Goal: Task Accomplishment & Management: Manage account settings

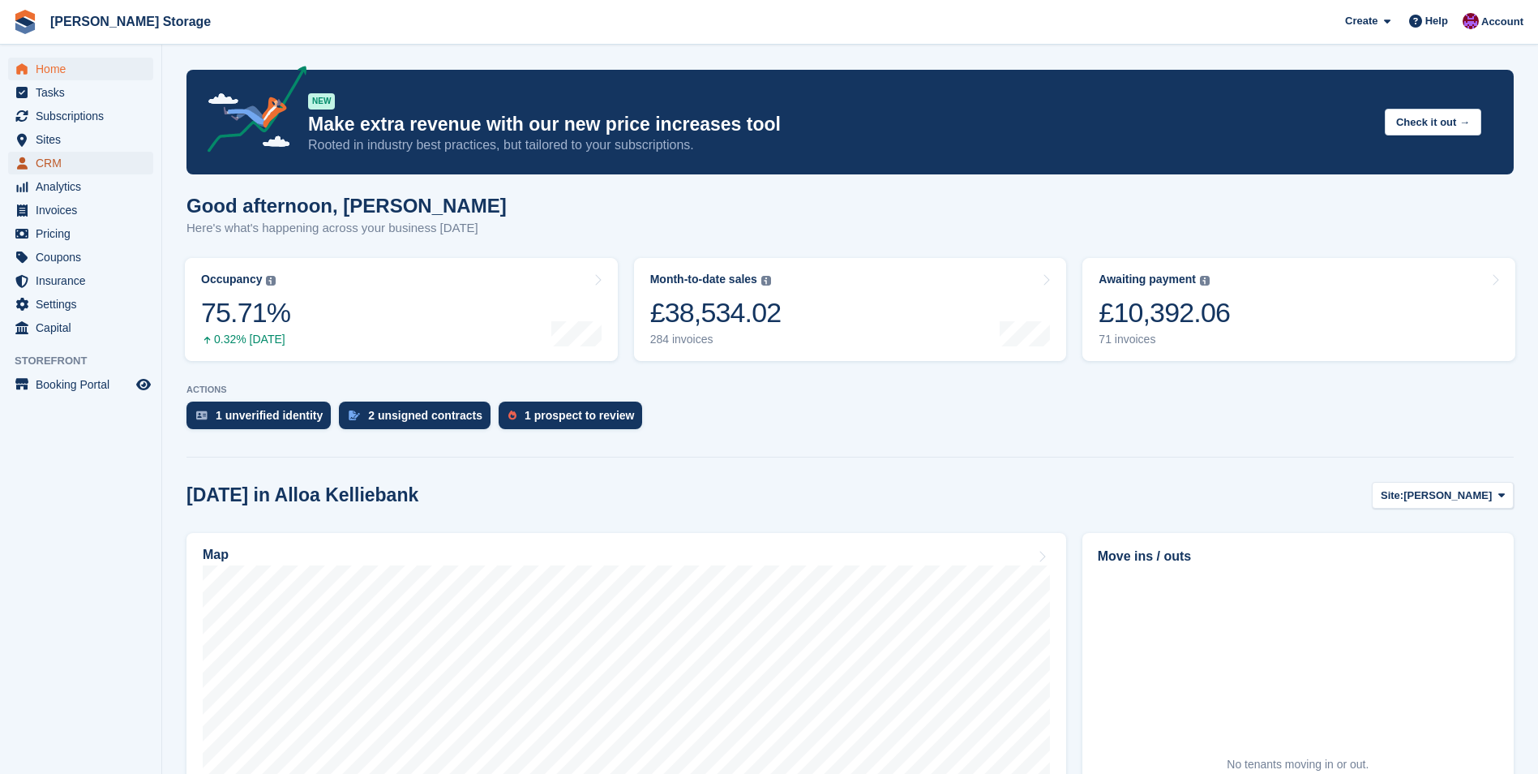
drag, startPoint x: 65, startPoint y: 159, endPoint x: 95, endPoint y: 158, distance: 30.0
click at [65, 159] on span "CRM" at bounding box center [84, 163] width 97 height 23
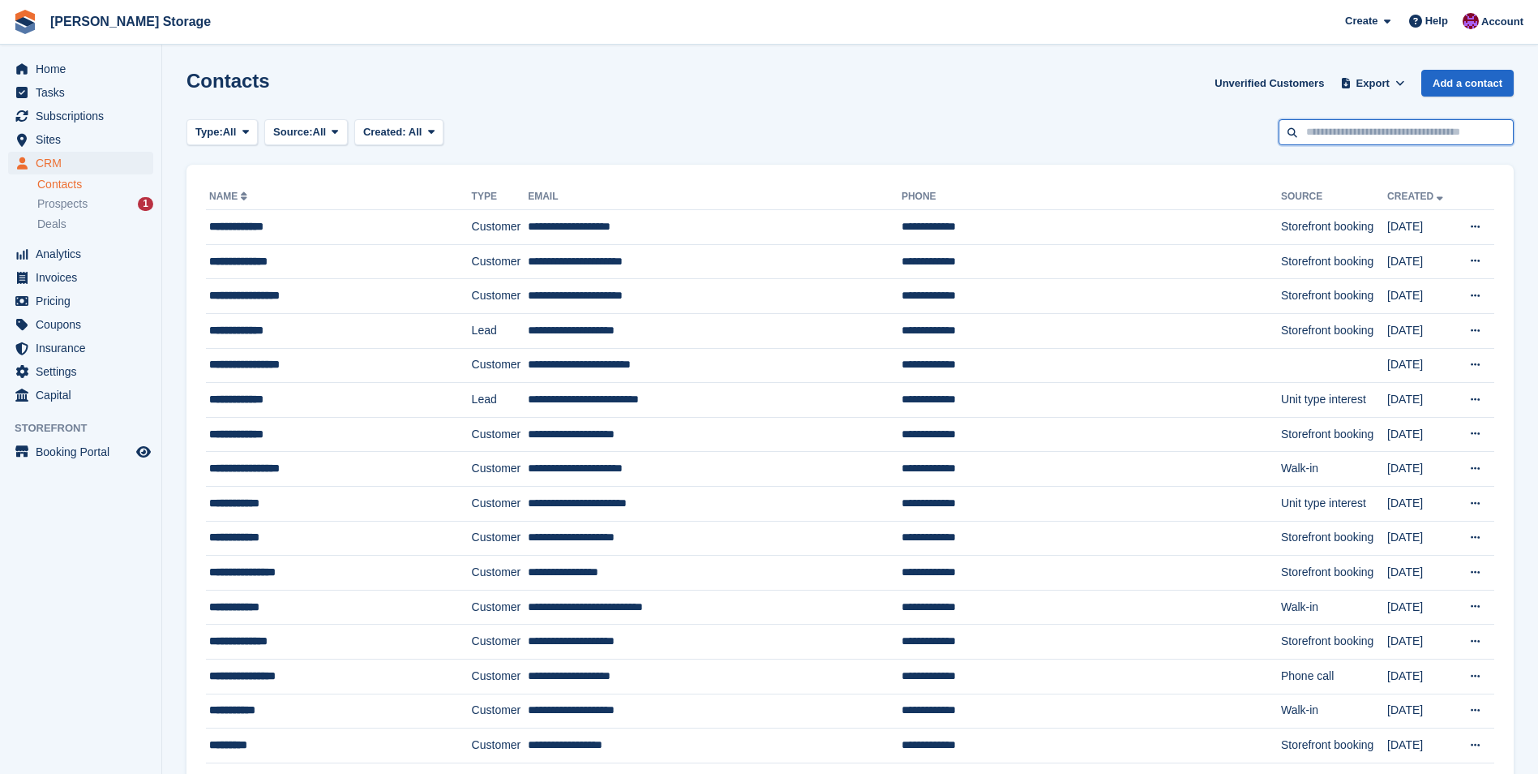
click at [1318, 134] on input "text" at bounding box center [1396, 132] width 235 height 27
type input "****"
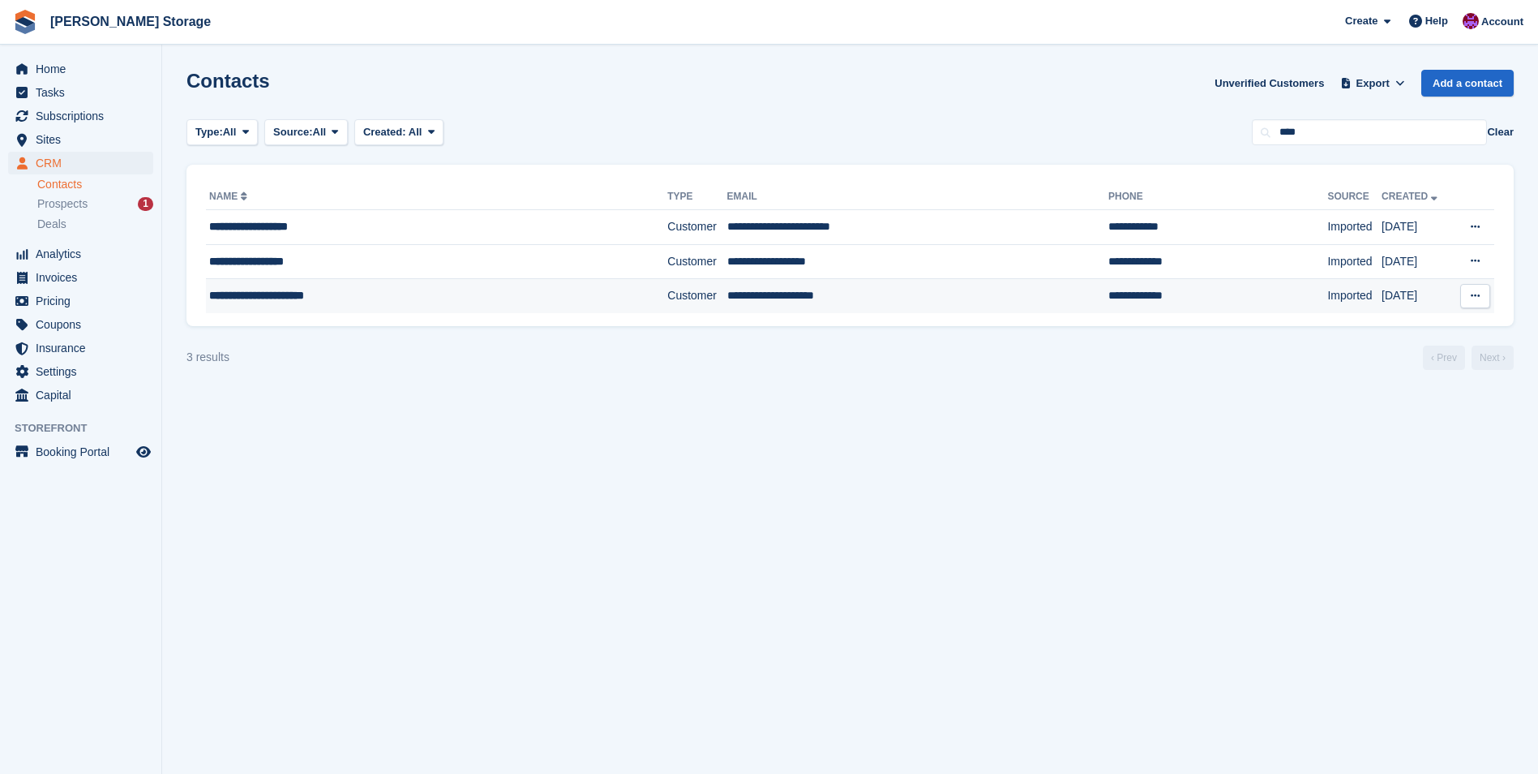
click at [473, 299] on div "**********" at bounding box center [398, 295] width 379 height 17
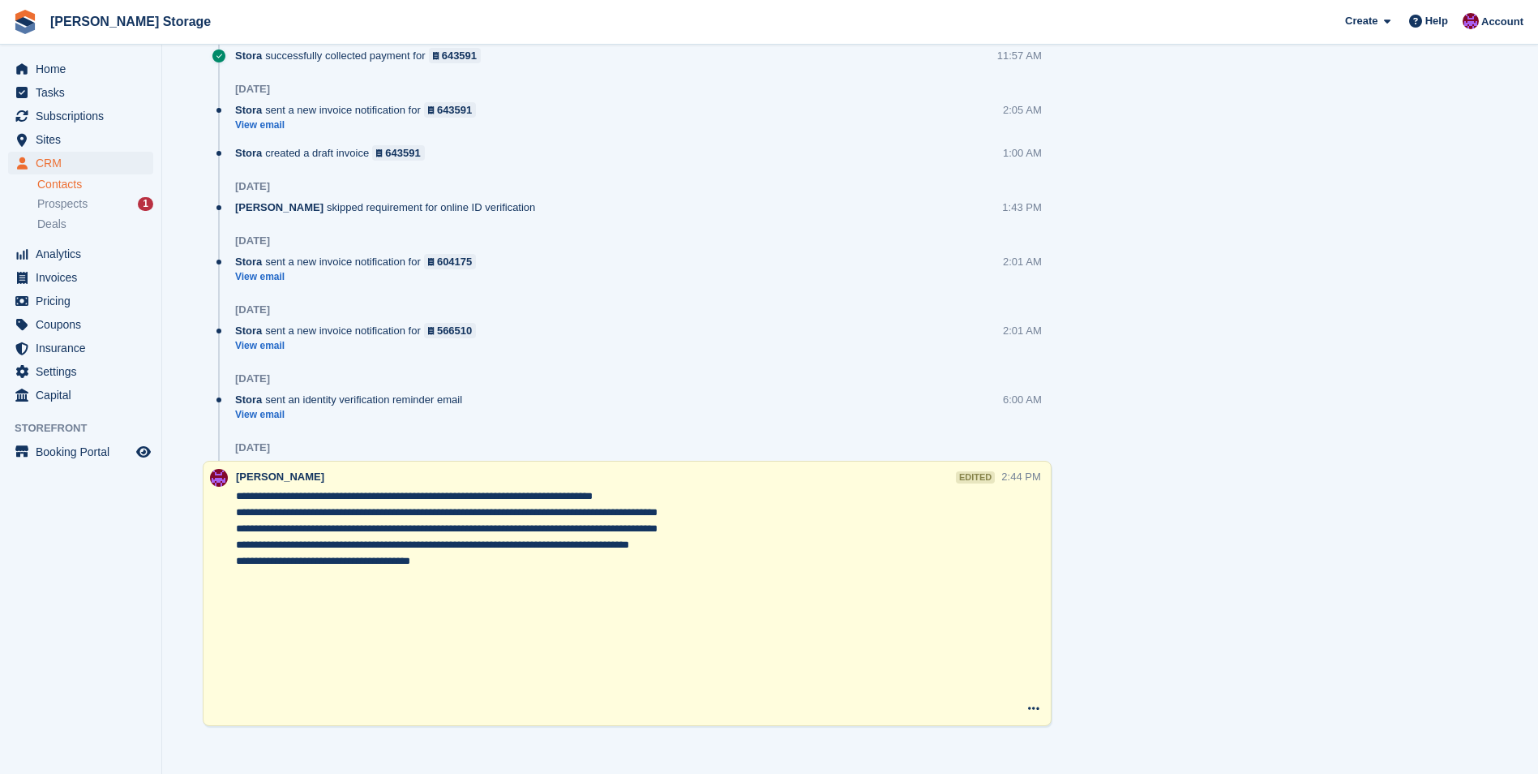
scroll to position [1272, 0]
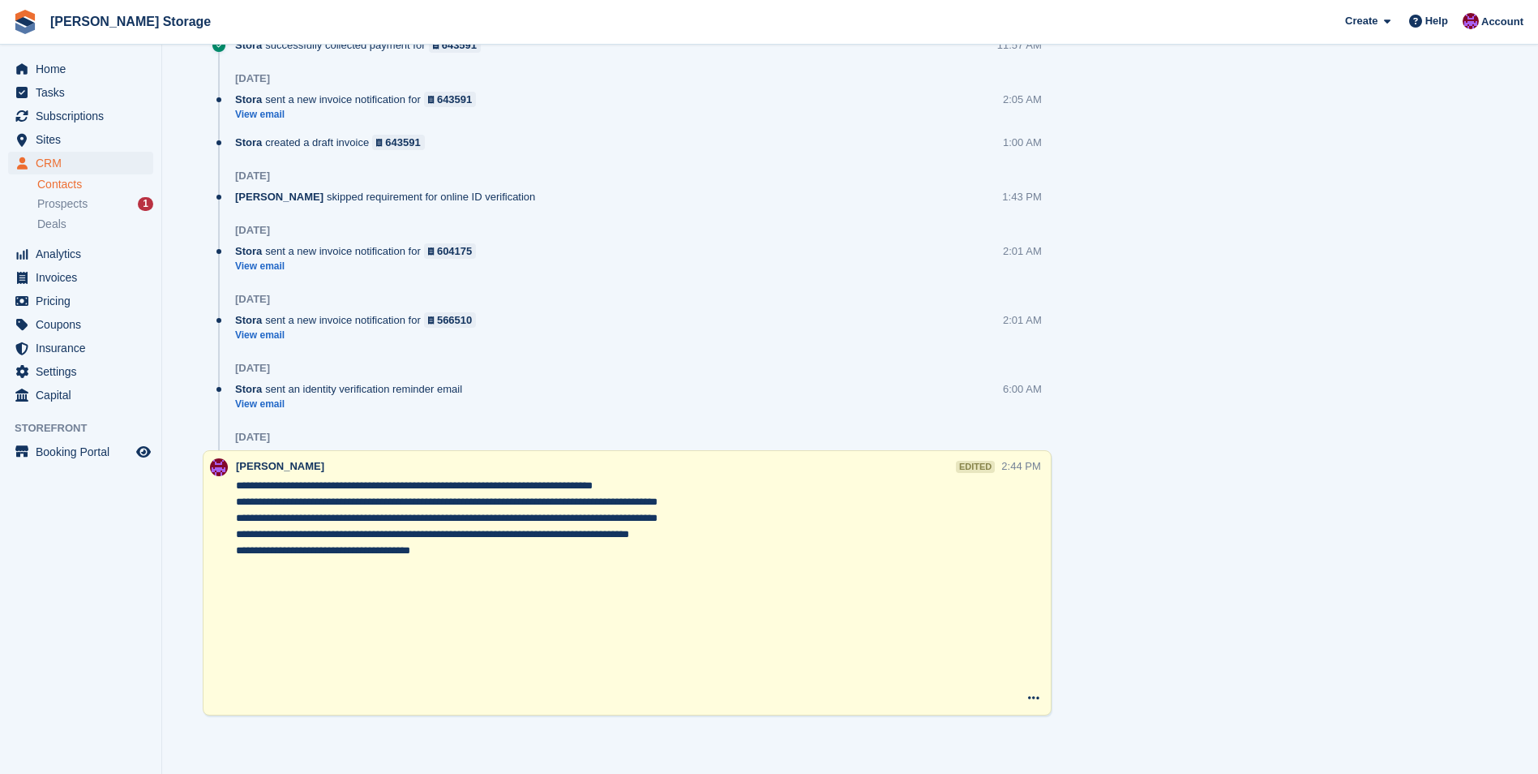
click at [429, 551] on textarea "**********" at bounding box center [619, 591] width 766 height 227
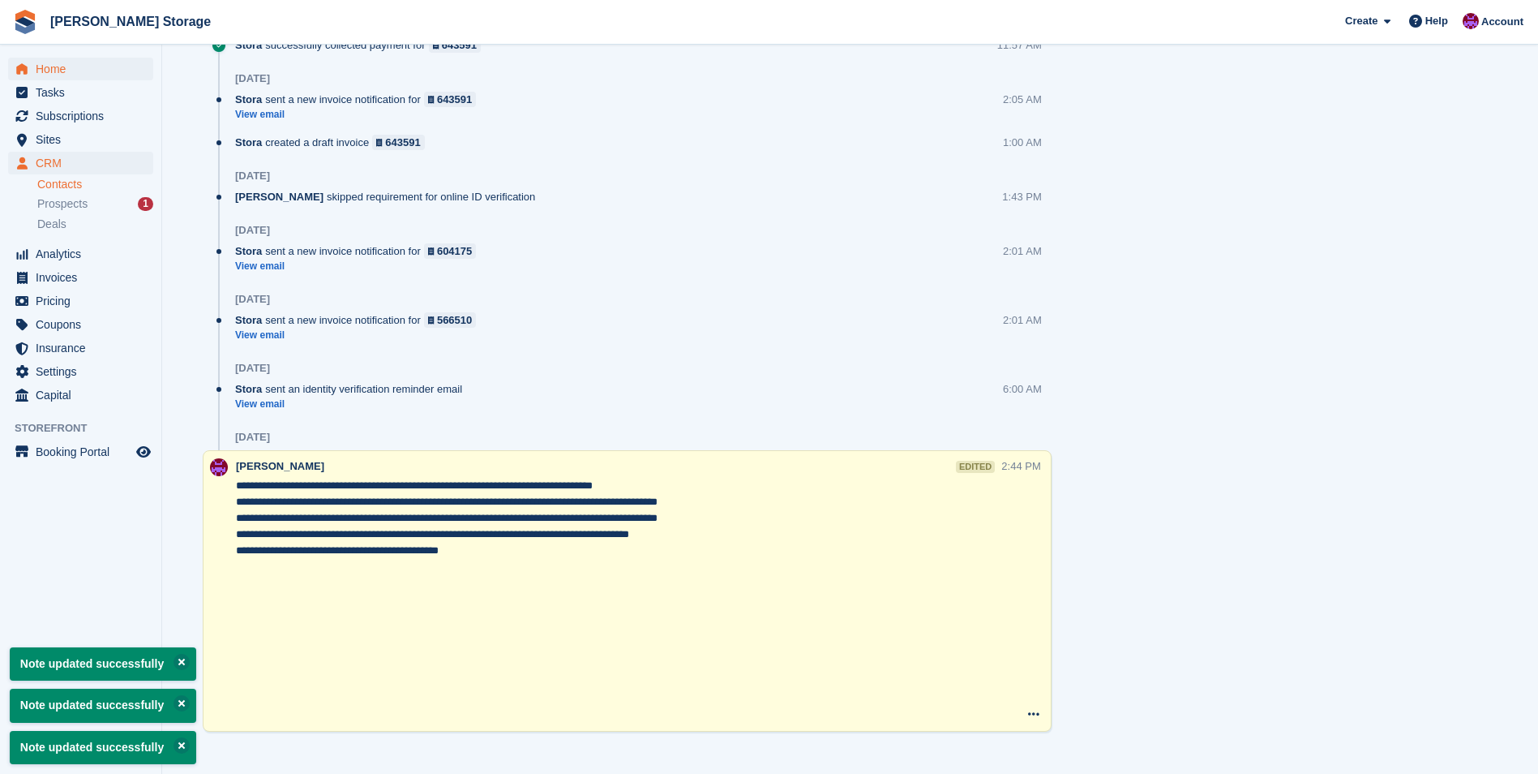
type textarea "**********"
click at [54, 74] on span "Home" at bounding box center [84, 69] width 97 height 23
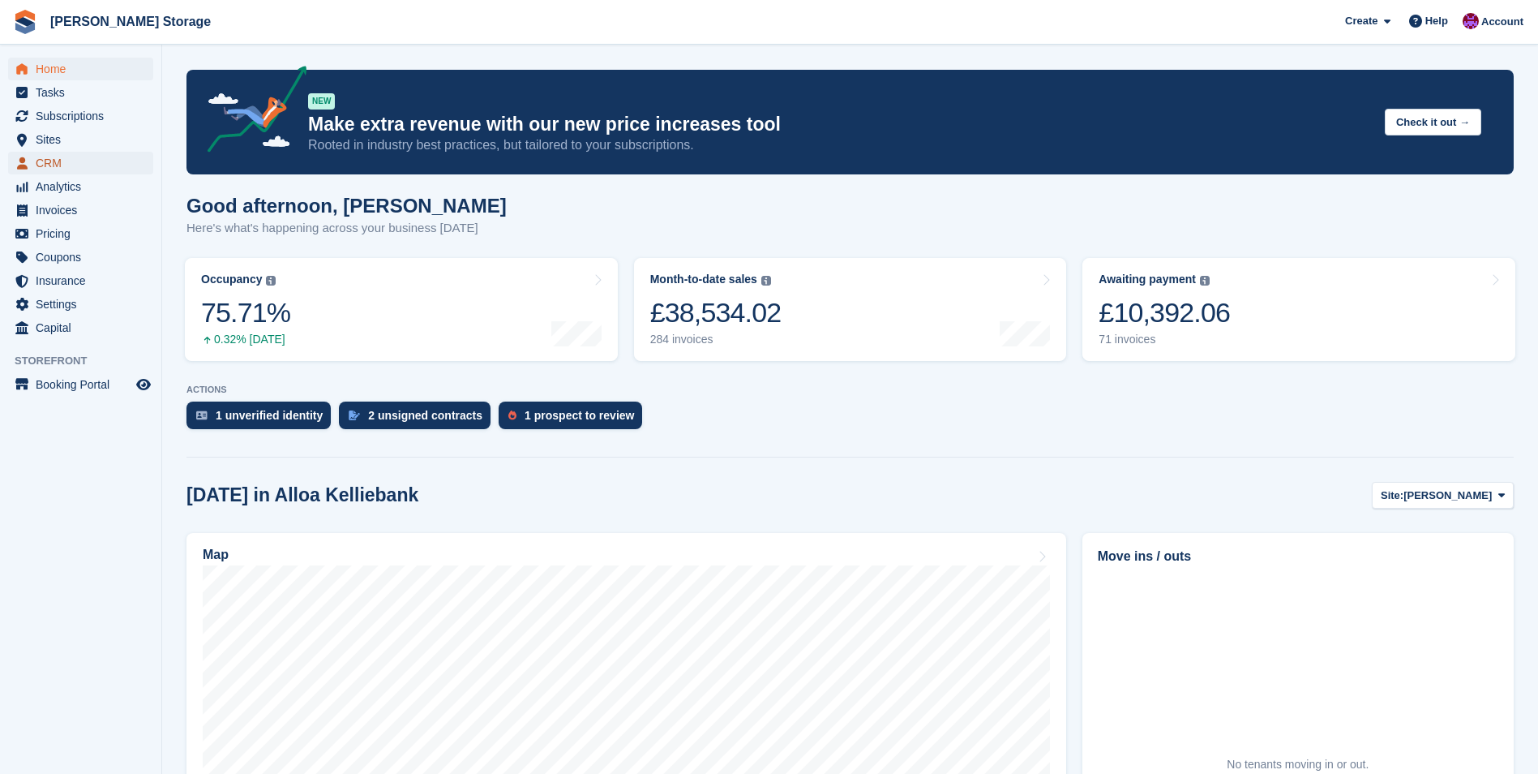
click at [48, 161] on span "CRM" at bounding box center [84, 163] width 97 height 23
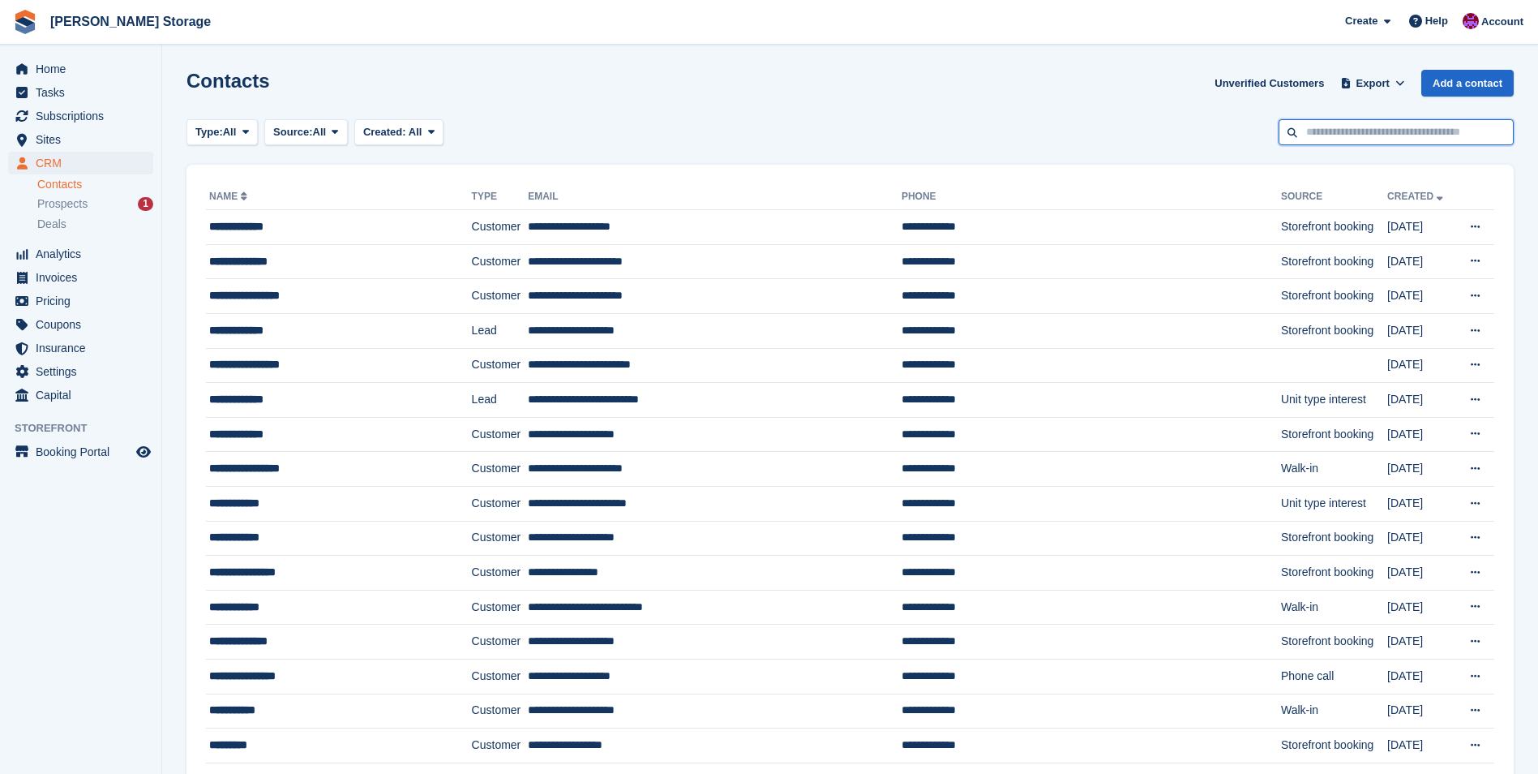
click at [1367, 132] on input "text" at bounding box center [1396, 132] width 235 height 27
type input "******"
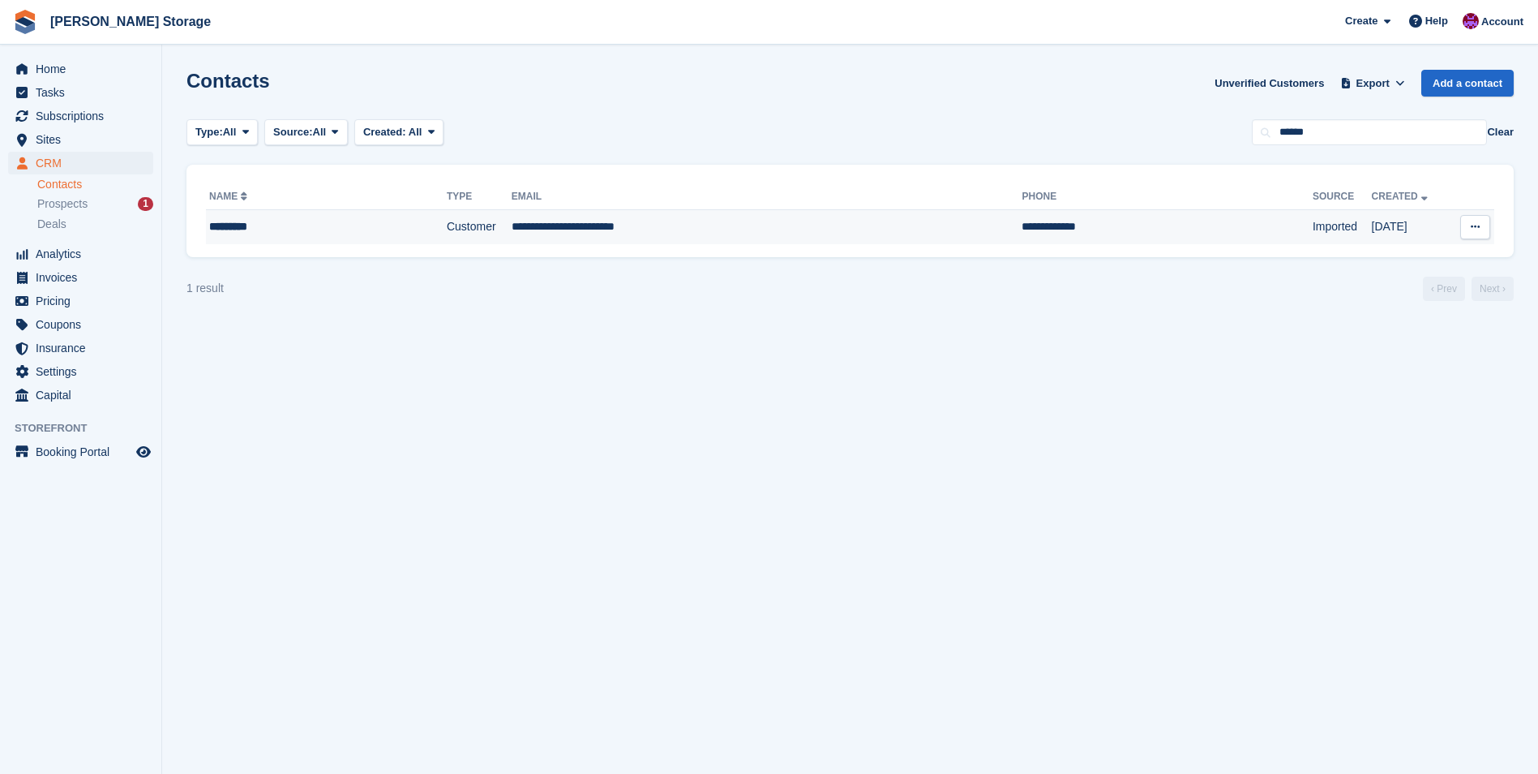
click at [447, 218] on td "Customer" at bounding box center [479, 227] width 65 height 34
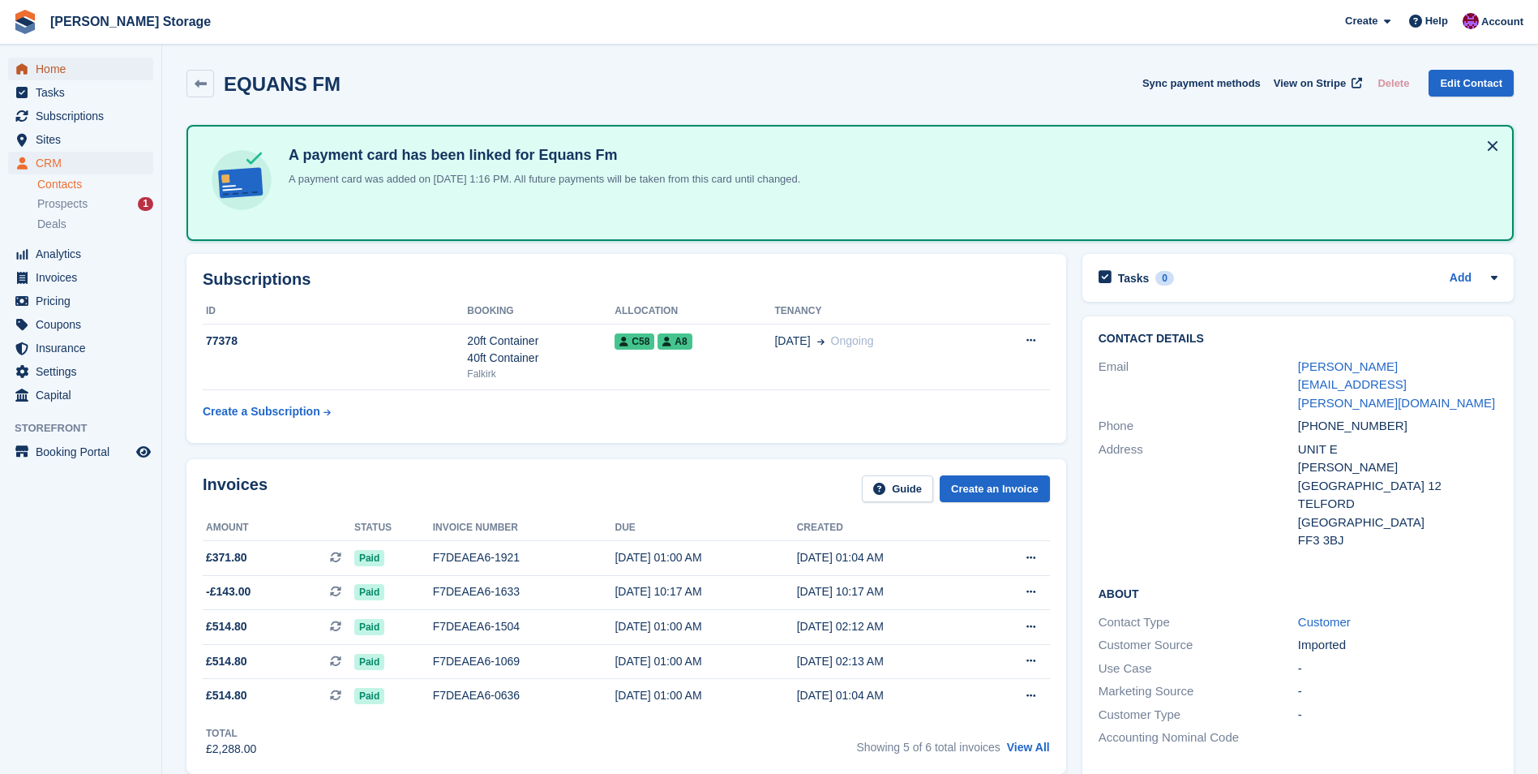
click at [57, 67] on span "Home" at bounding box center [84, 69] width 97 height 23
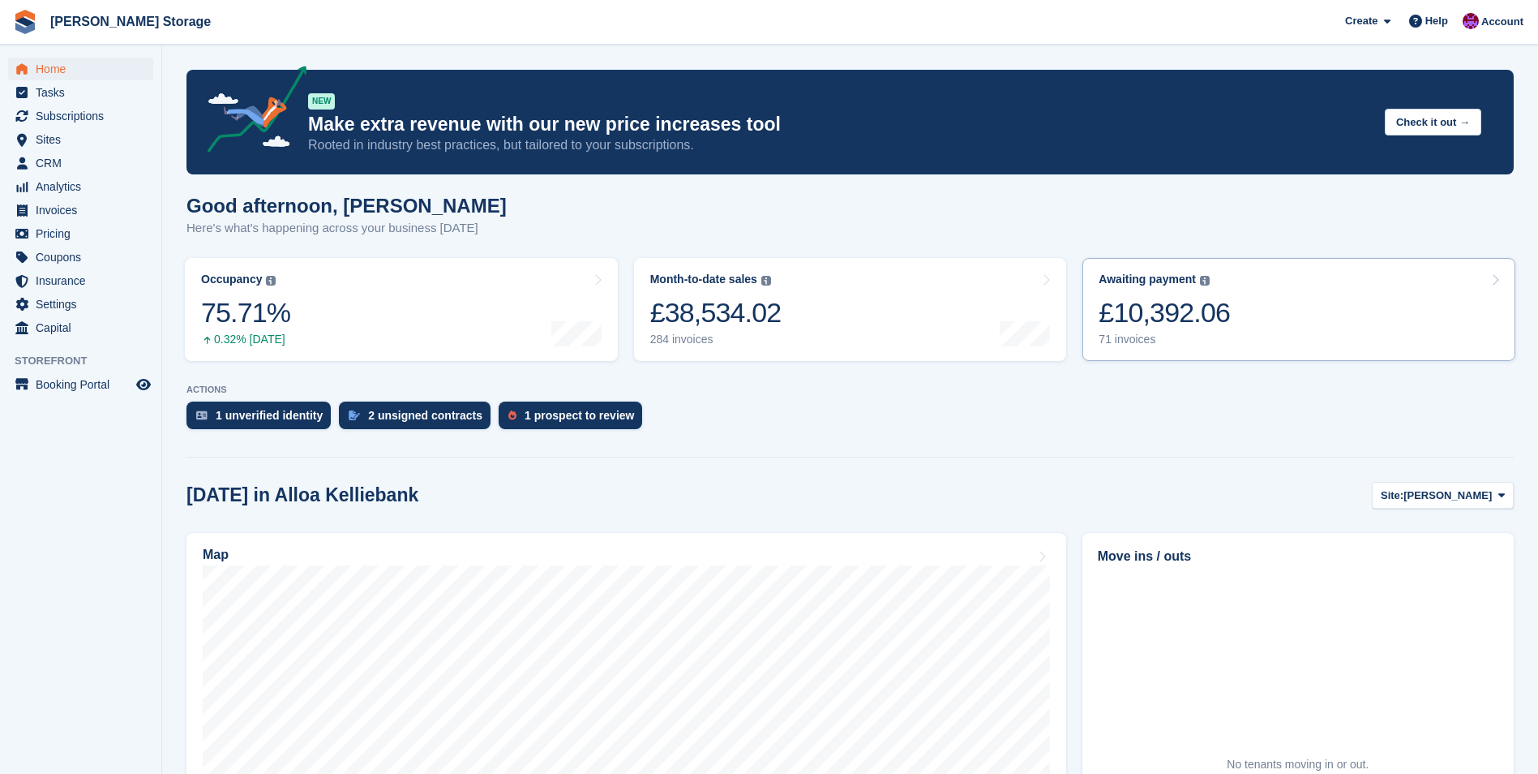
click at [1184, 316] on div "£10,392.06" at bounding box center [1164, 312] width 131 height 33
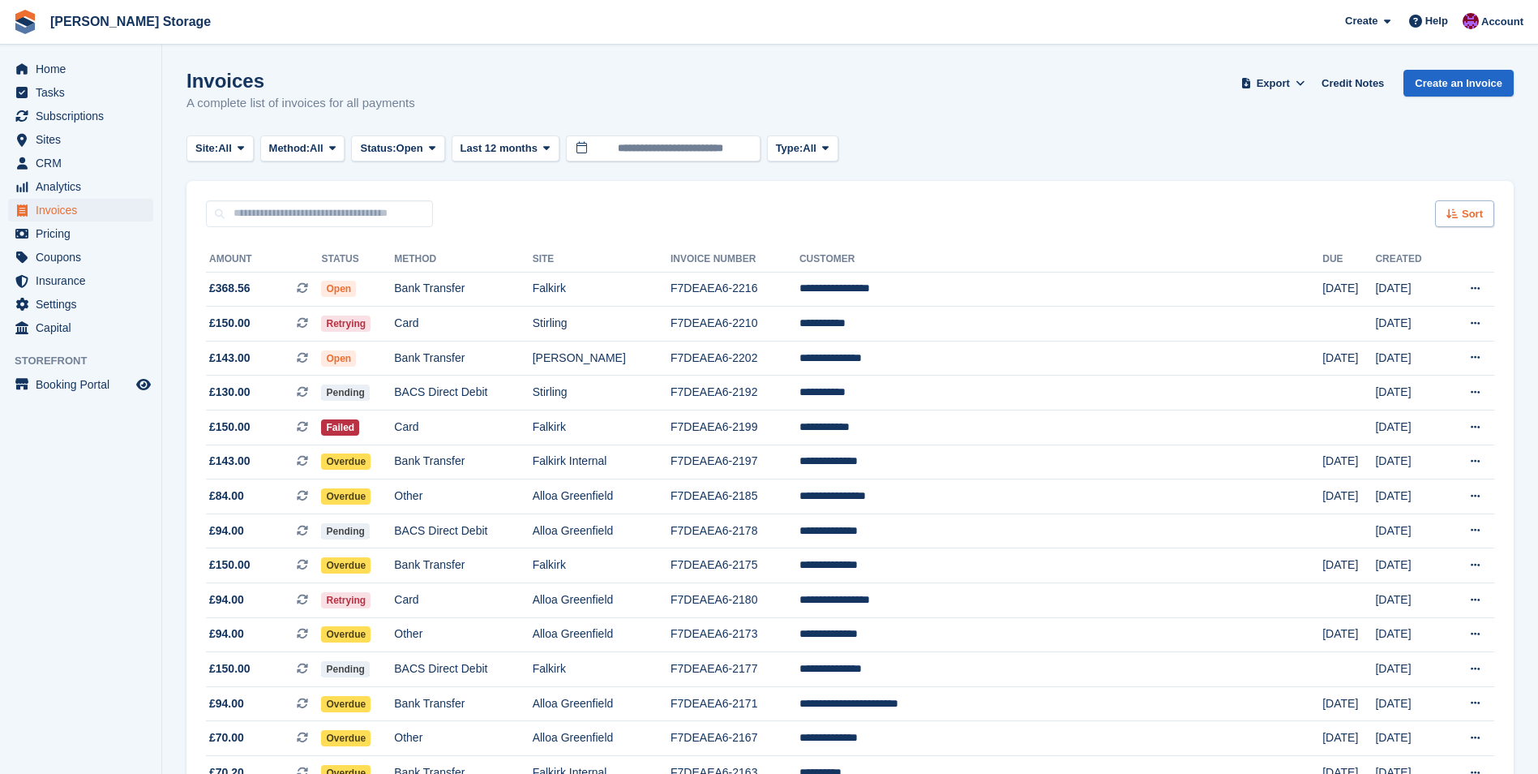
click at [1463, 218] on span "Sort" at bounding box center [1472, 214] width 21 height 16
click at [1427, 327] on span "Created (oldest first)" at bounding box center [1417, 321] width 111 height 13
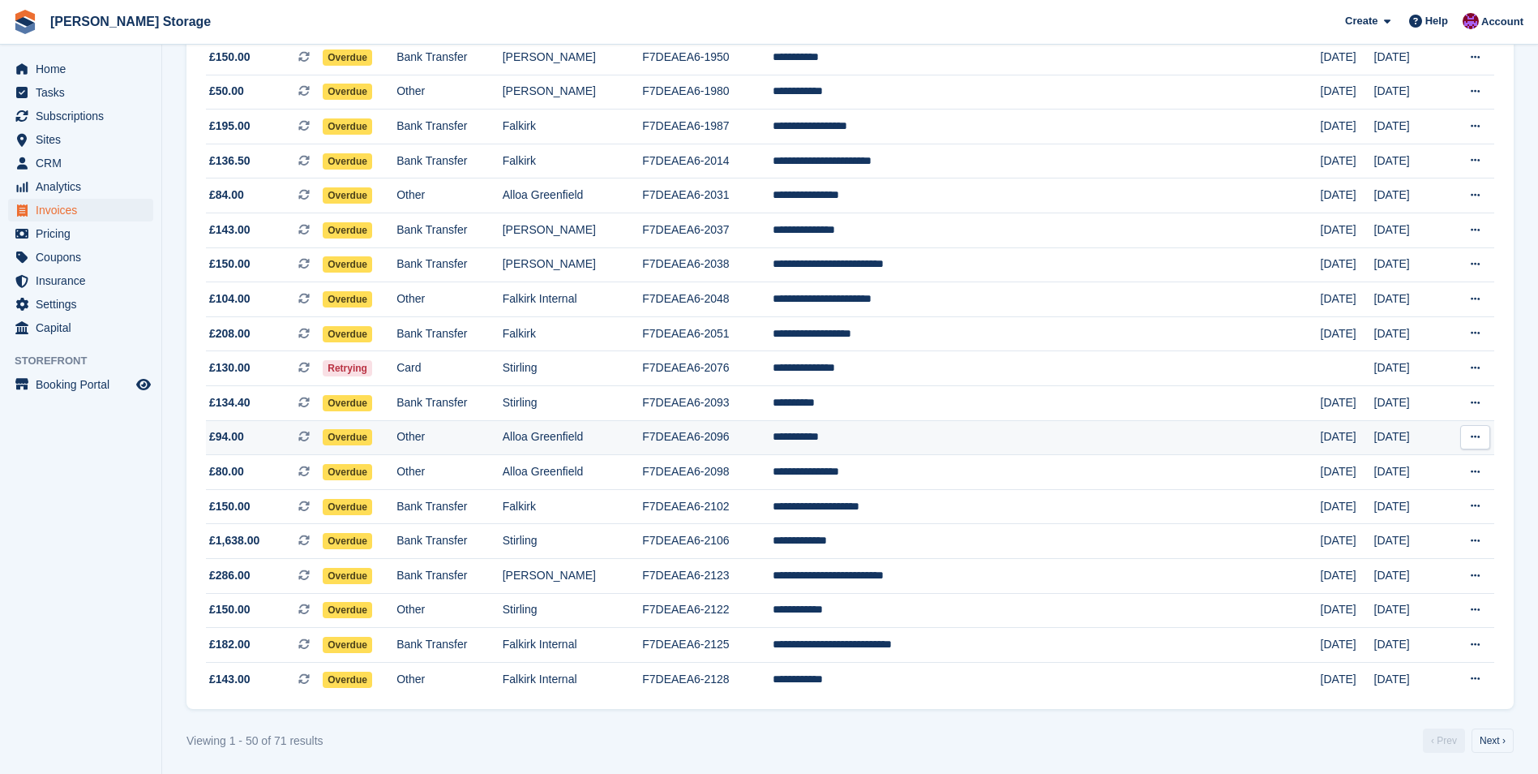
scroll to position [1306, 0]
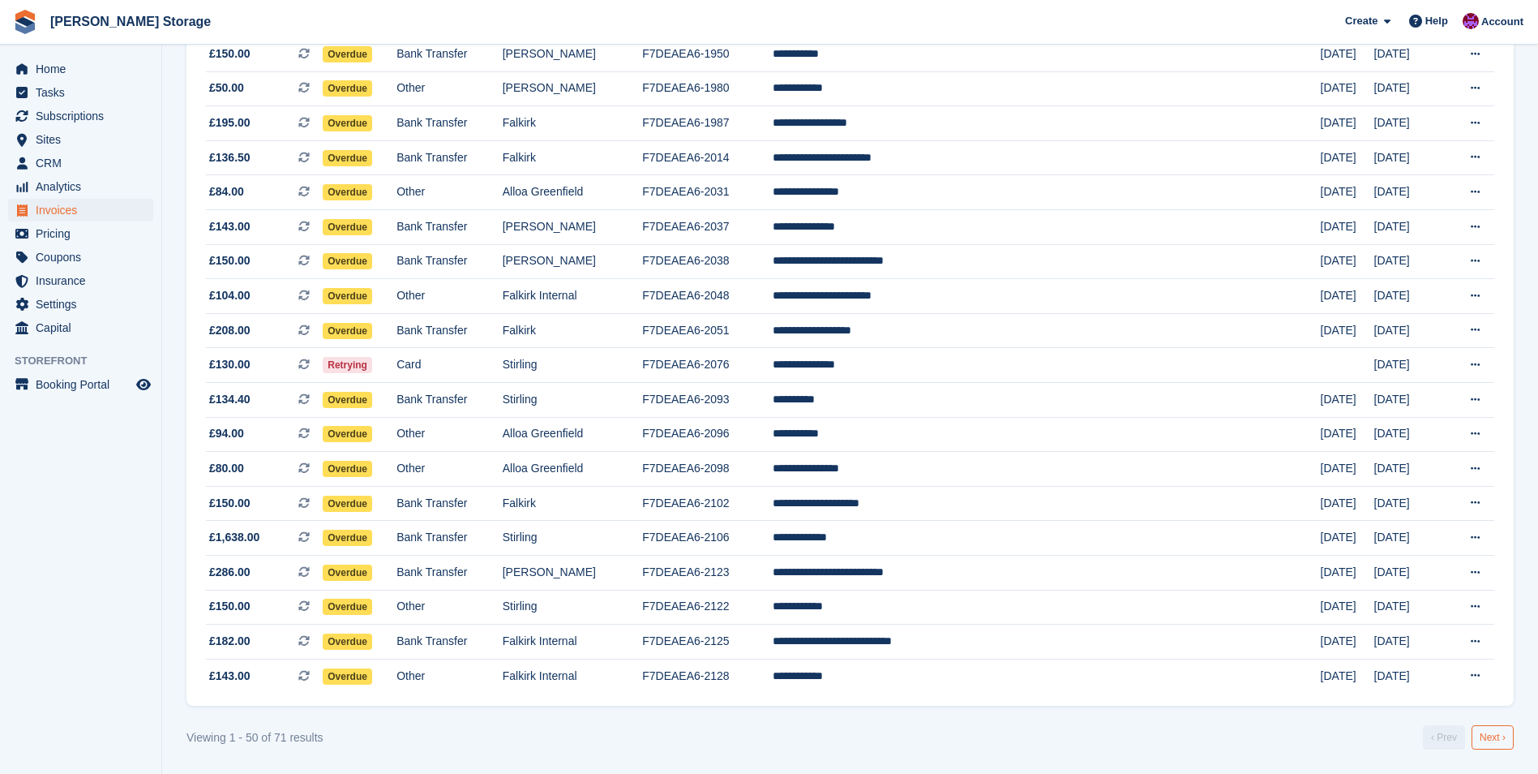
click at [1486, 747] on link "Next ›" at bounding box center [1493, 737] width 42 height 24
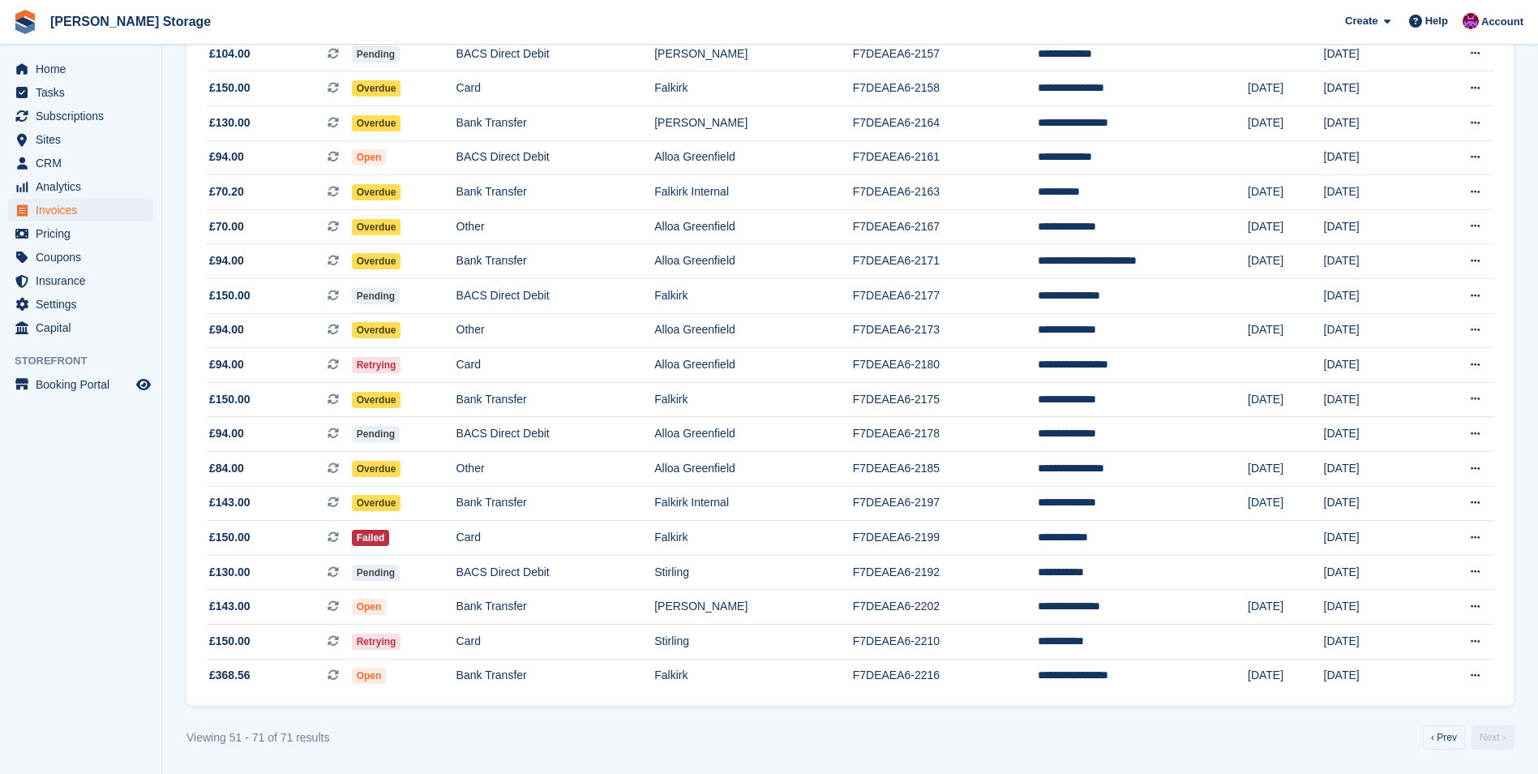
scroll to position [304, 0]
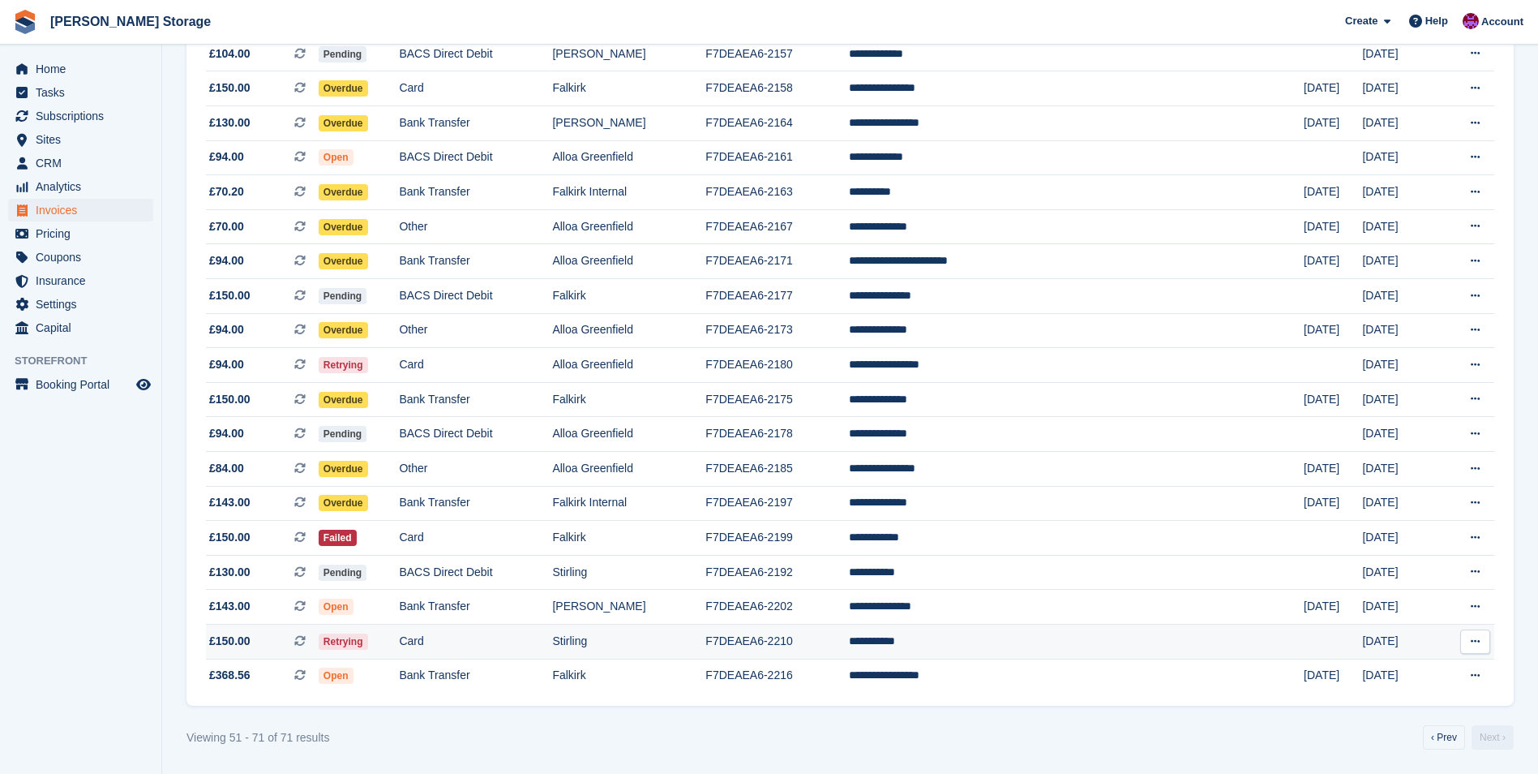
click at [848, 647] on td "F7DEAEA6-2210" at bounding box center [777, 641] width 143 height 35
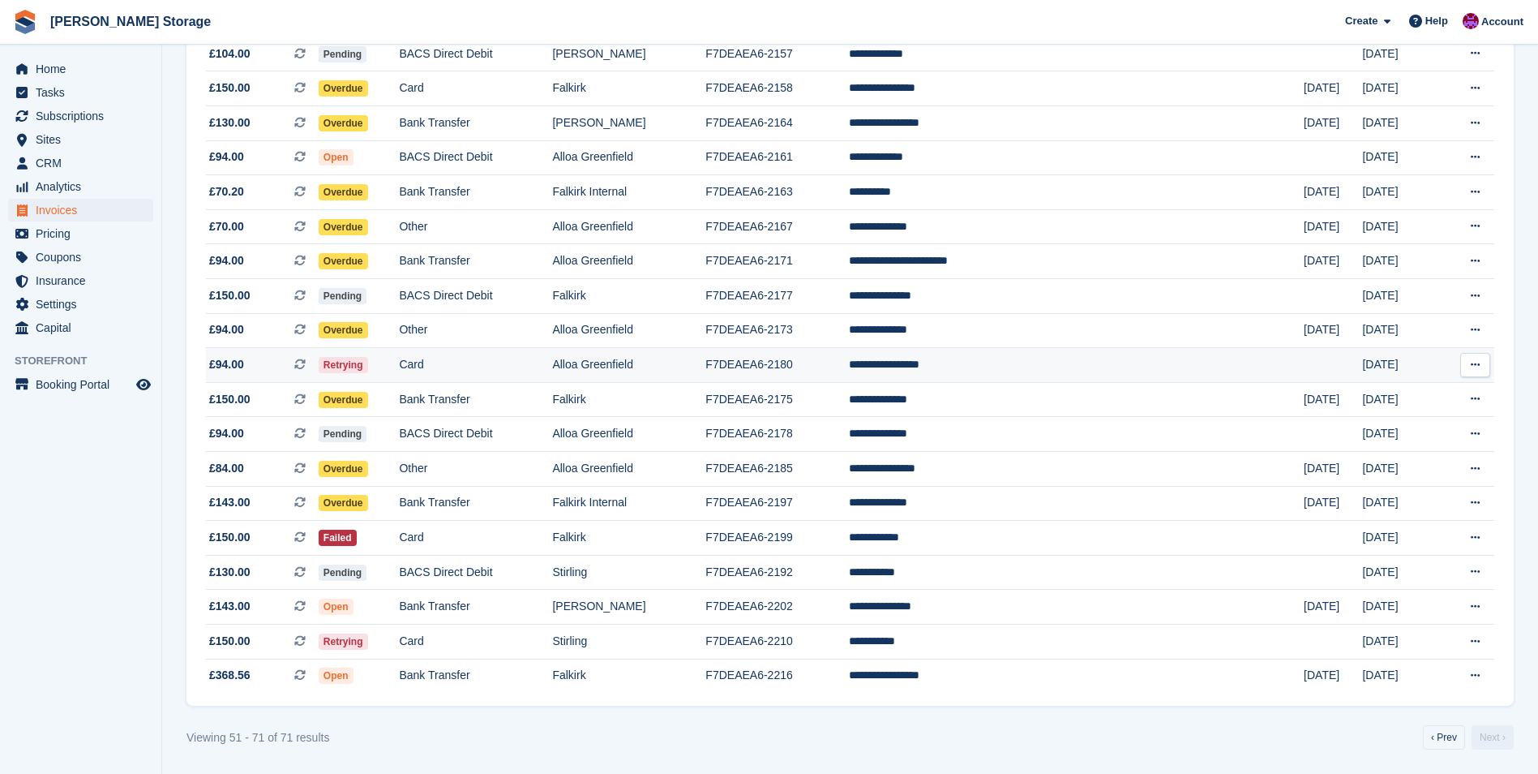
click at [848, 362] on td "F7DEAEA6-2180" at bounding box center [777, 365] width 143 height 35
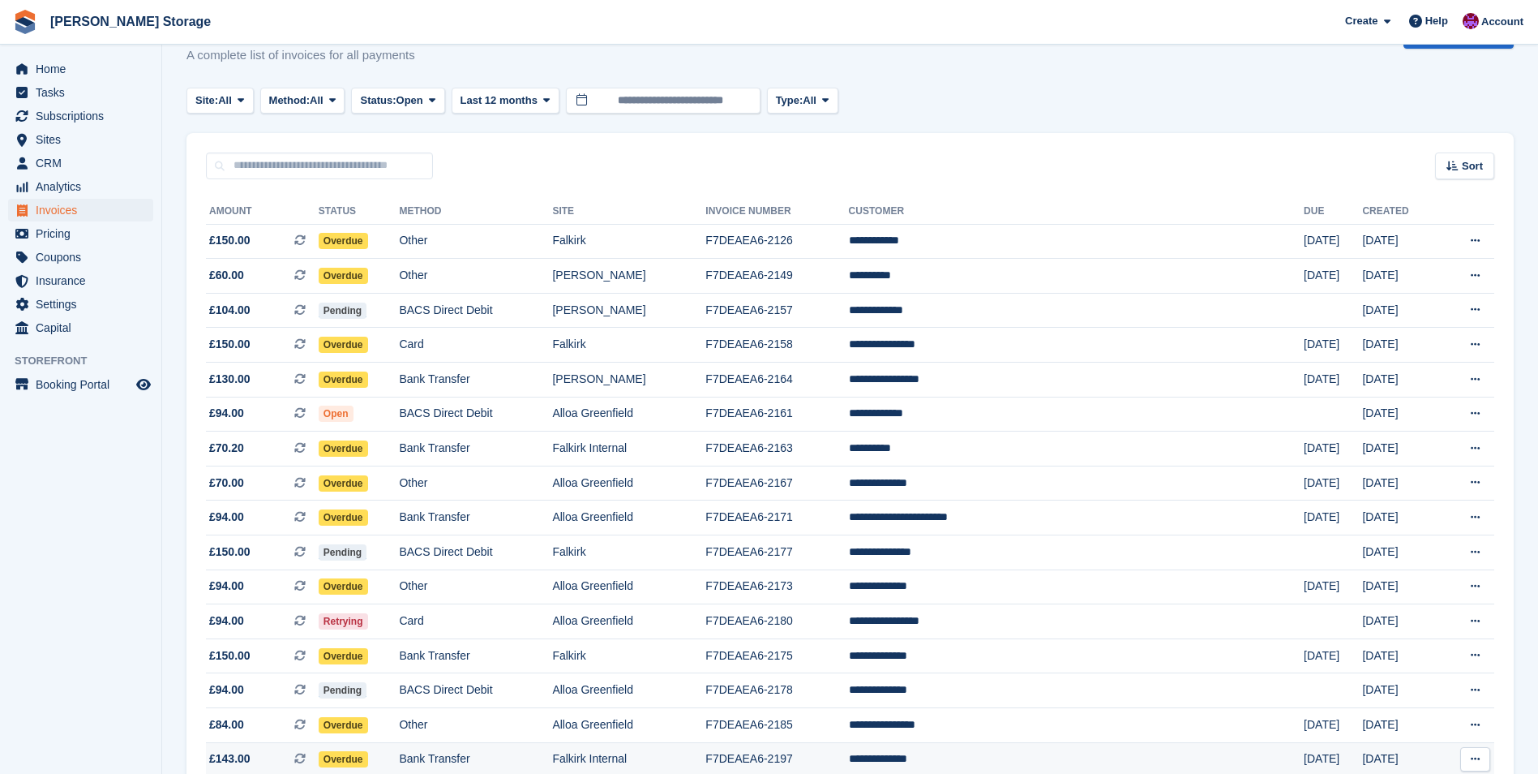
scroll to position [81, 0]
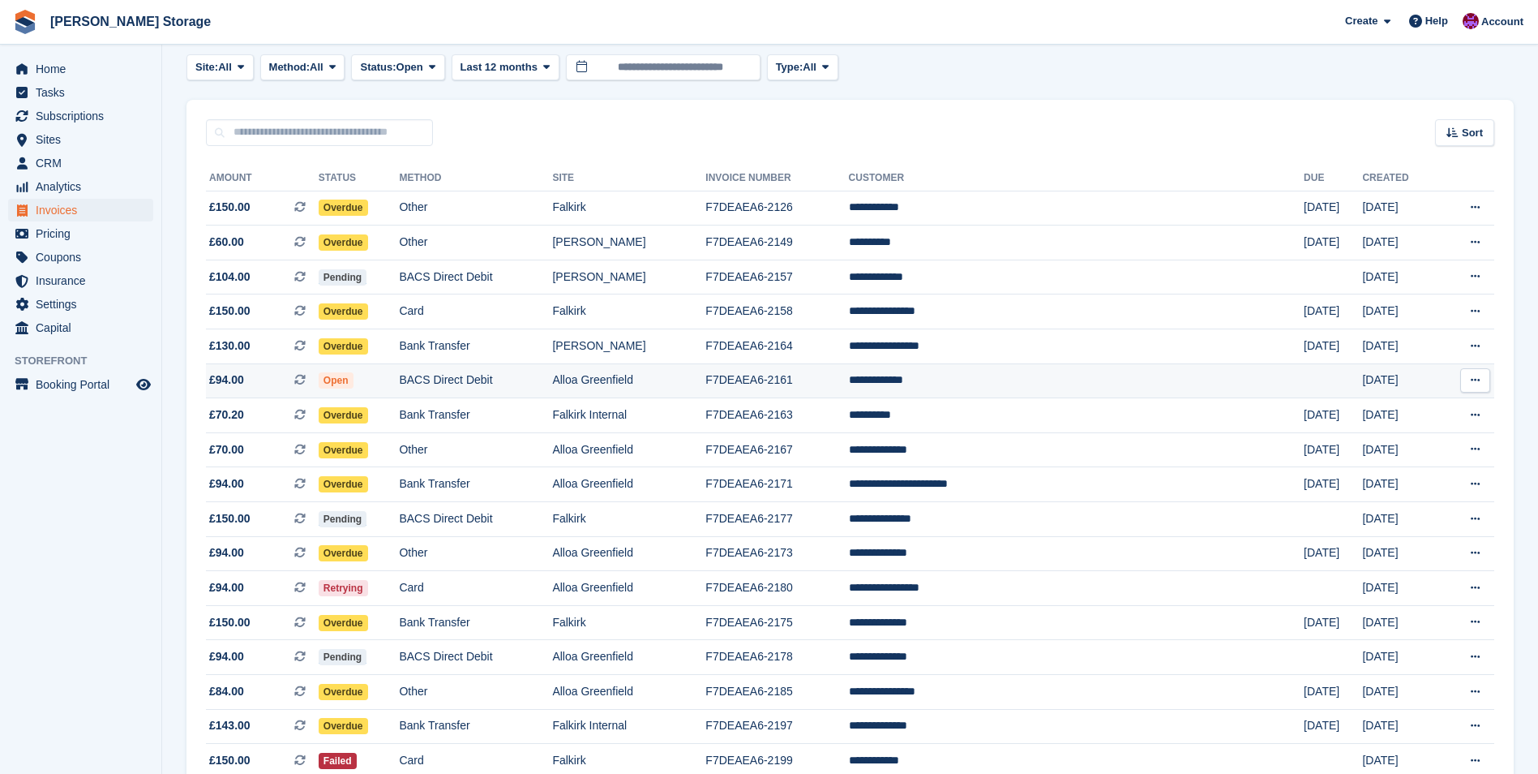
click at [706, 389] on td "Alloa Greenfield" at bounding box center [628, 380] width 153 height 35
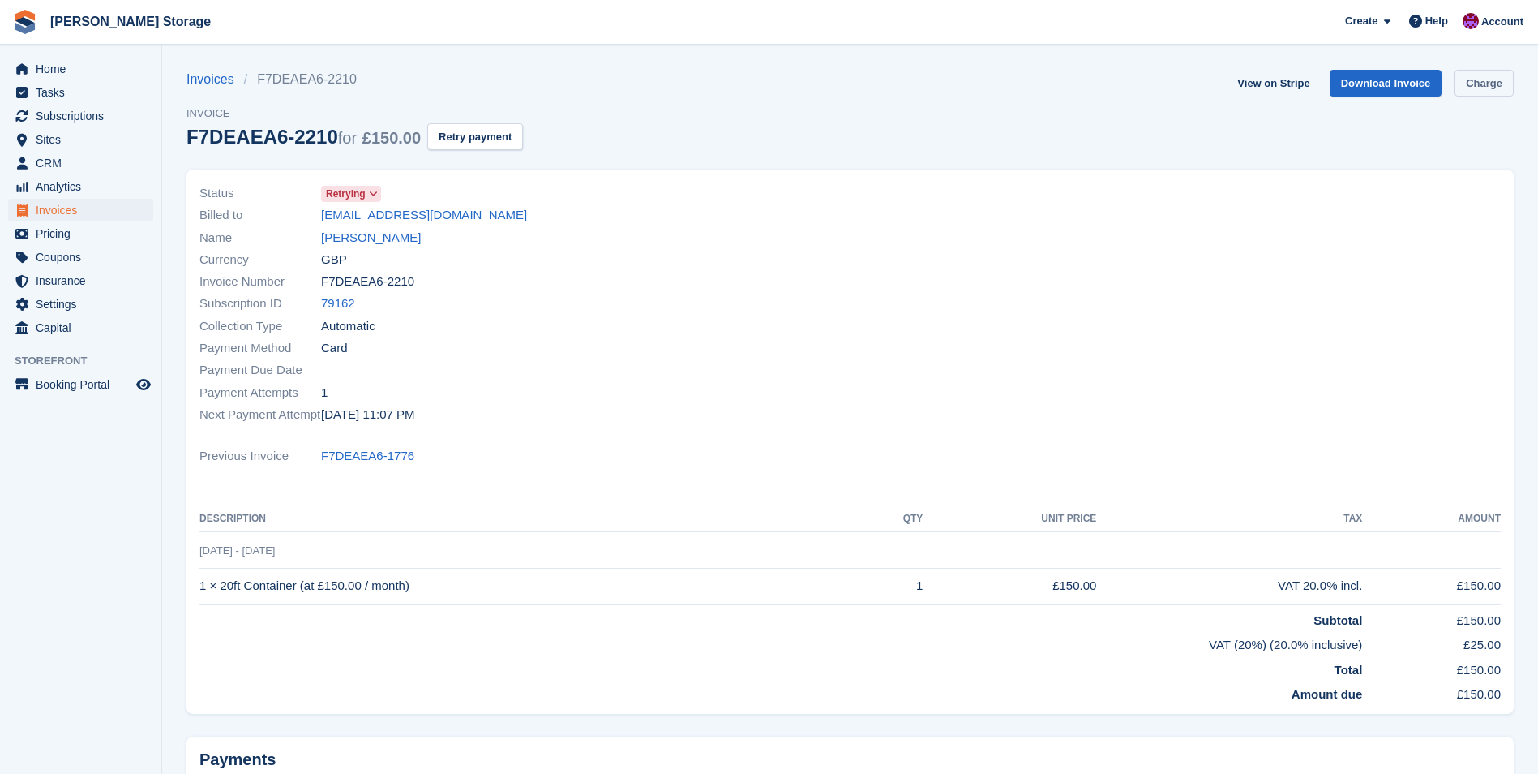
click at [1493, 90] on link "Charge" at bounding box center [1484, 83] width 59 height 27
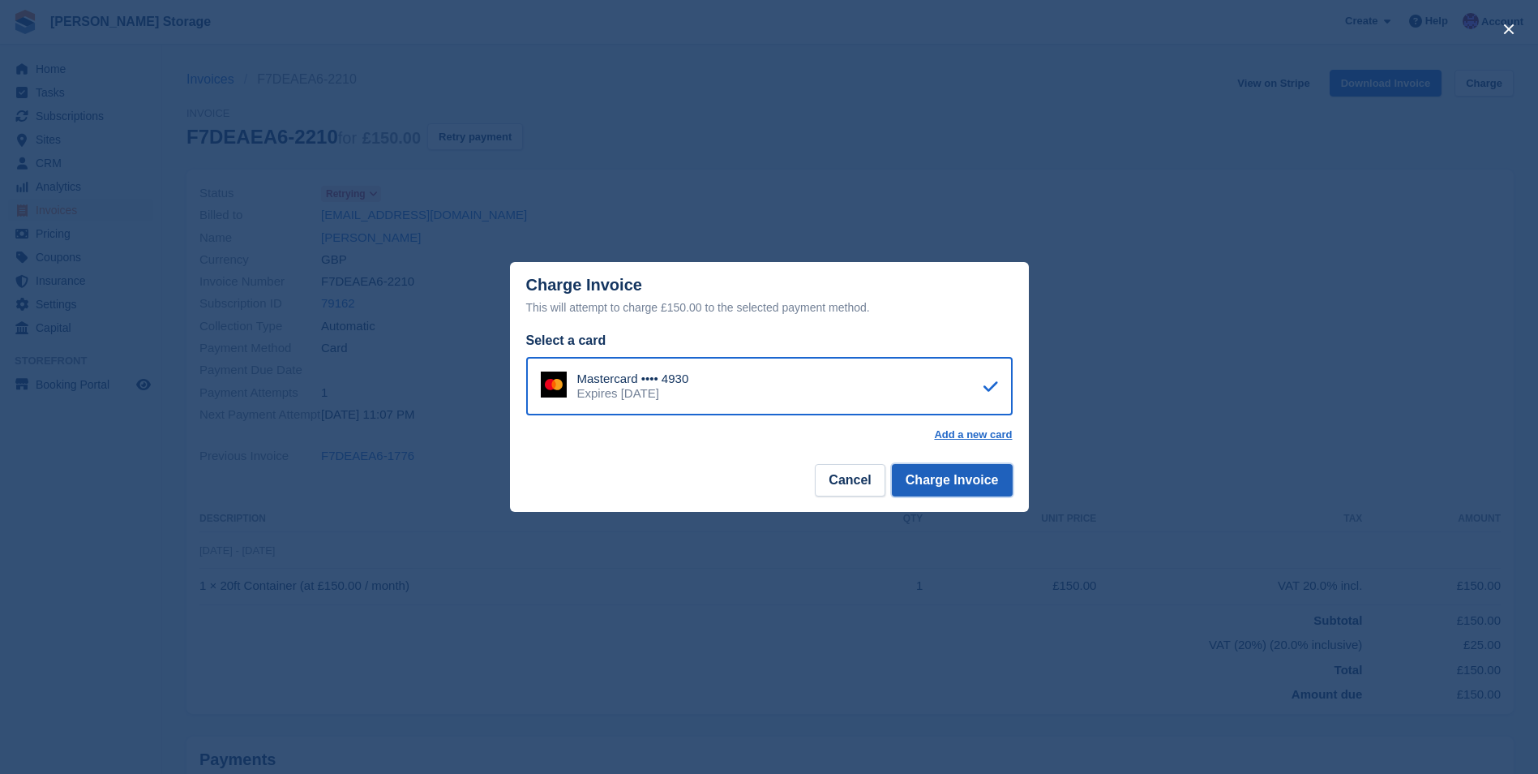
click at [944, 487] on button "Charge Invoice" at bounding box center [952, 480] width 121 height 32
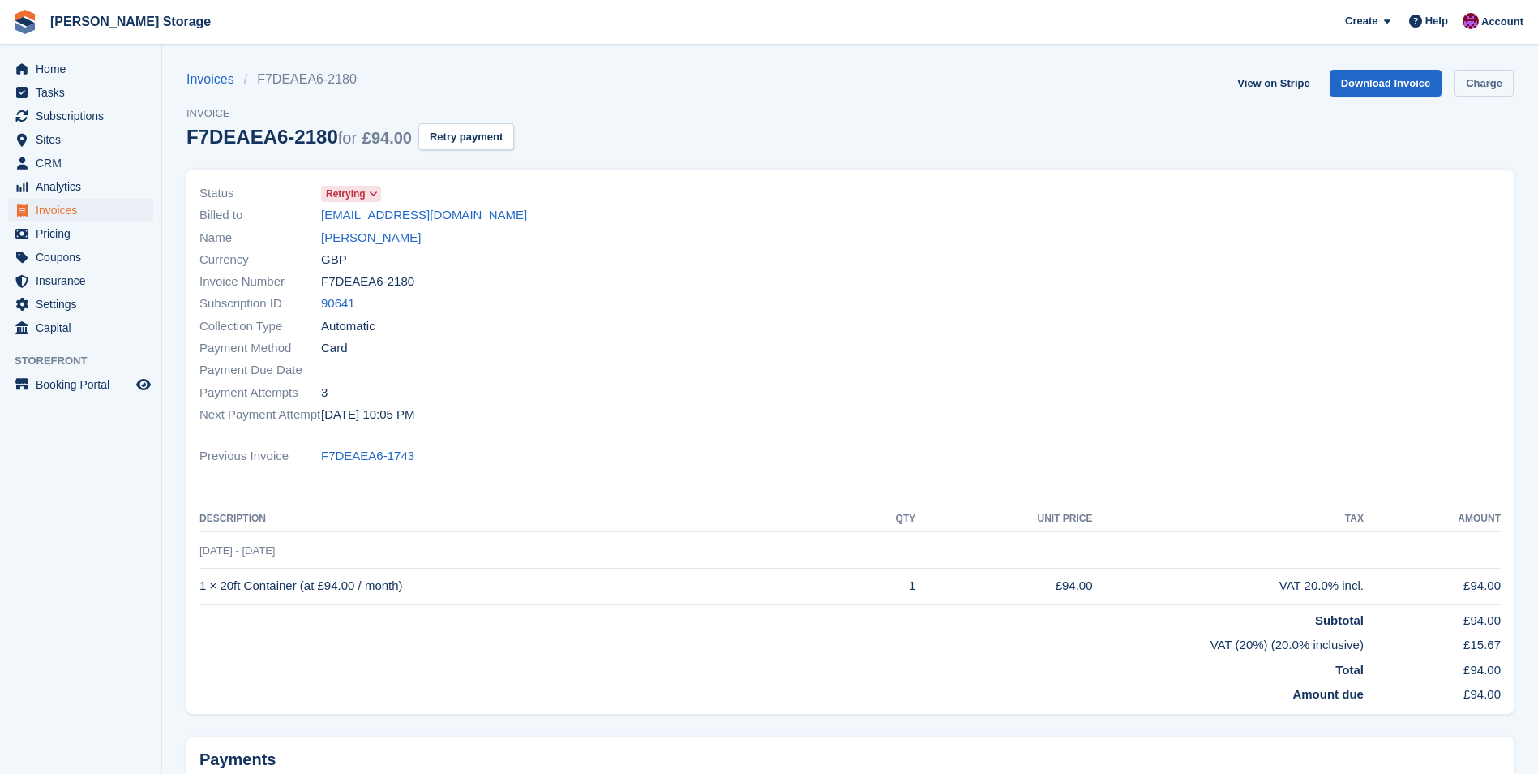
click at [1482, 88] on link "Charge" at bounding box center [1484, 83] width 59 height 27
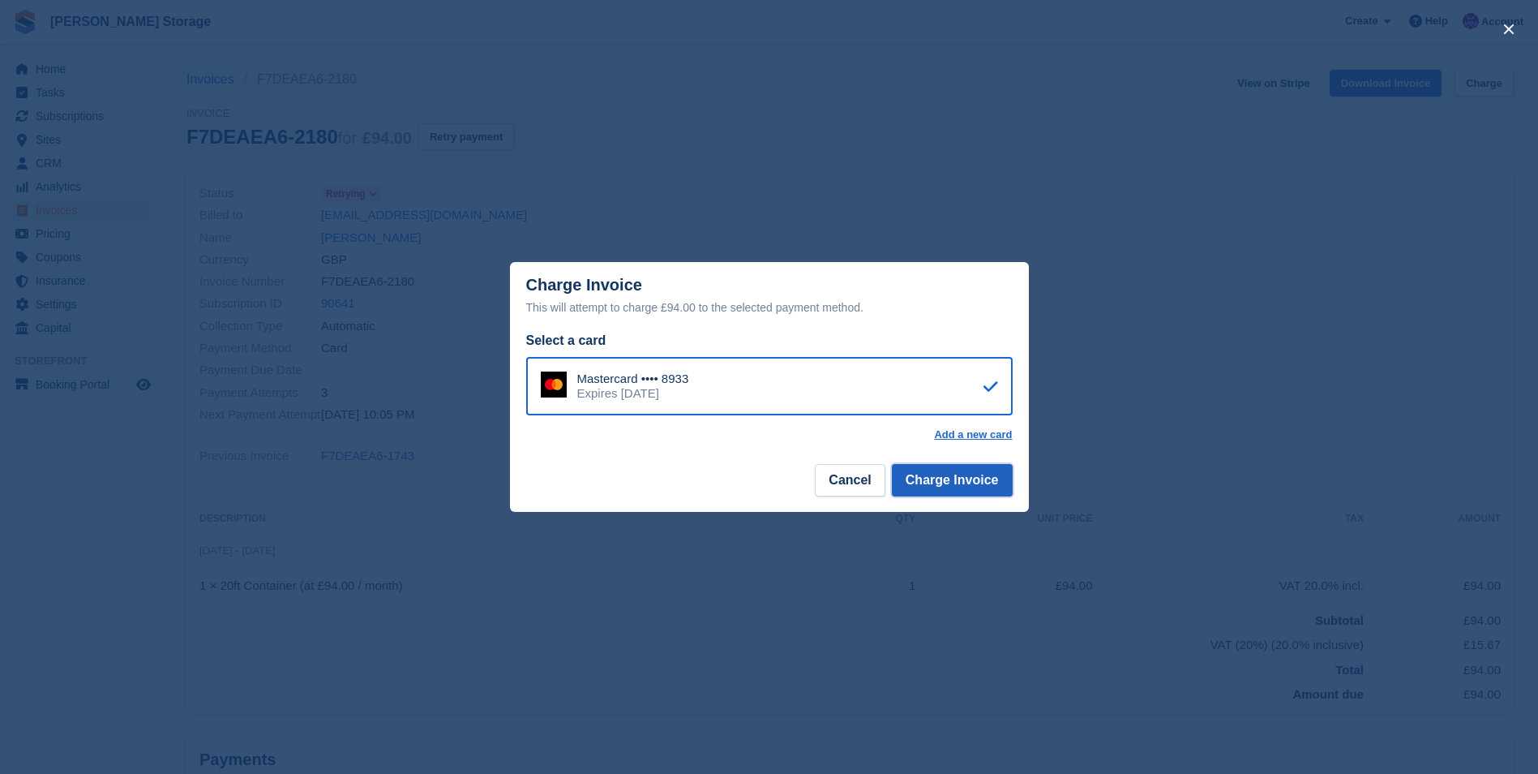
click at [989, 474] on button "Charge Invoice" at bounding box center [952, 480] width 121 height 32
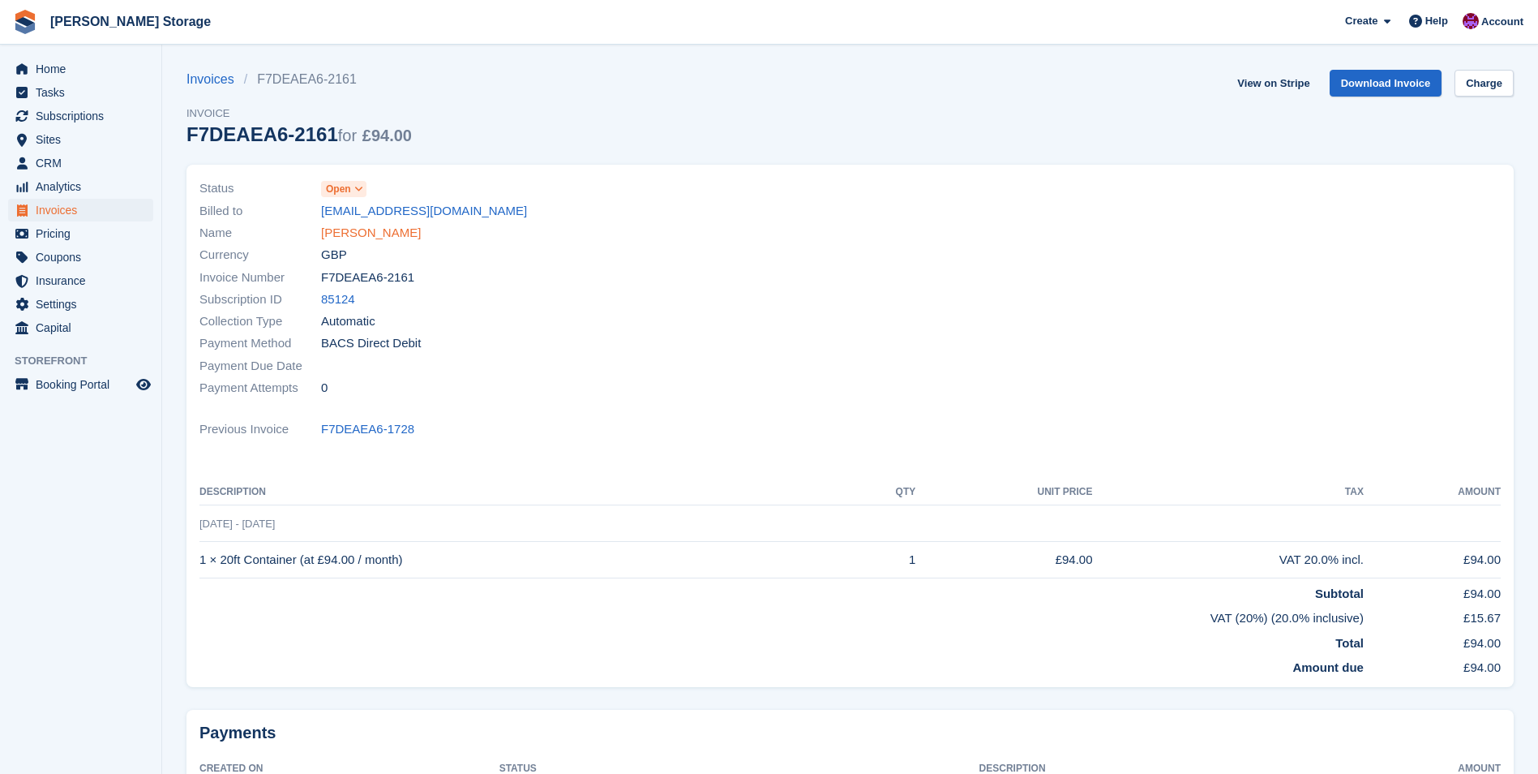
click at [371, 230] on link "Fraser Dickie" at bounding box center [371, 233] width 100 height 19
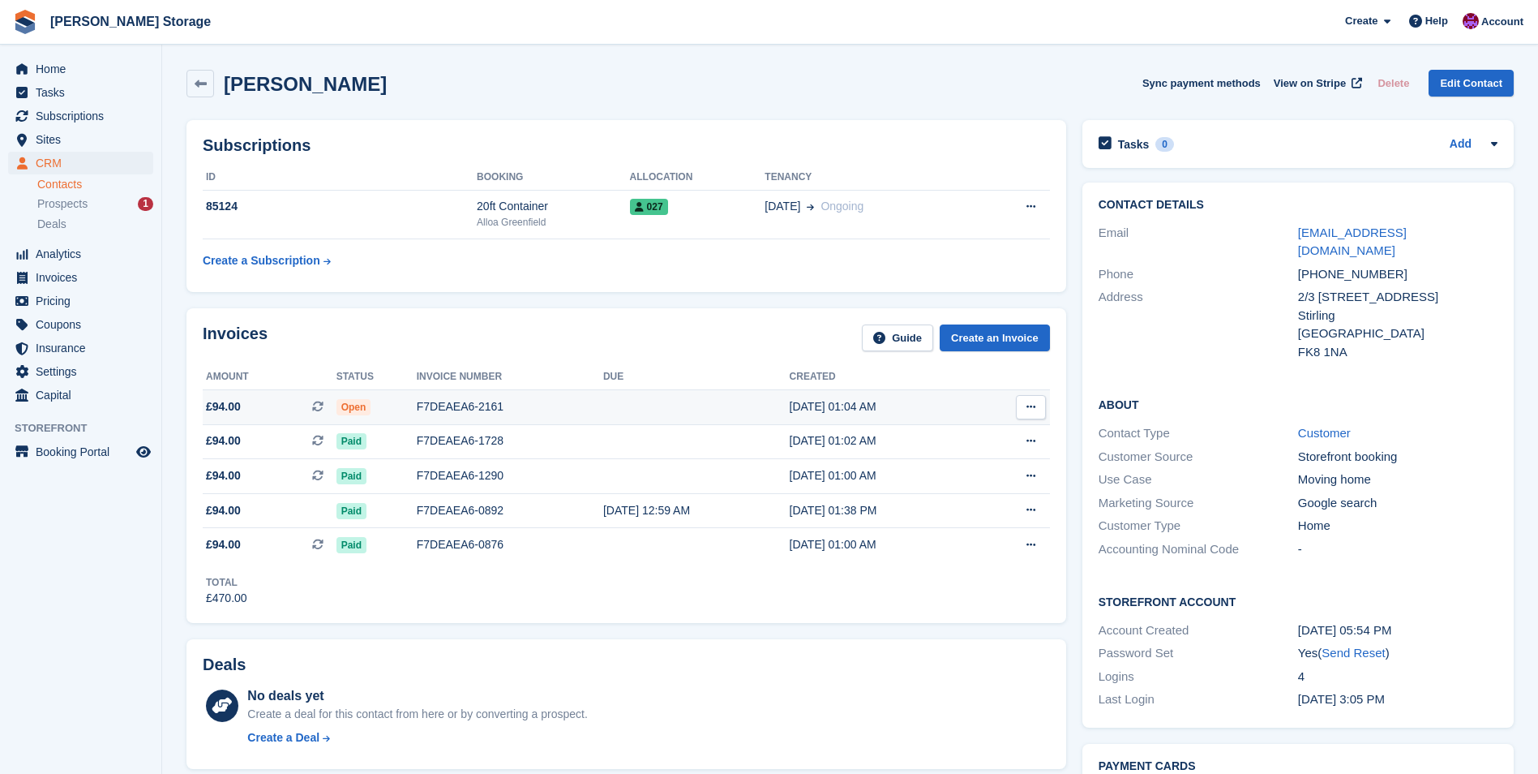
click at [697, 408] on td at bounding box center [696, 406] width 187 height 35
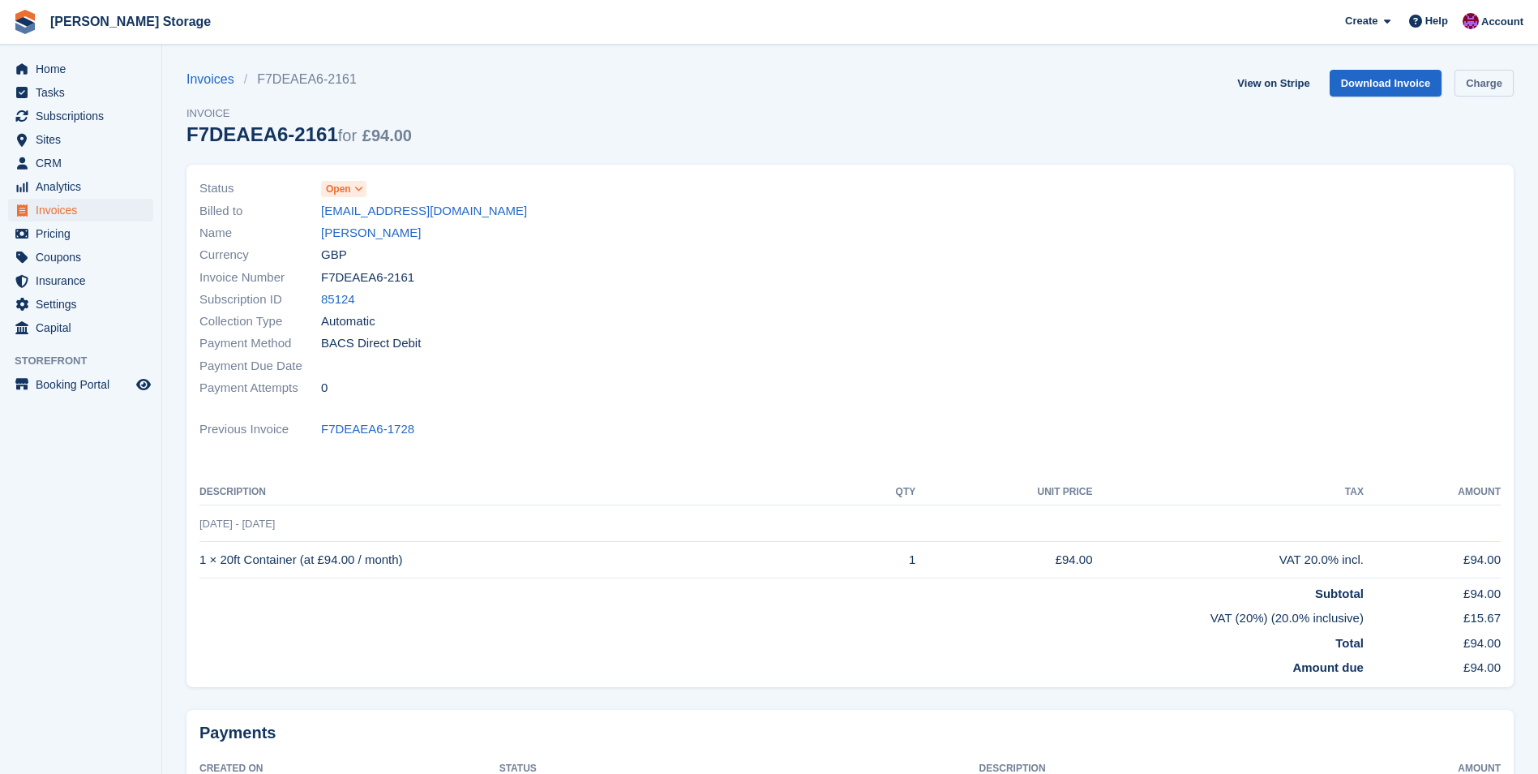
click at [1488, 95] on link "Charge" at bounding box center [1484, 83] width 59 height 27
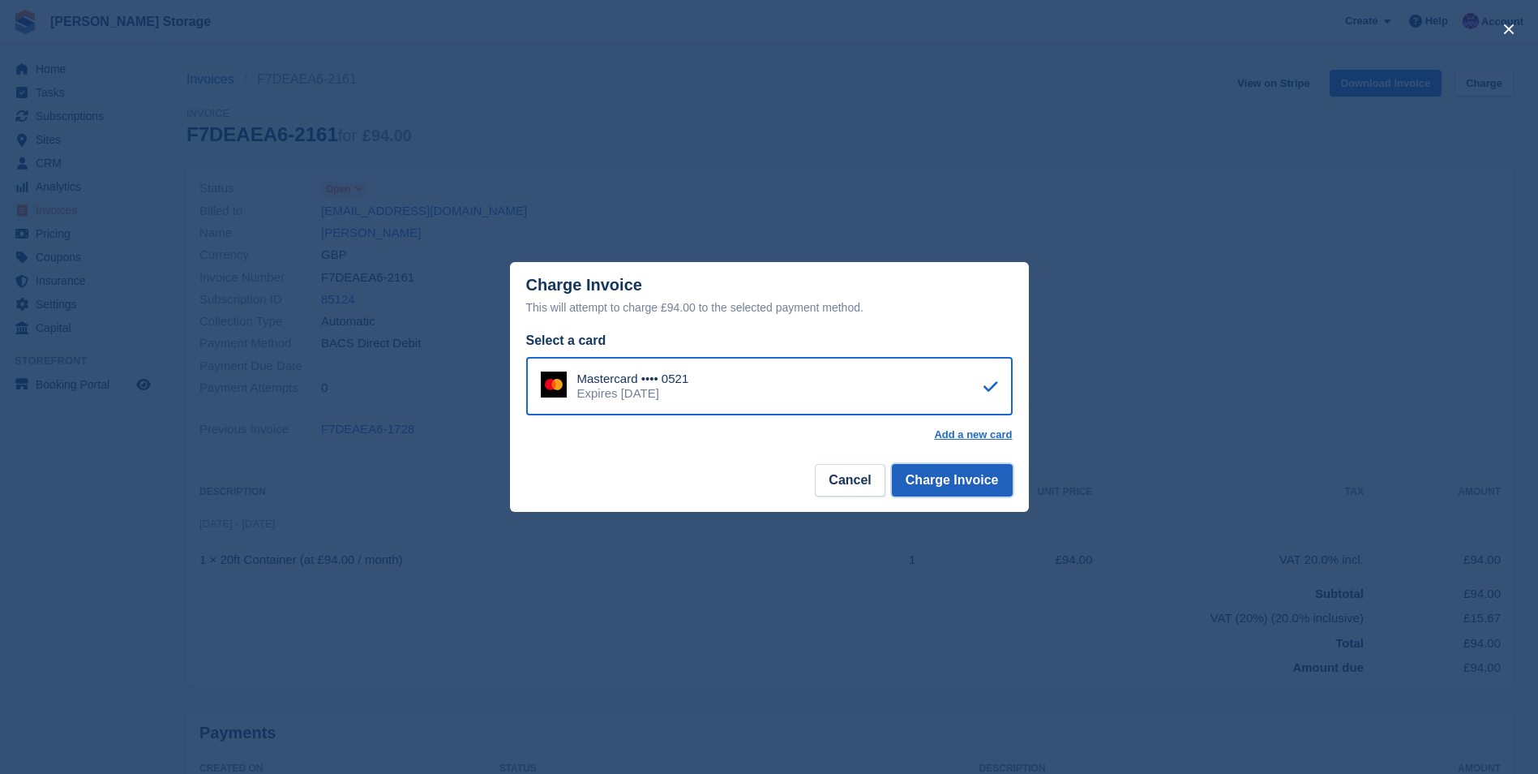
click at [958, 492] on button "Charge Invoice" at bounding box center [952, 480] width 121 height 32
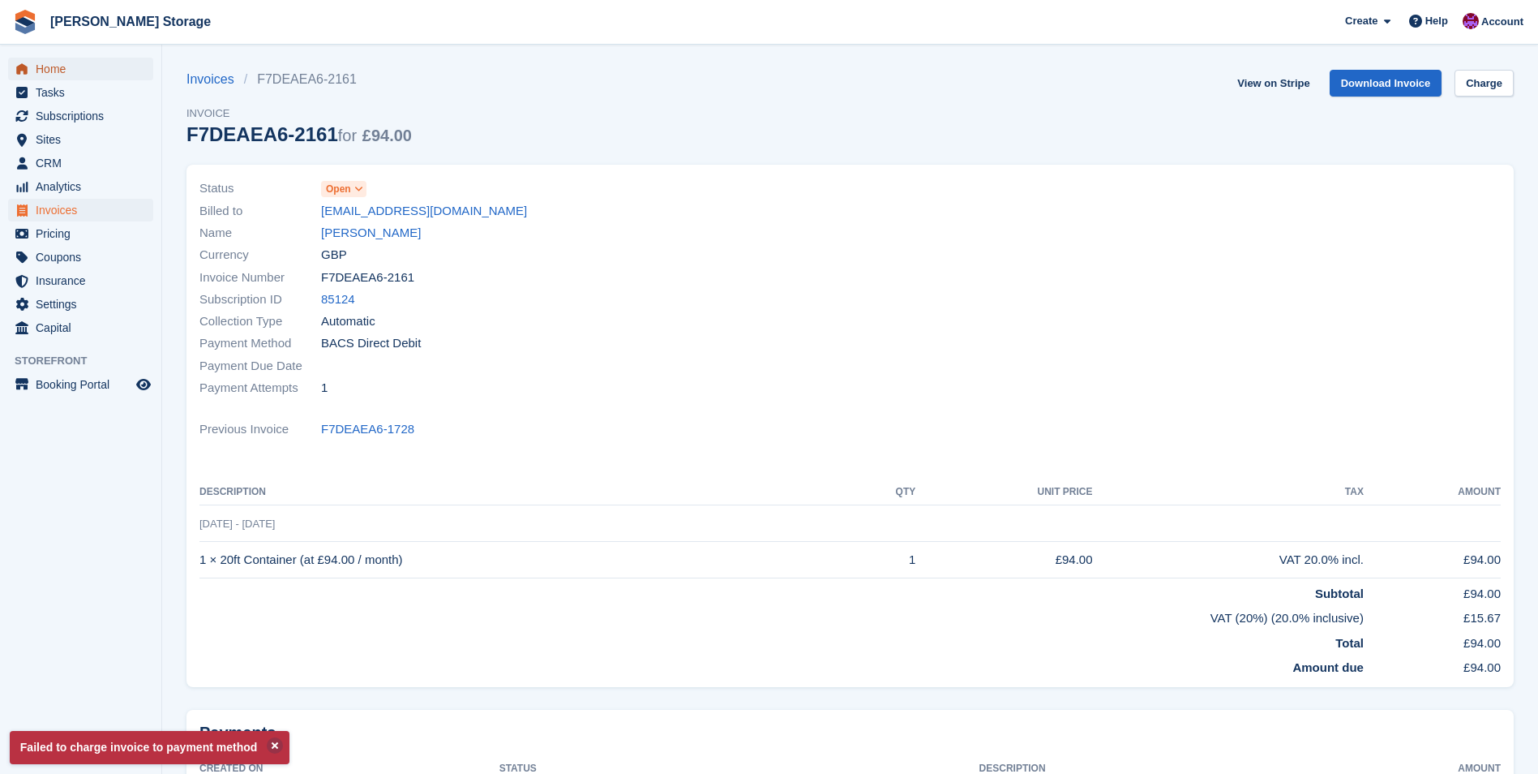
click at [45, 71] on span "Home" at bounding box center [84, 69] width 97 height 23
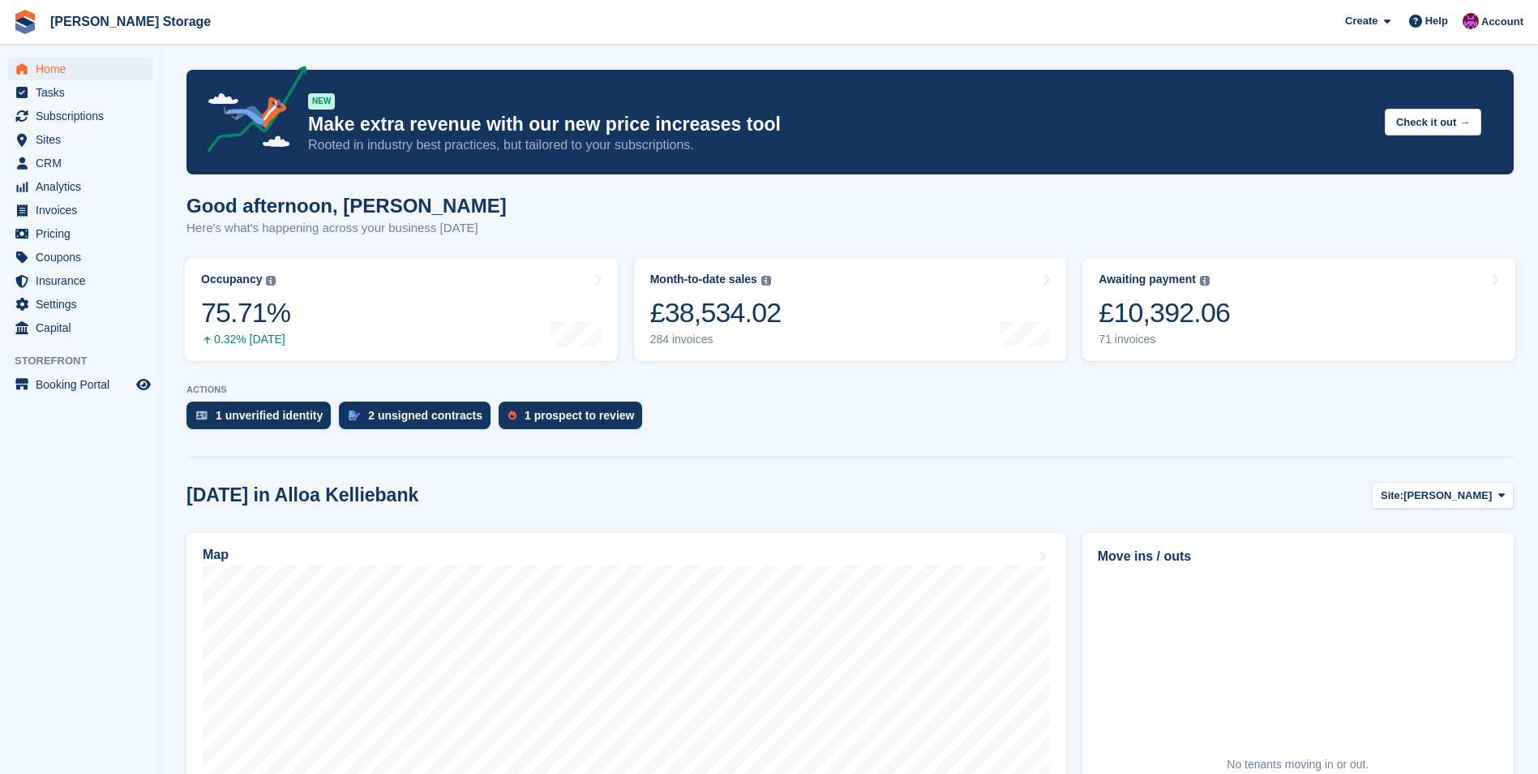
scroll to position [81, 0]
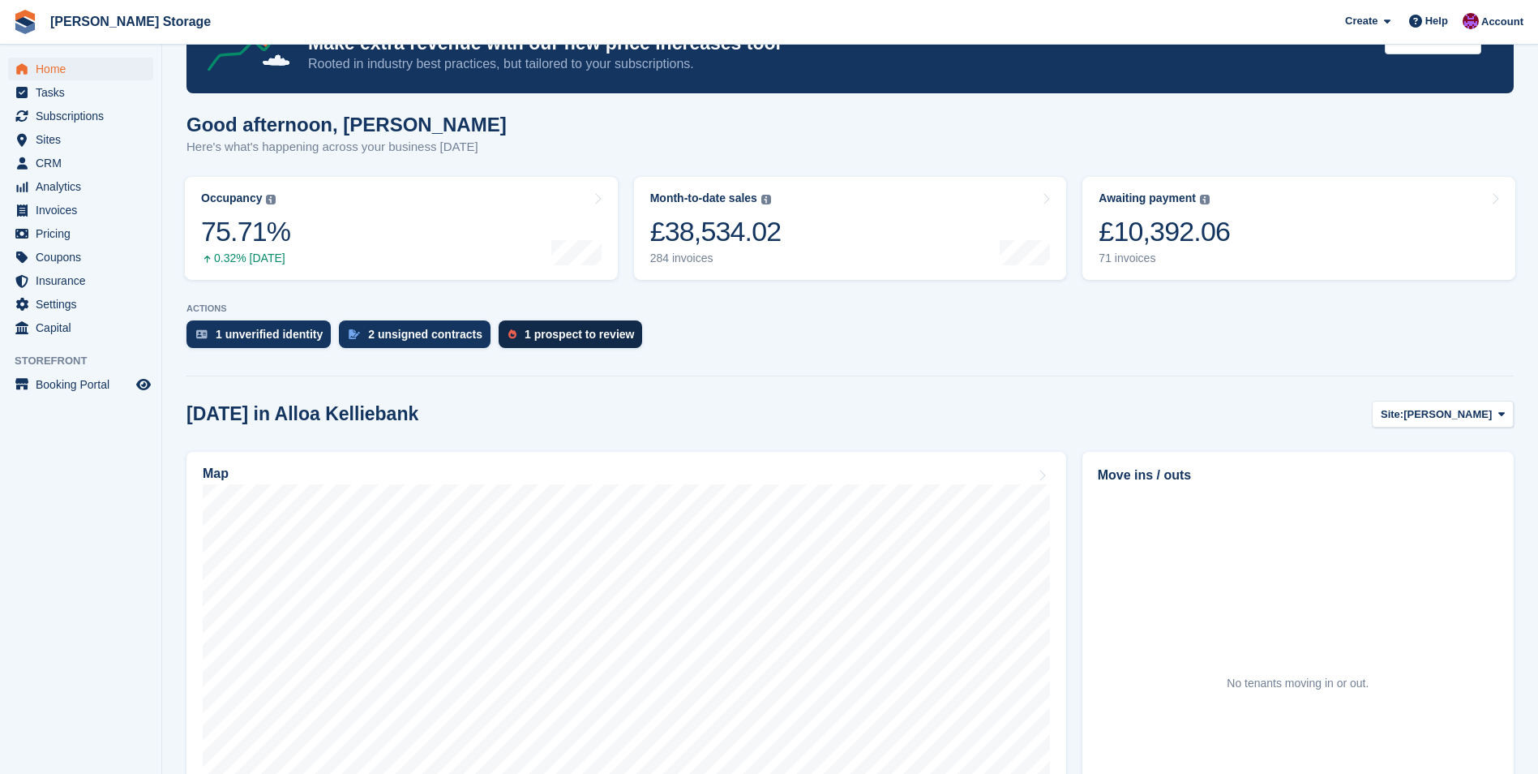
click at [586, 338] on div "1 prospect to review" at bounding box center [579, 334] width 109 height 13
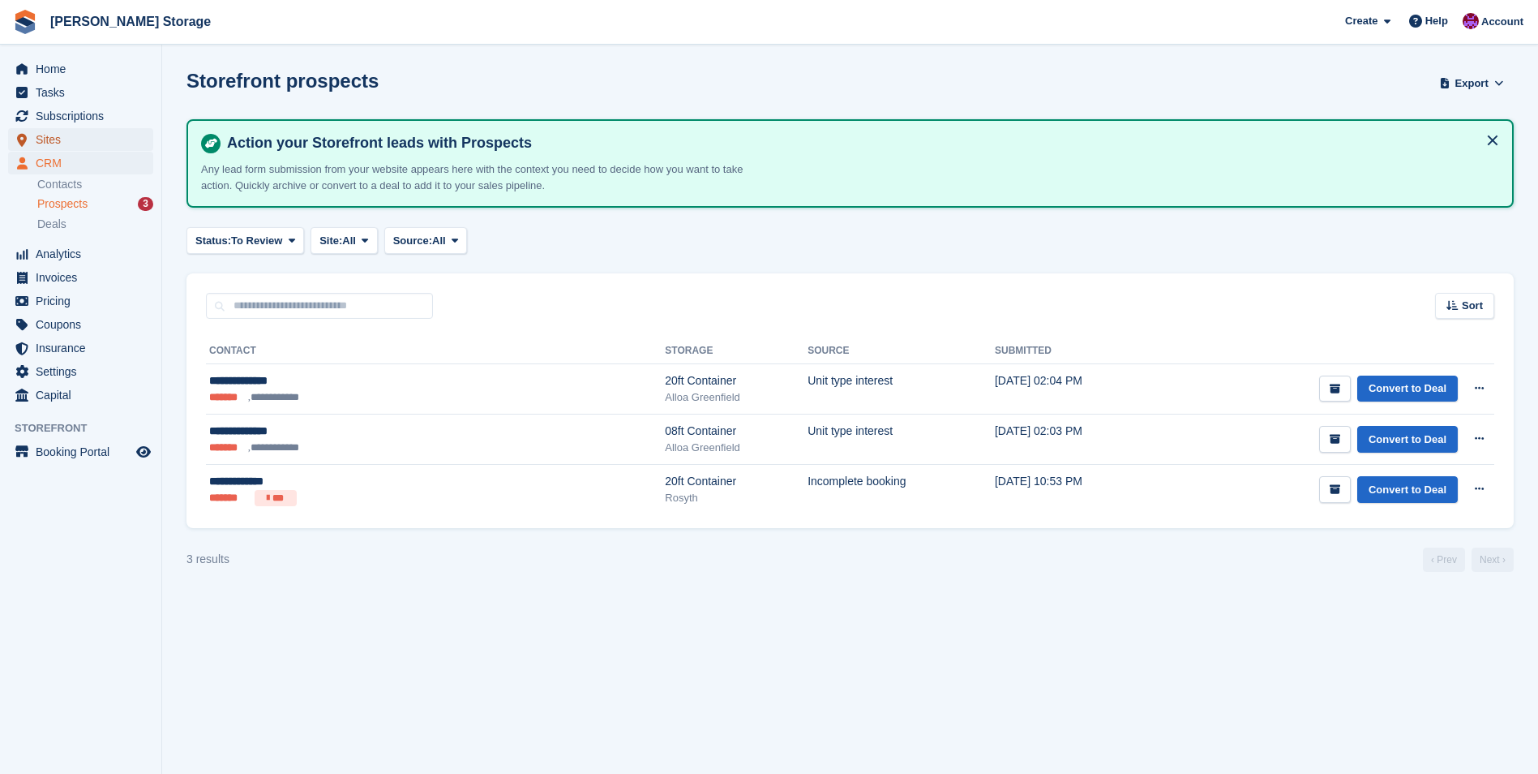
click at [42, 135] on span "Sites" at bounding box center [84, 139] width 97 height 23
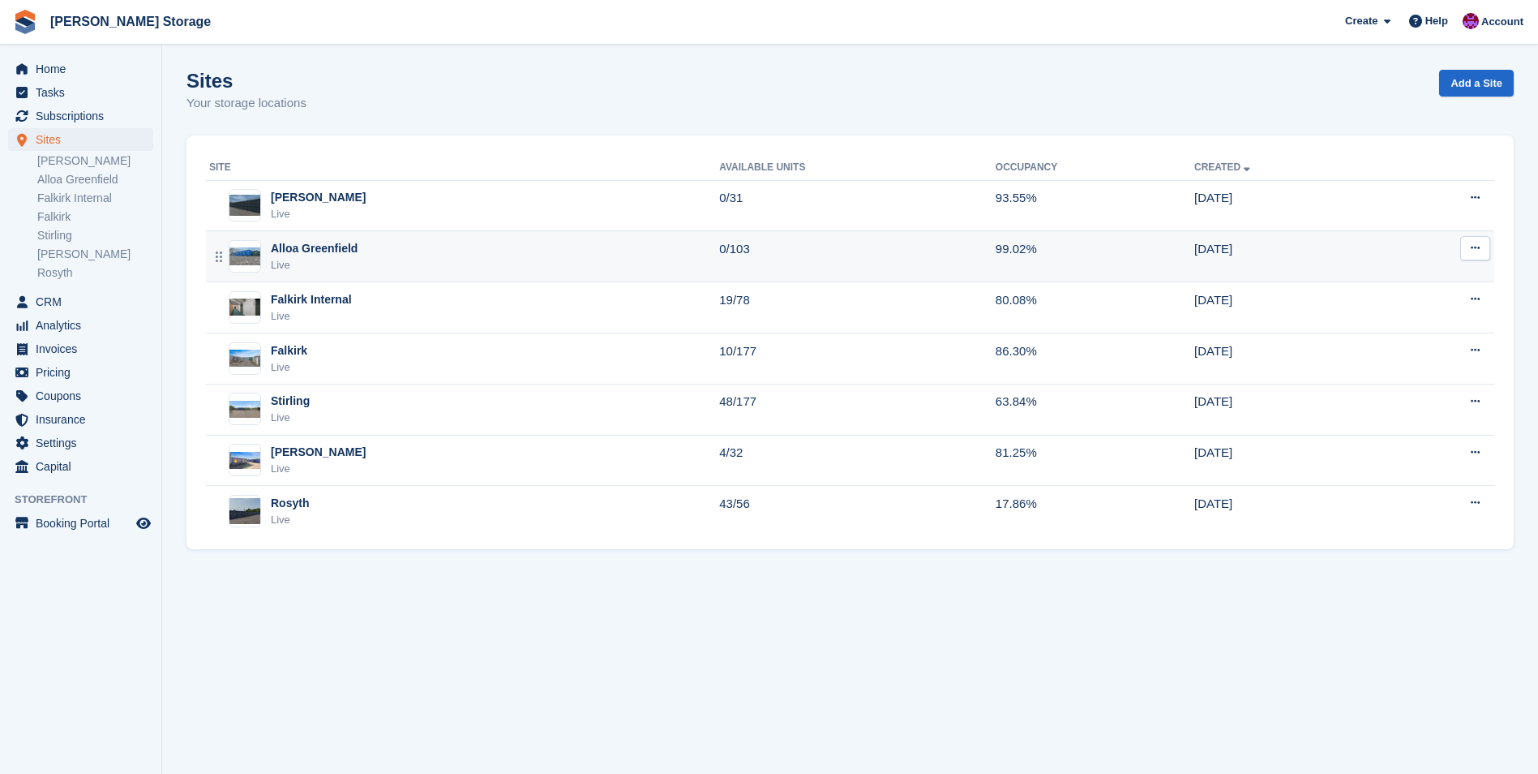
click at [509, 267] on div "Alloa Greenfield Live" at bounding box center [464, 256] width 510 height 33
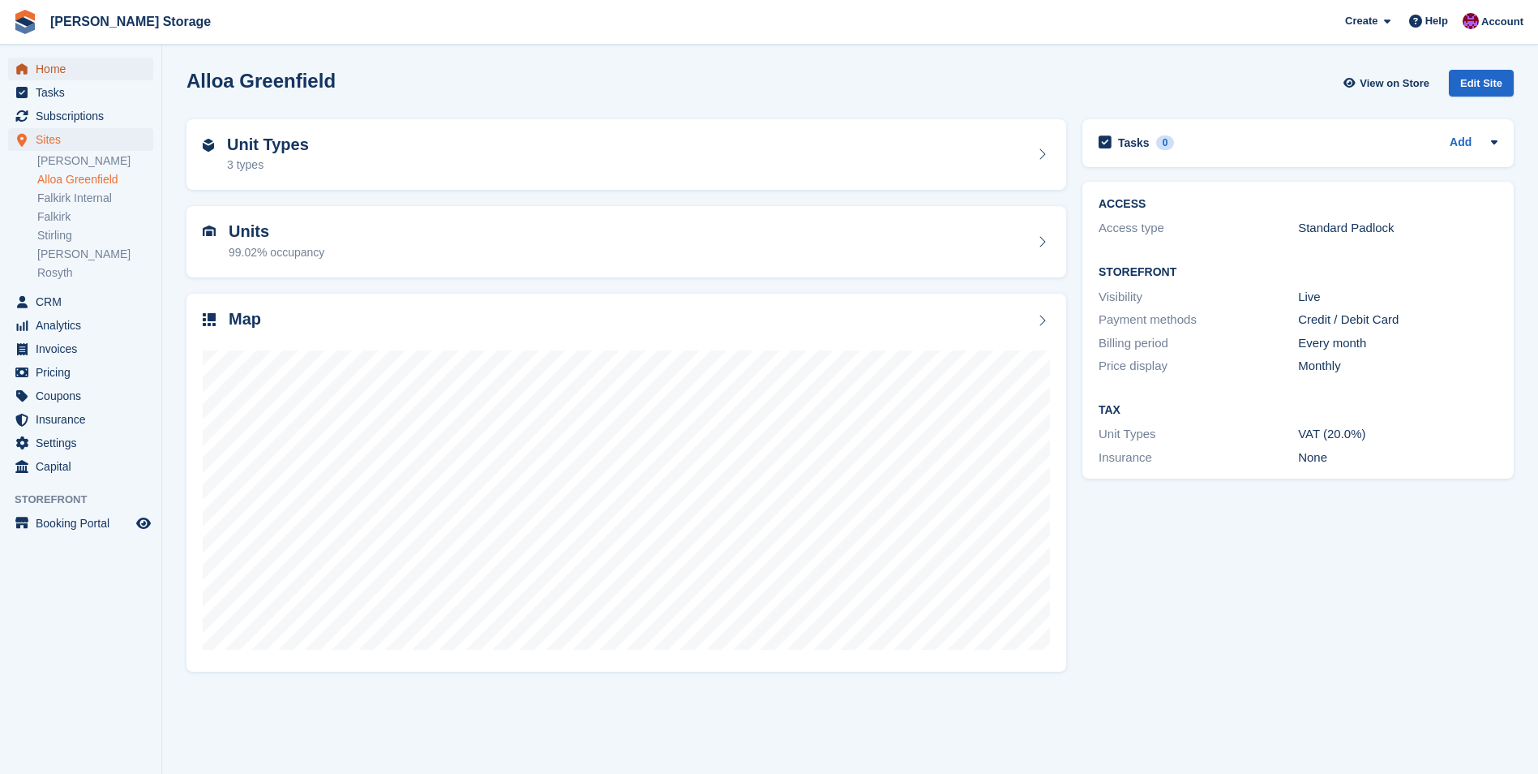
click at [46, 67] on span "Home" at bounding box center [84, 69] width 97 height 23
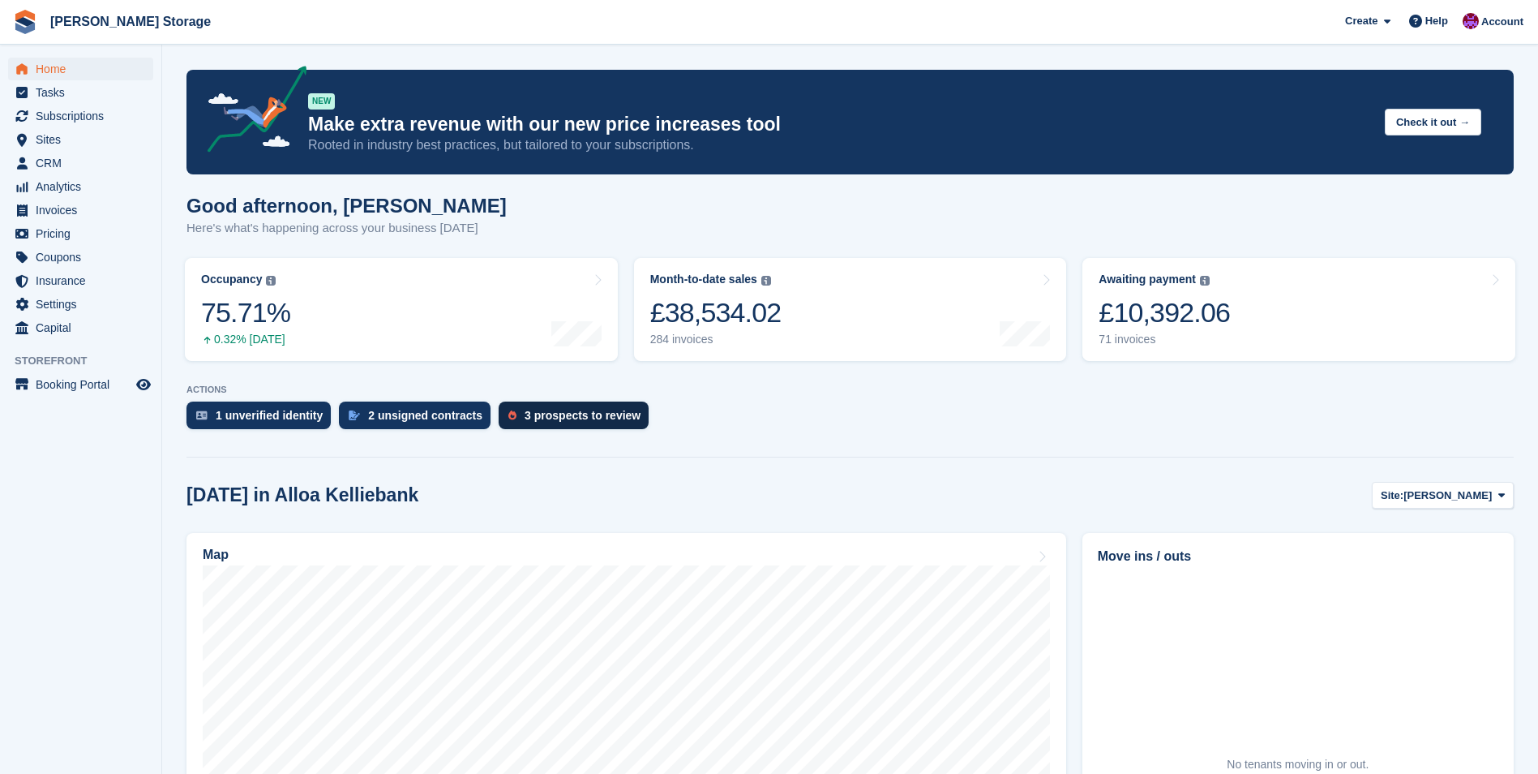
click at [565, 421] on div "3 prospects to review" at bounding box center [583, 415] width 116 height 13
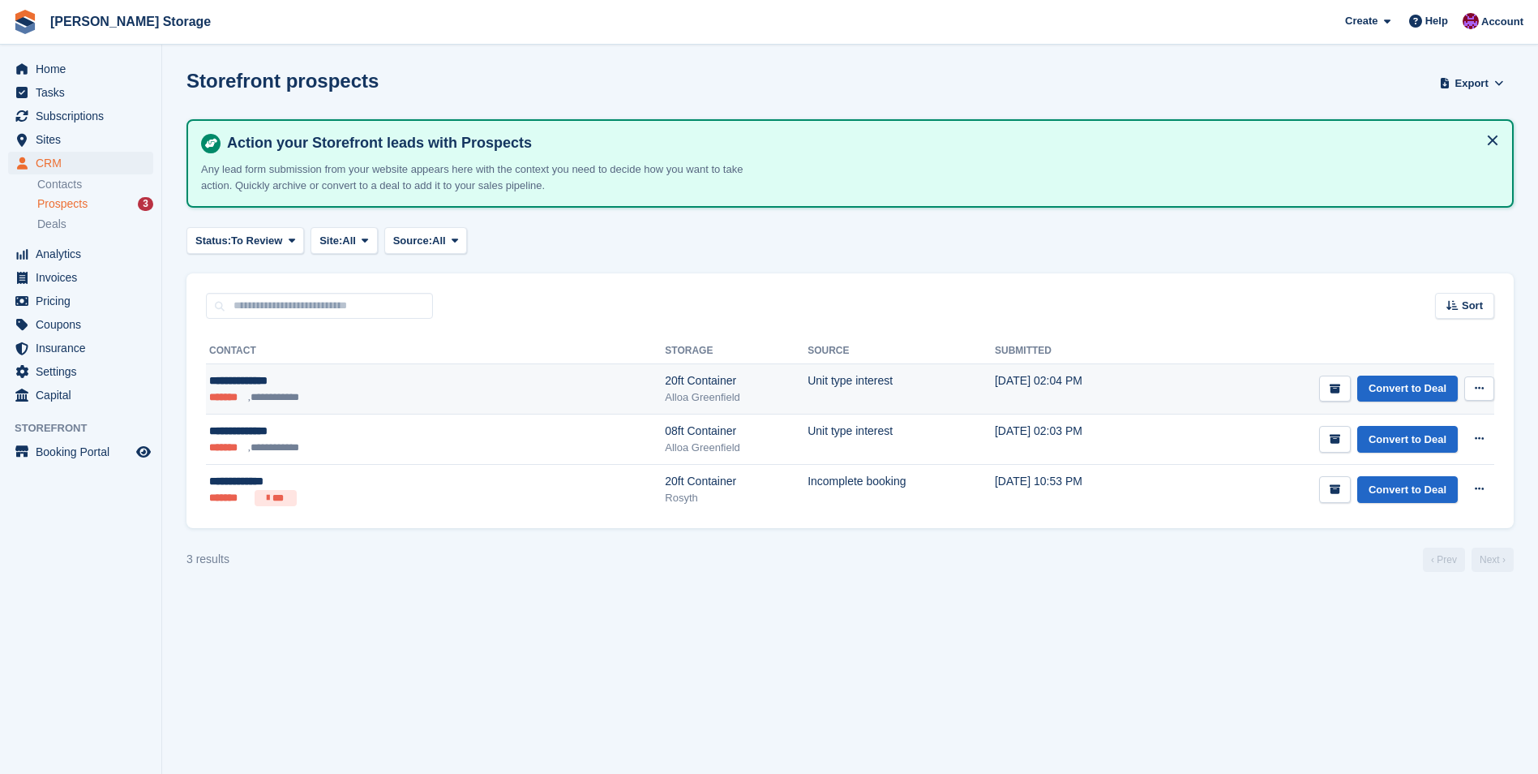
click at [345, 382] on div "**********" at bounding box center [328, 380] width 238 height 17
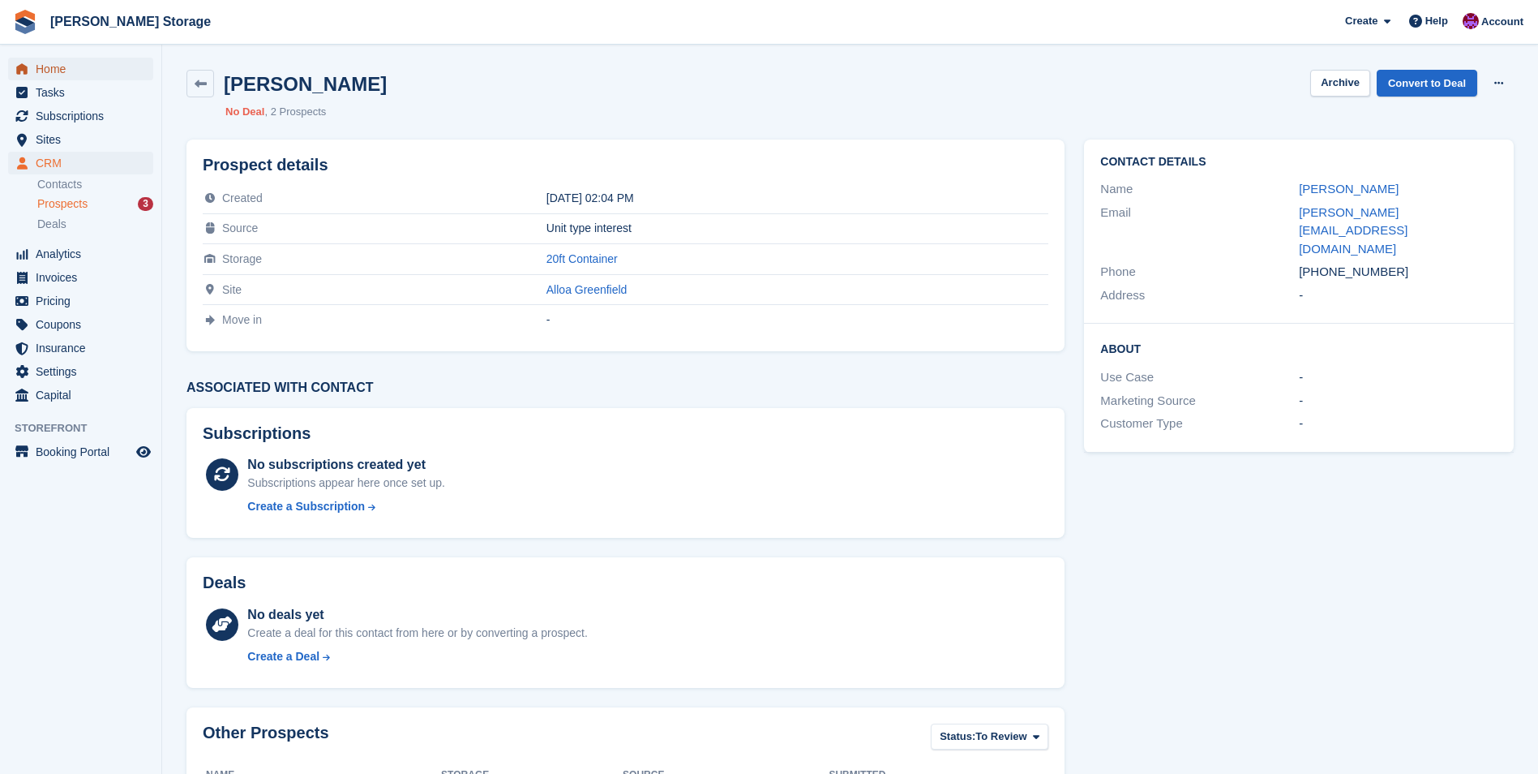
click at [58, 62] on span "Home" at bounding box center [84, 69] width 97 height 23
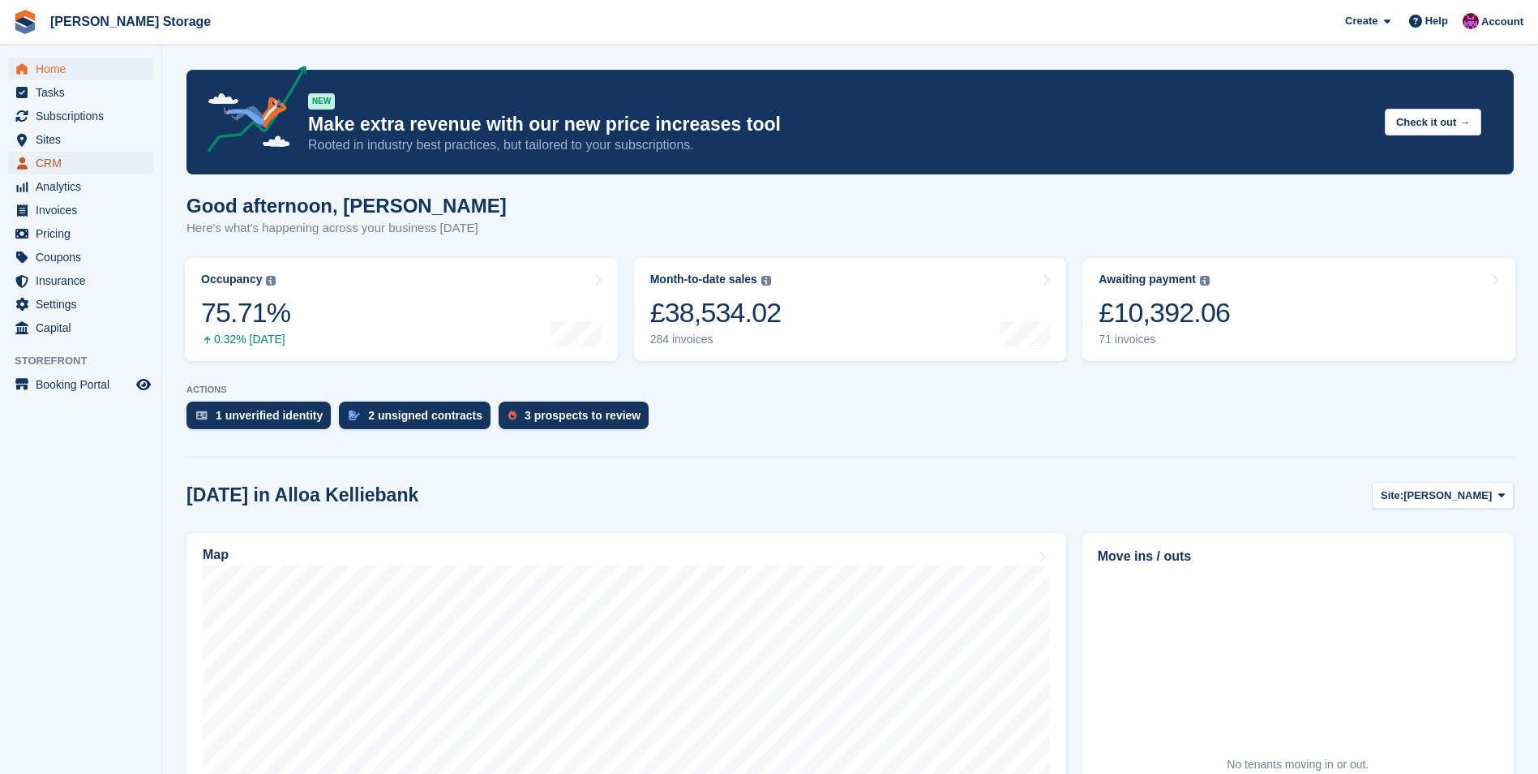
click at [54, 158] on span "CRM" at bounding box center [84, 163] width 97 height 23
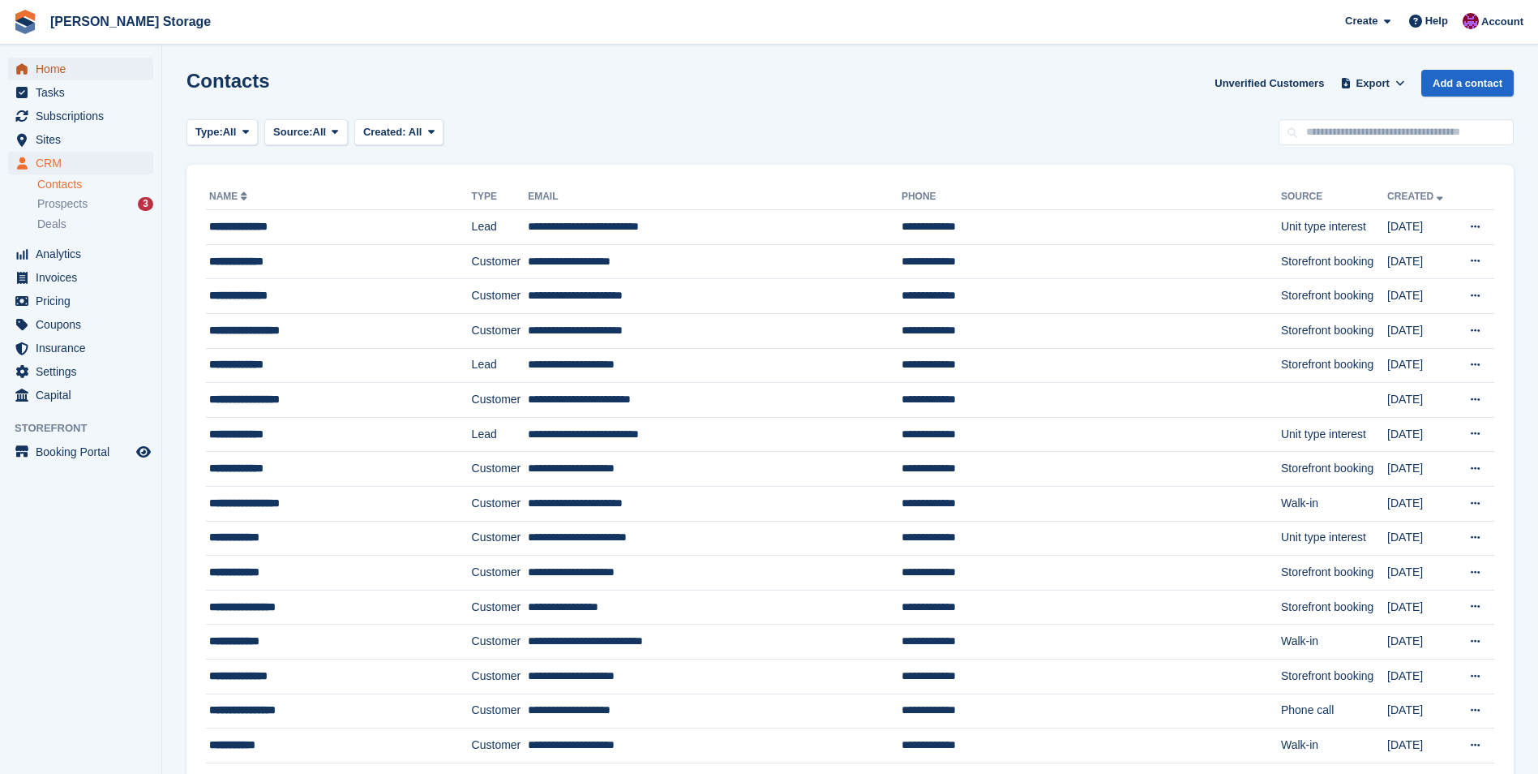
click at [68, 61] on span "Home" at bounding box center [84, 69] width 97 height 23
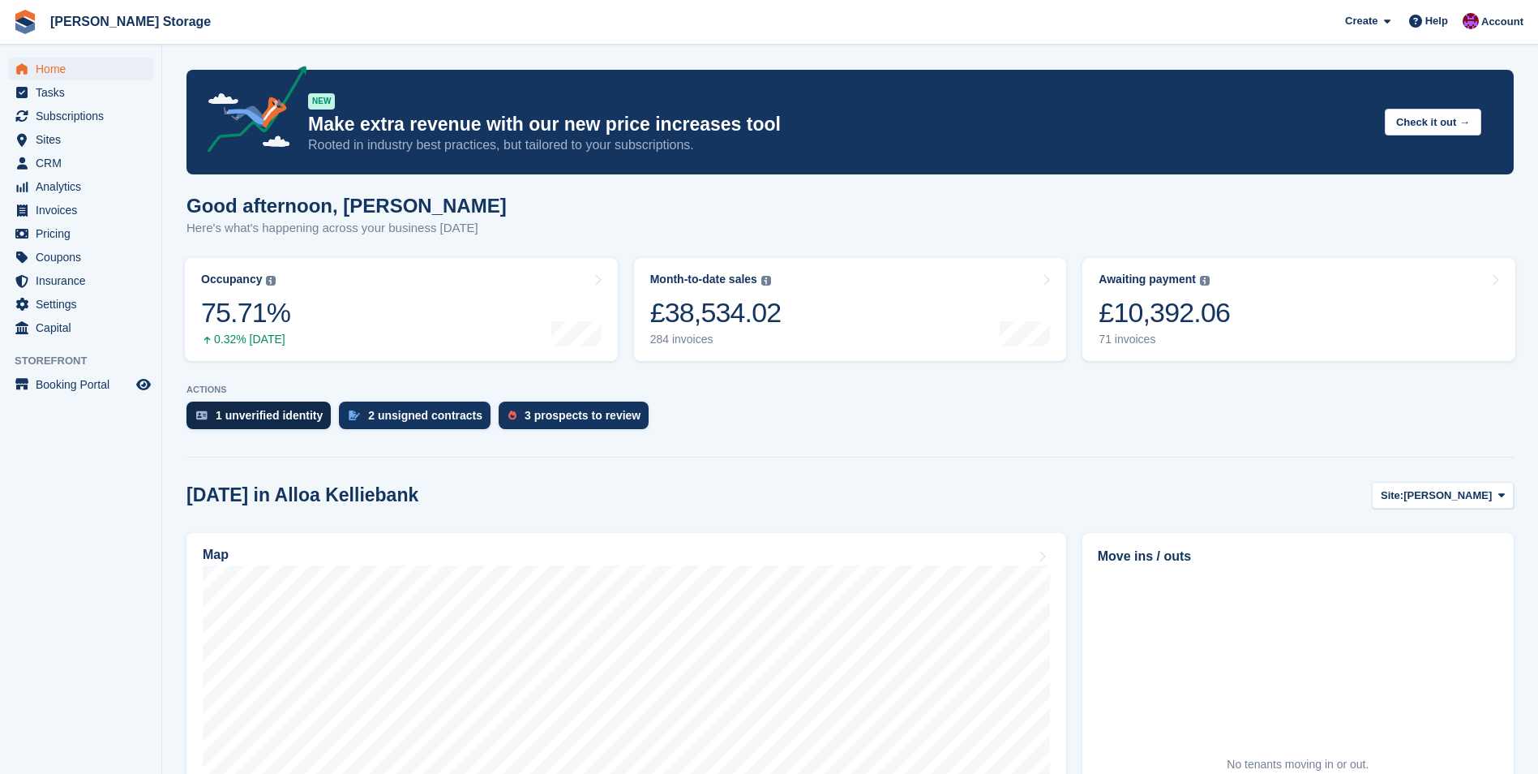
click at [301, 415] on div "1 unverified identity" at bounding box center [269, 415] width 107 height 13
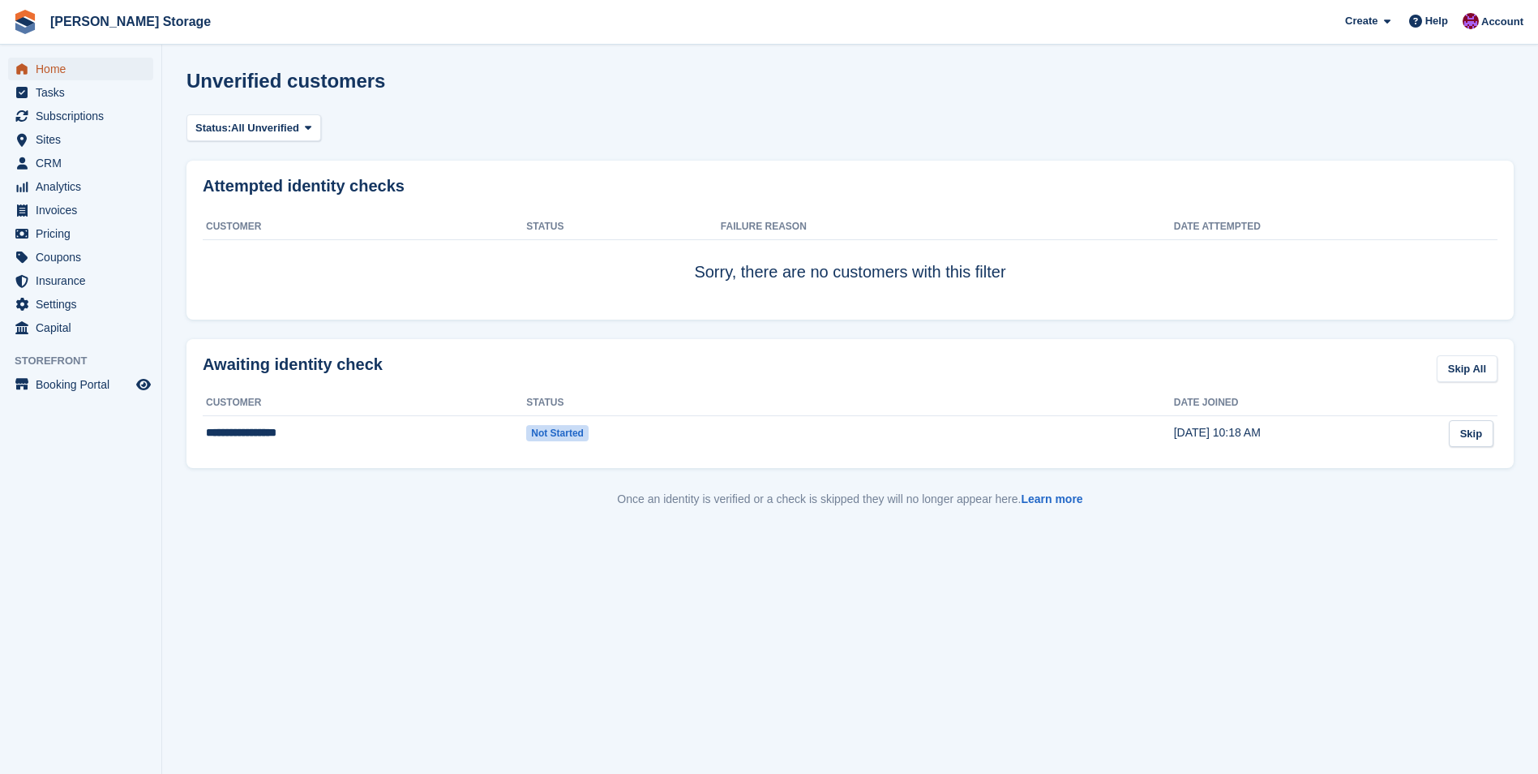
click at [49, 68] on span "Home" at bounding box center [84, 69] width 97 height 23
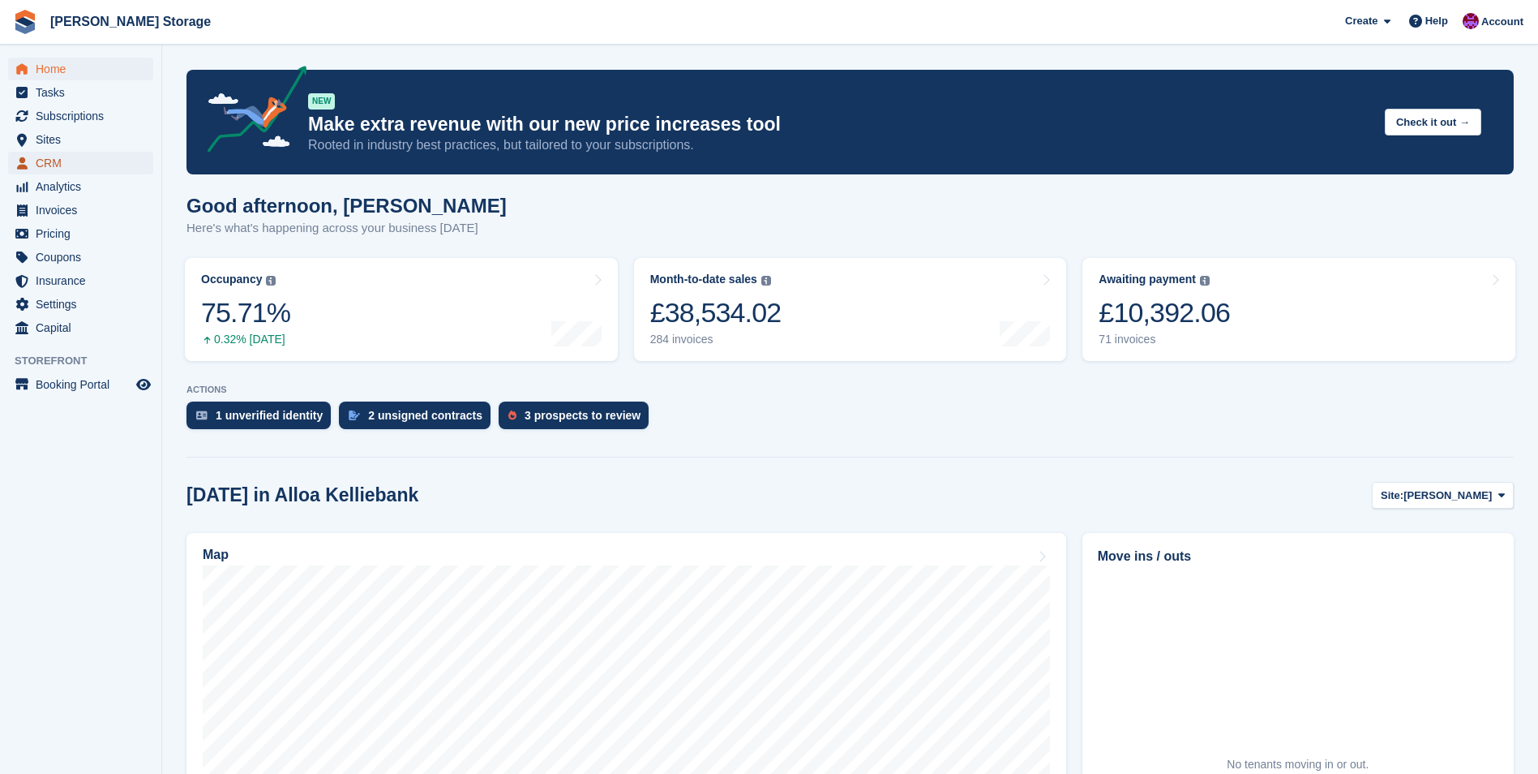
click at [49, 167] on span "CRM" at bounding box center [84, 163] width 97 height 23
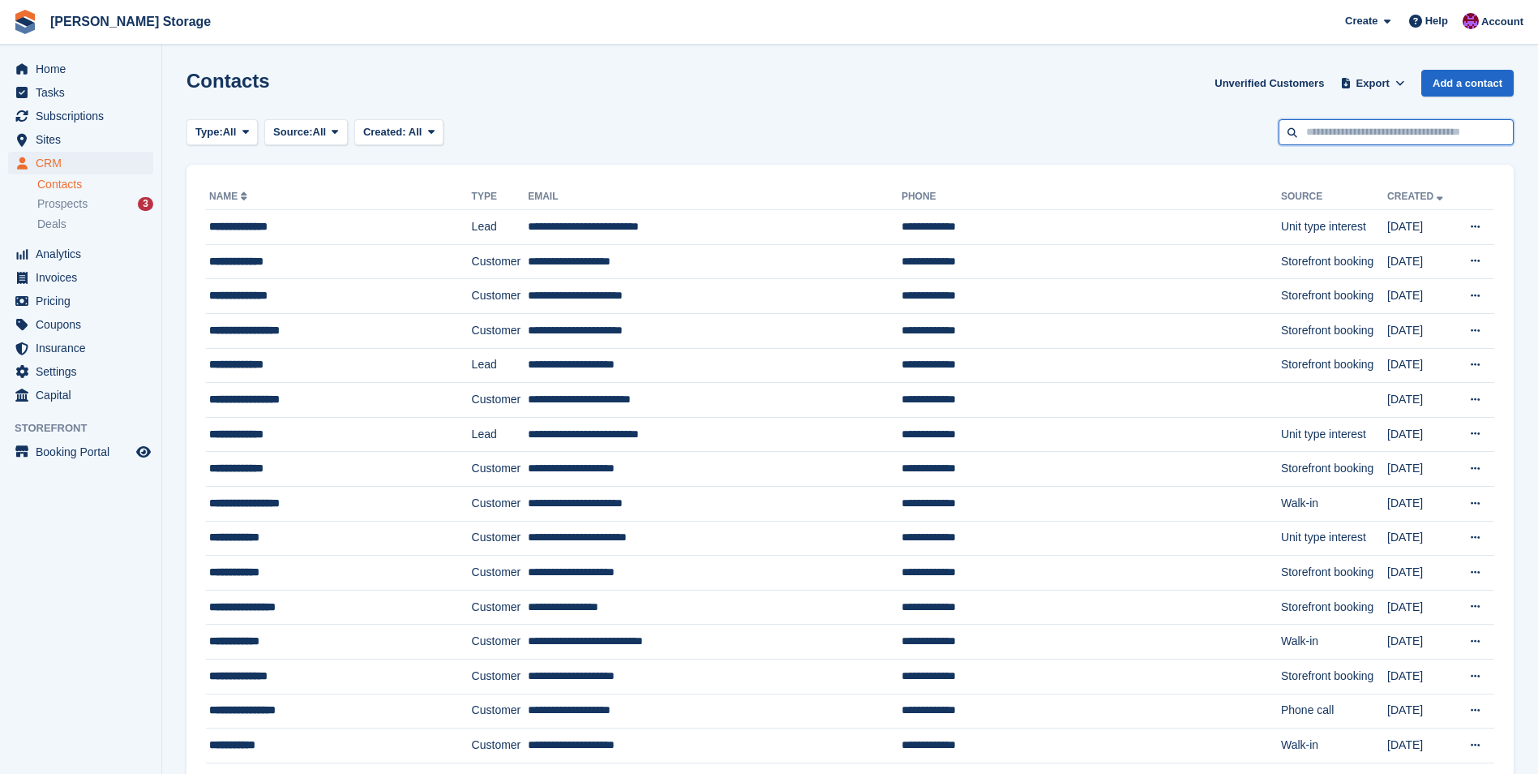
click at [1346, 121] on input "text" at bounding box center [1396, 132] width 235 height 27
type input "*******"
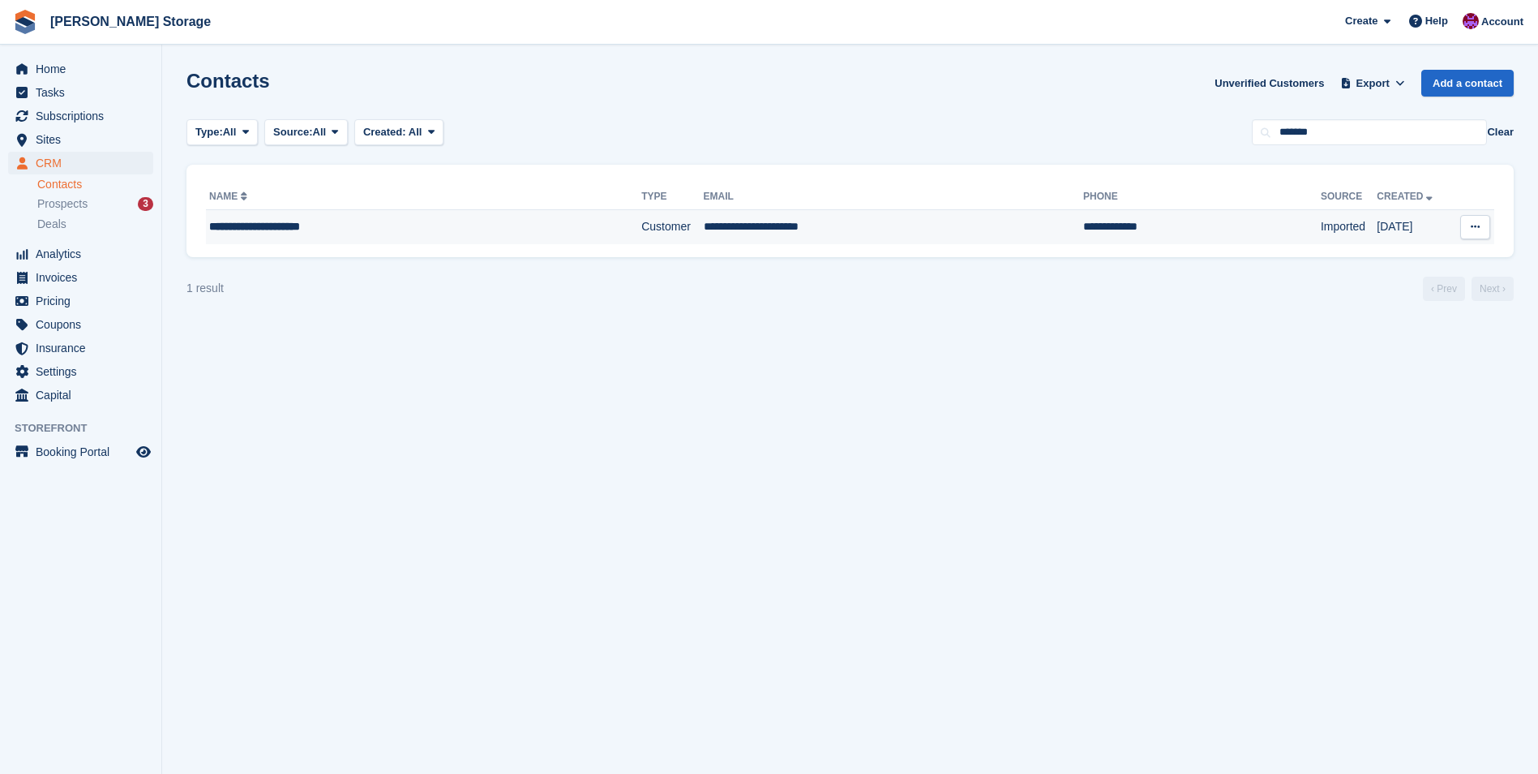
click at [704, 237] on td "**********" at bounding box center [894, 227] width 380 height 34
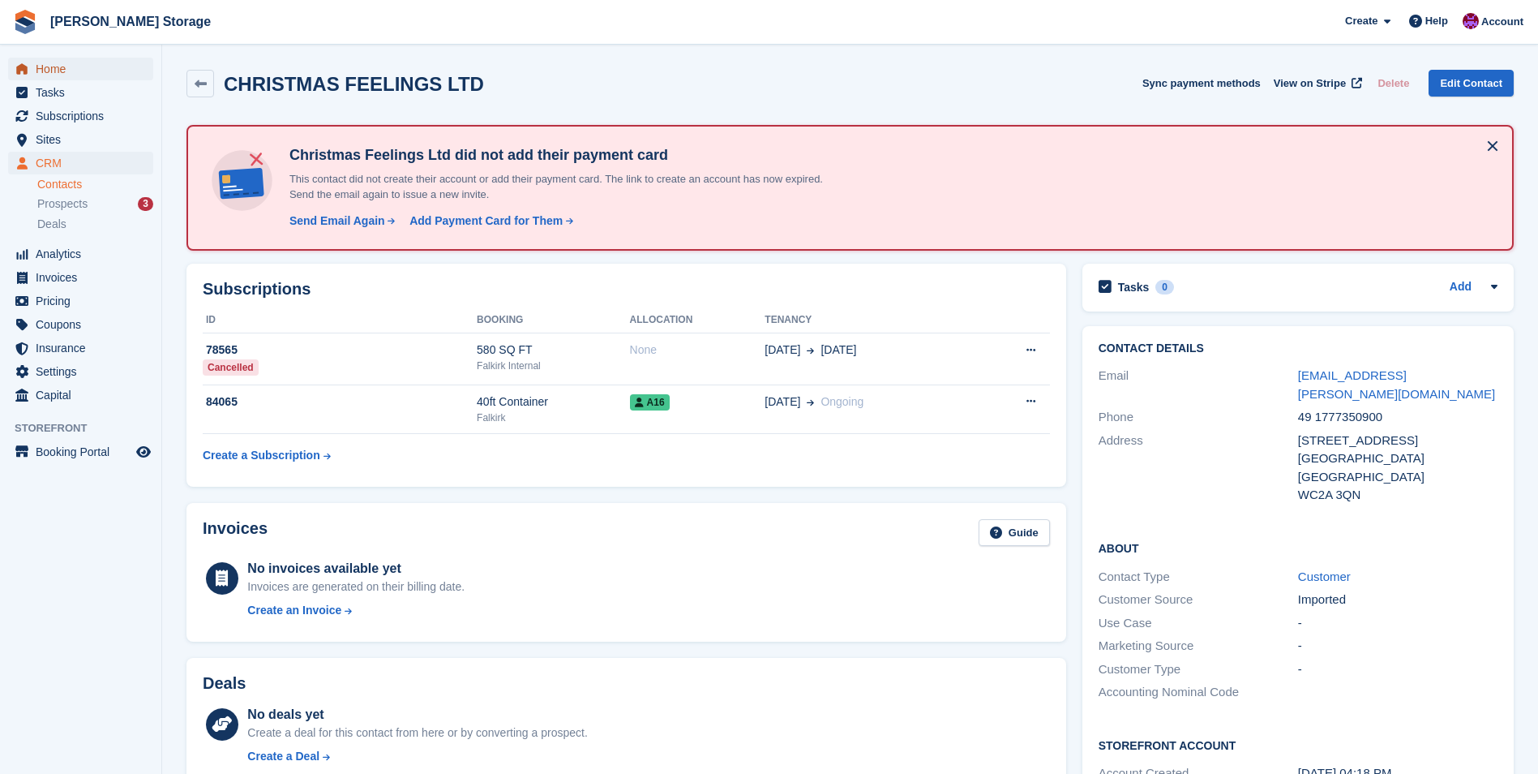
click at [45, 67] on span "Home" at bounding box center [84, 69] width 97 height 23
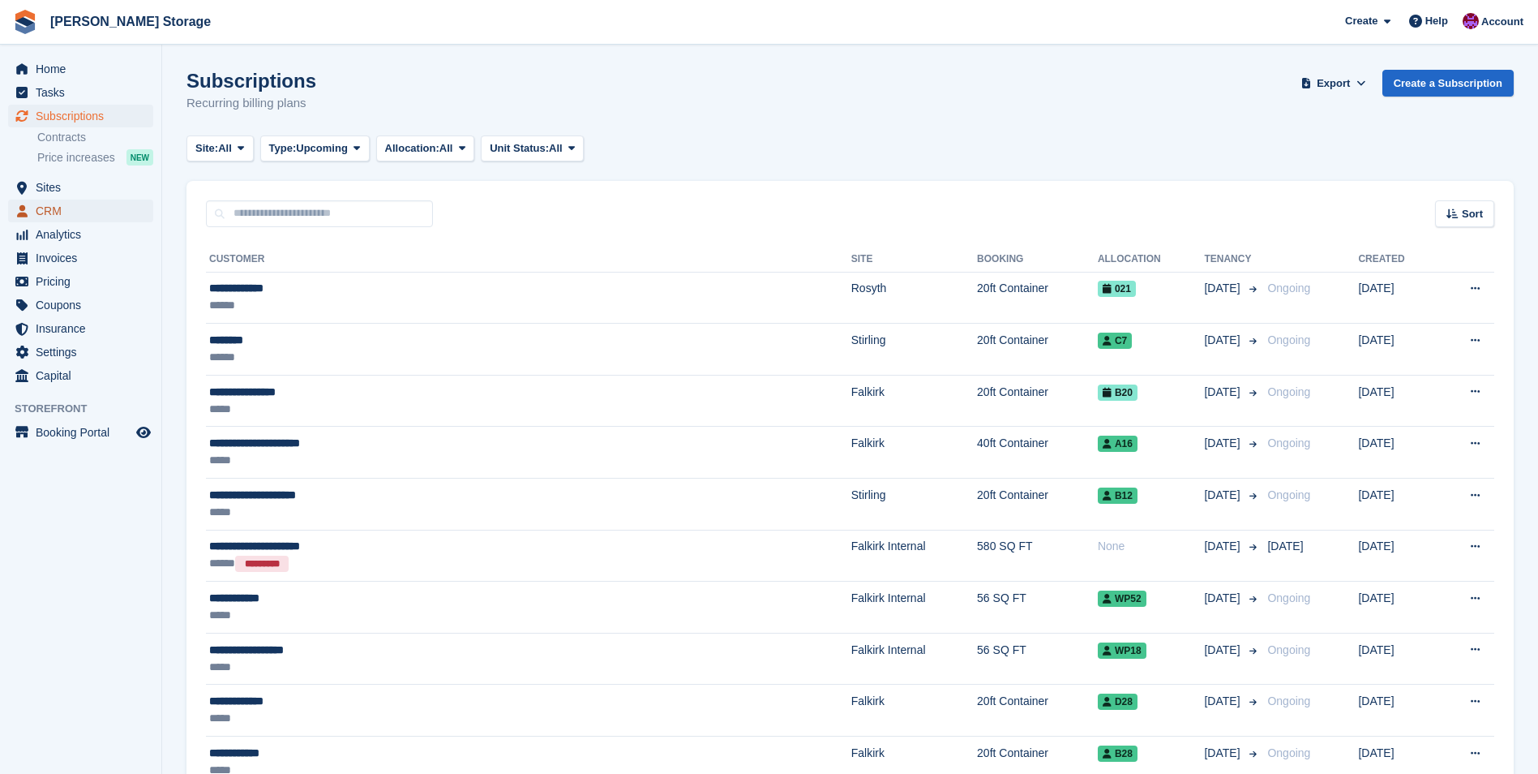
click at [58, 208] on span "CRM" at bounding box center [84, 211] width 97 height 23
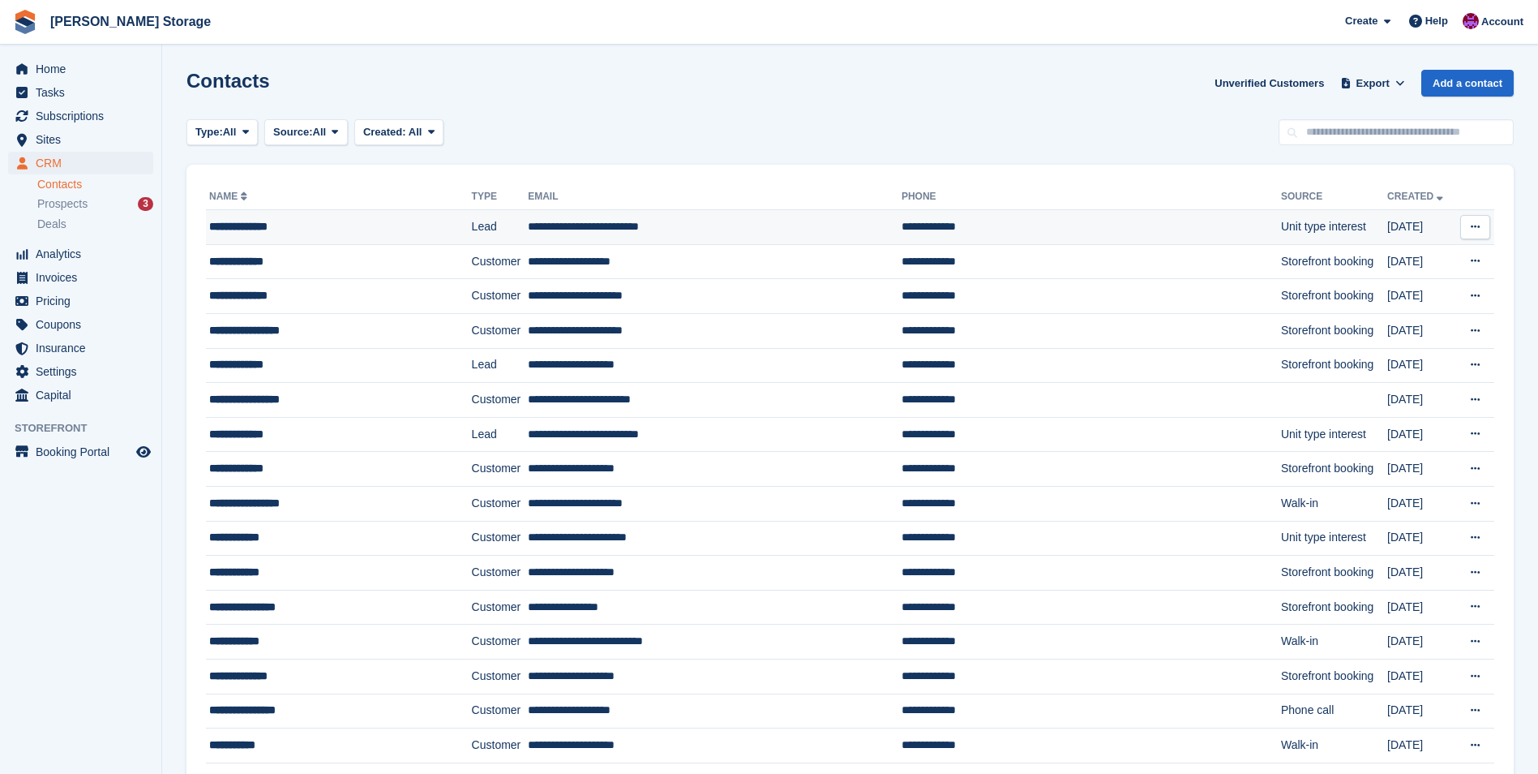
click at [703, 230] on td "**********" at bounding box center [715, 227] width 374 height 35
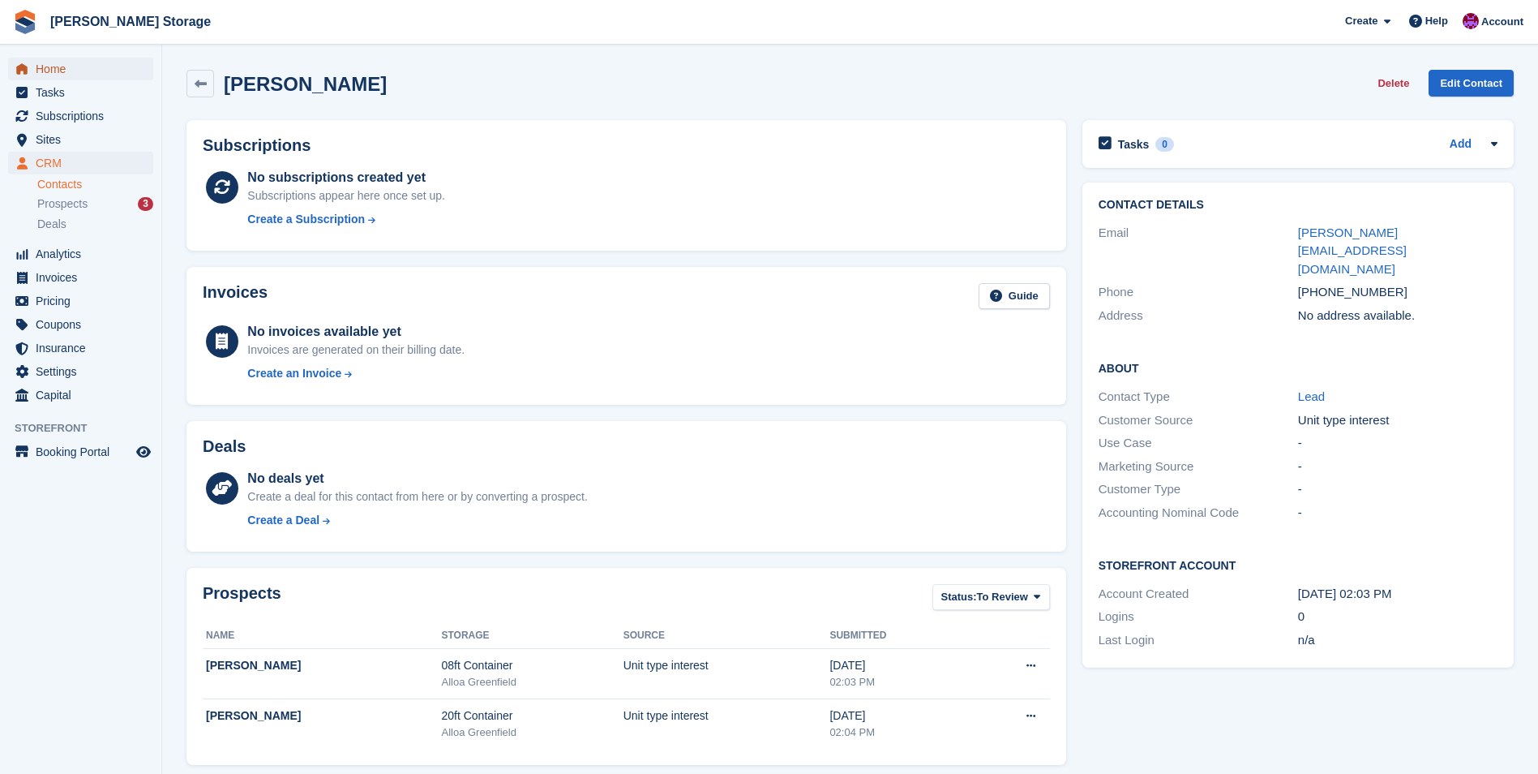
click at [59, 71] on span "Home" at bounding box center [84, 69] width 97 height 23
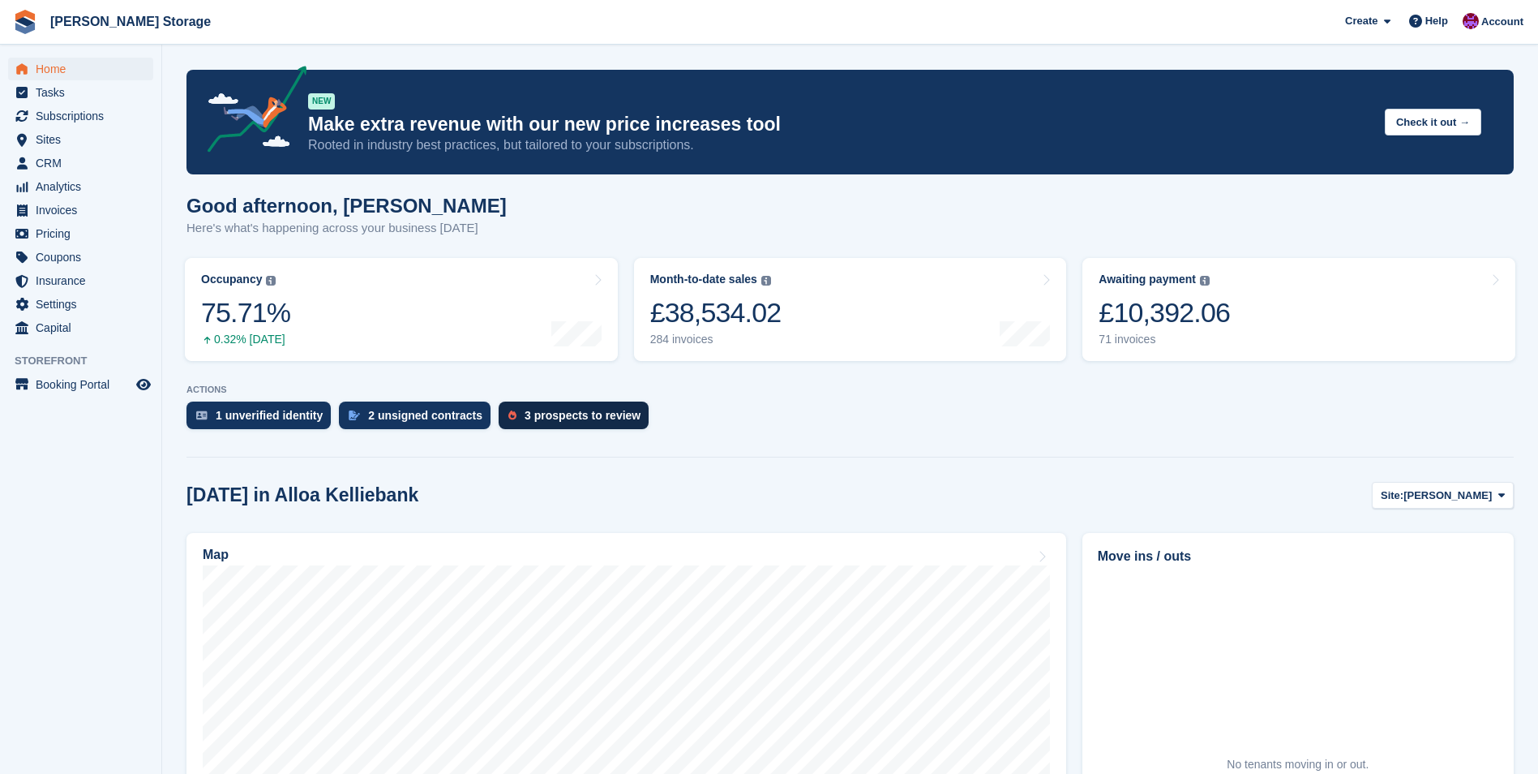
click at [599, 423] on div "3 prospects to review" at bounding box center [574, 415] width 150 height 28
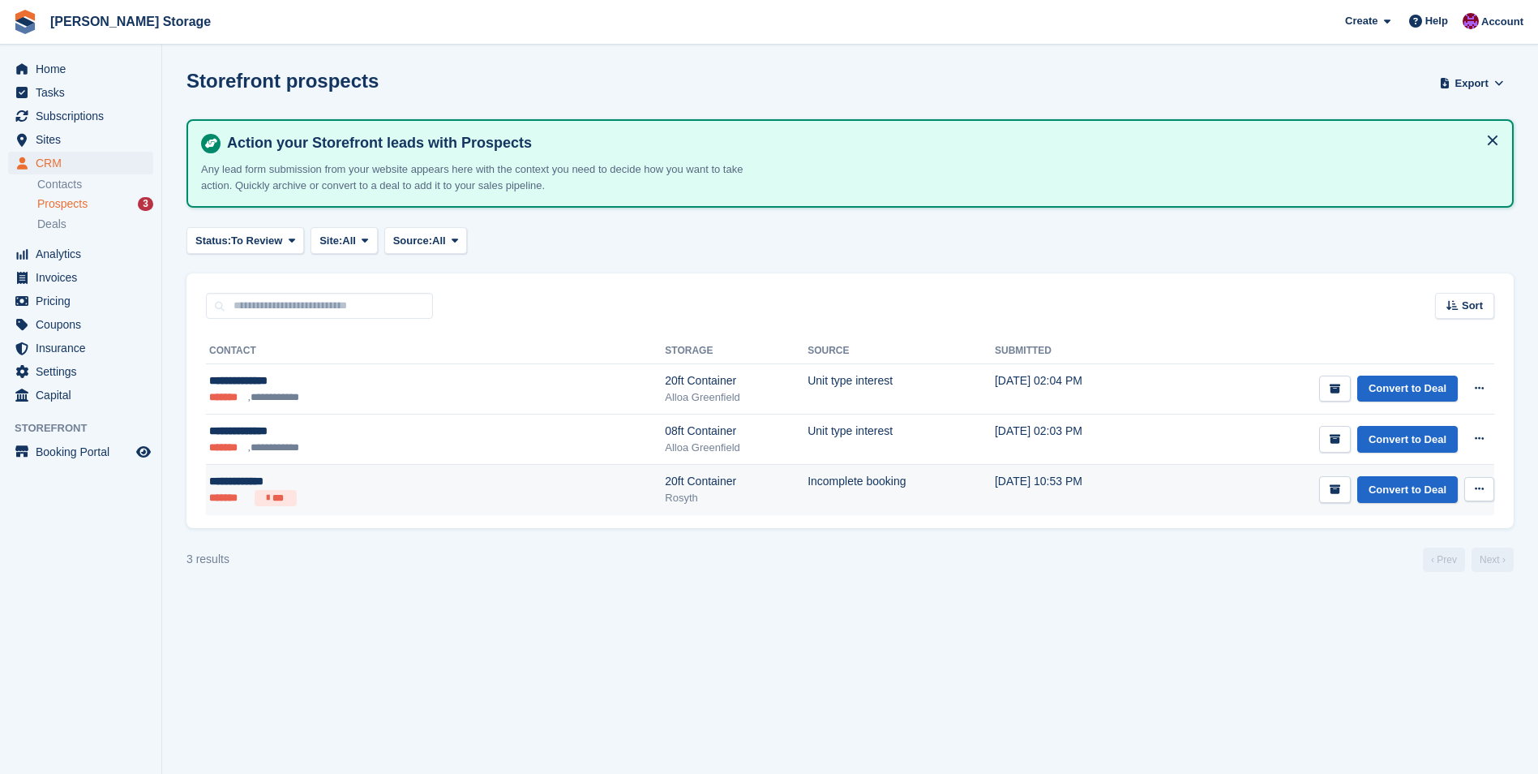
click at [1485, 491] on button at bounding box center [1480, 489] width 30 height 24
click at [1413, 577] on p "Delete prospect" at bounding box center [1416, 576] width 141 height 21
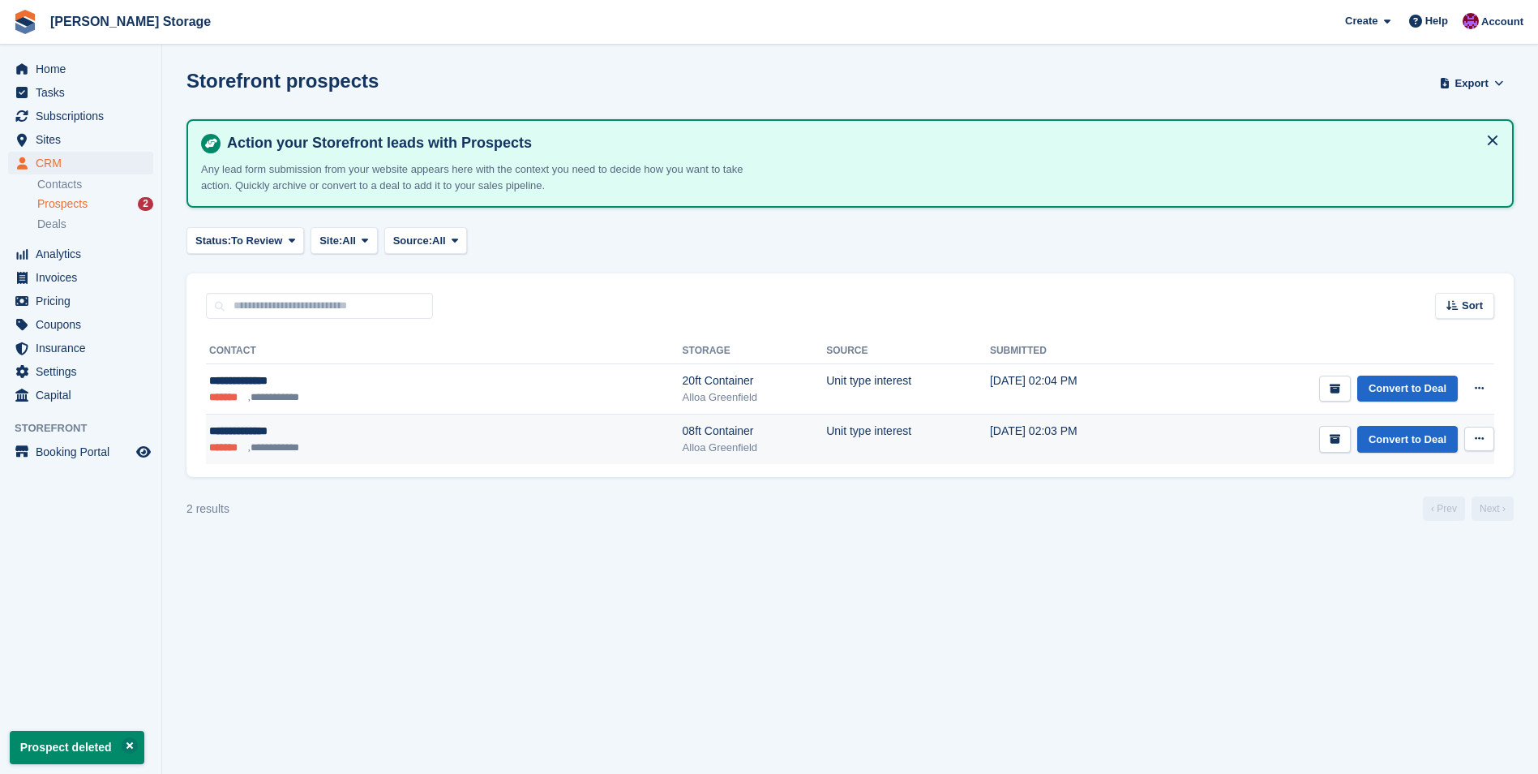
click at [1478, 444] on icon at bounding box center [1479, 438] width 9 height 11
click at [1393, 540] on div "View contact Edit contact Delete prospect" at bounding box center [1417, 499] width 156 height 92
click at [1393, 533] on p "Delete prospect" at bounding box center [1416, 526] width 141 height 21
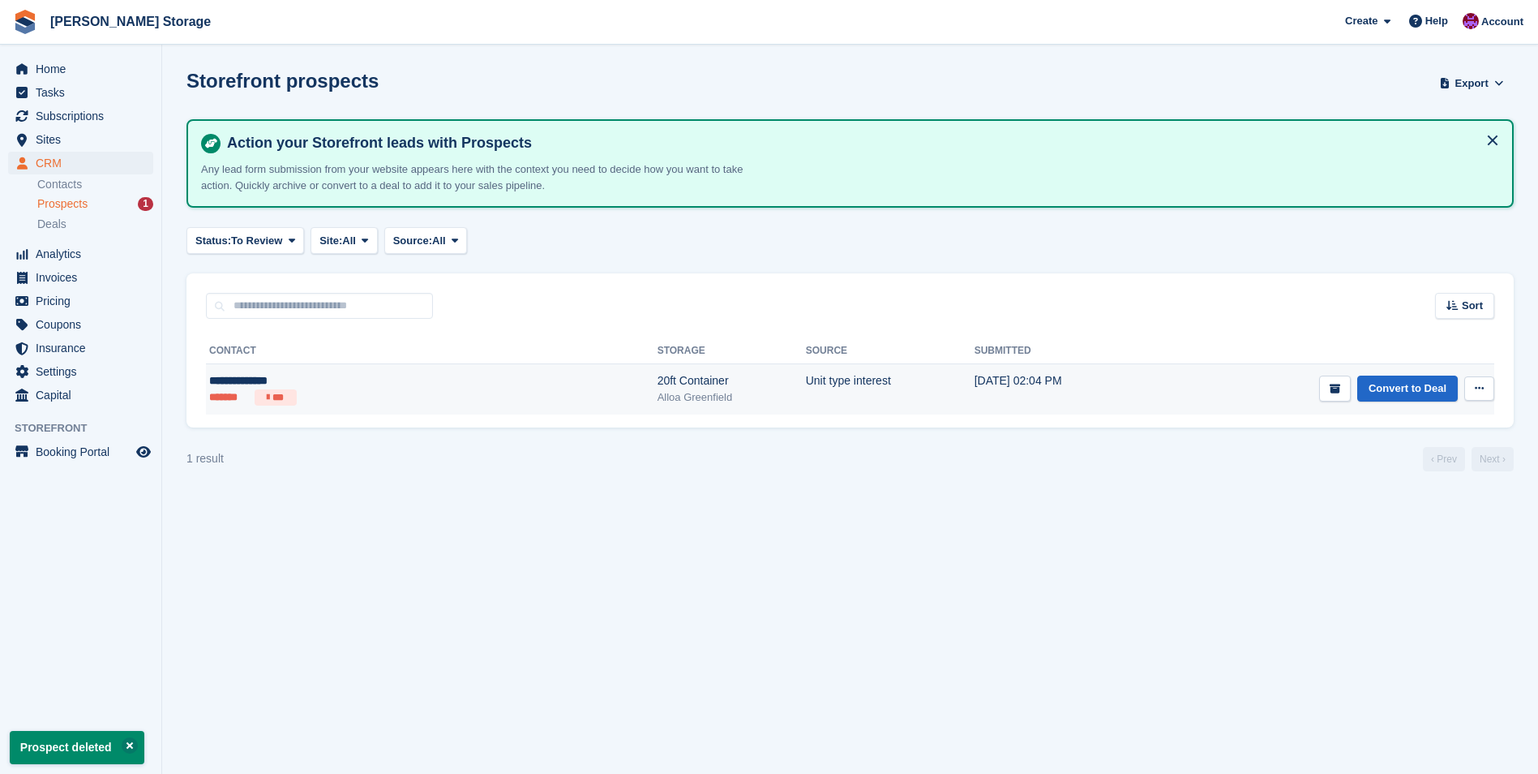
click at [1488, 388] on button at bounding box center [1480, 388] width 30 height 24
click at [1368, 487] on div "View contact Edit contact Delete prospect" at bounding box center [1417, 448] width 156 height 92
click at [1400, 482] on p "Delete prospect" at bounding box center [1416, 476] width 141 height 21
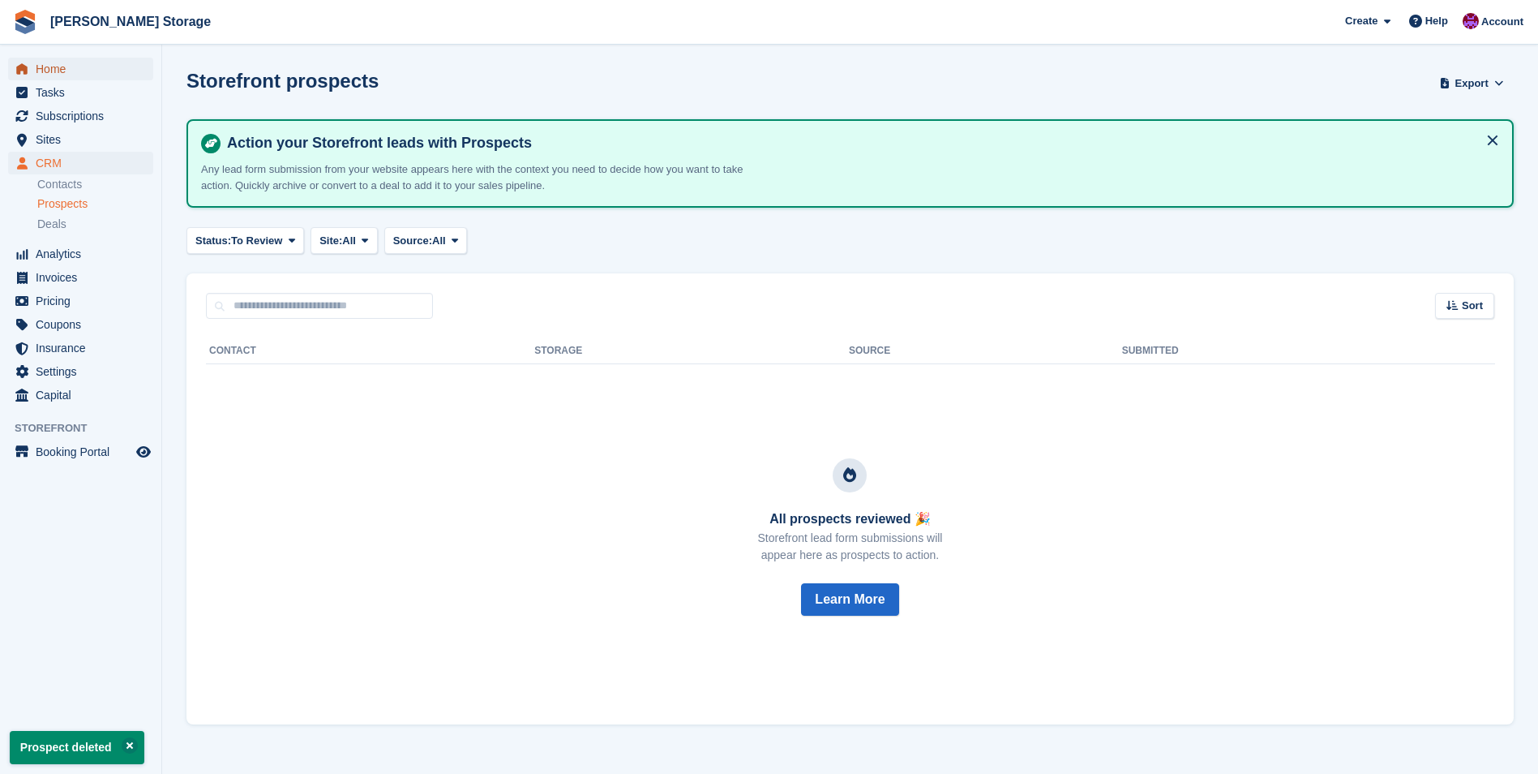
click at [40, 68] on span "Home" at bounding box center [84, 69] width 97 height 23
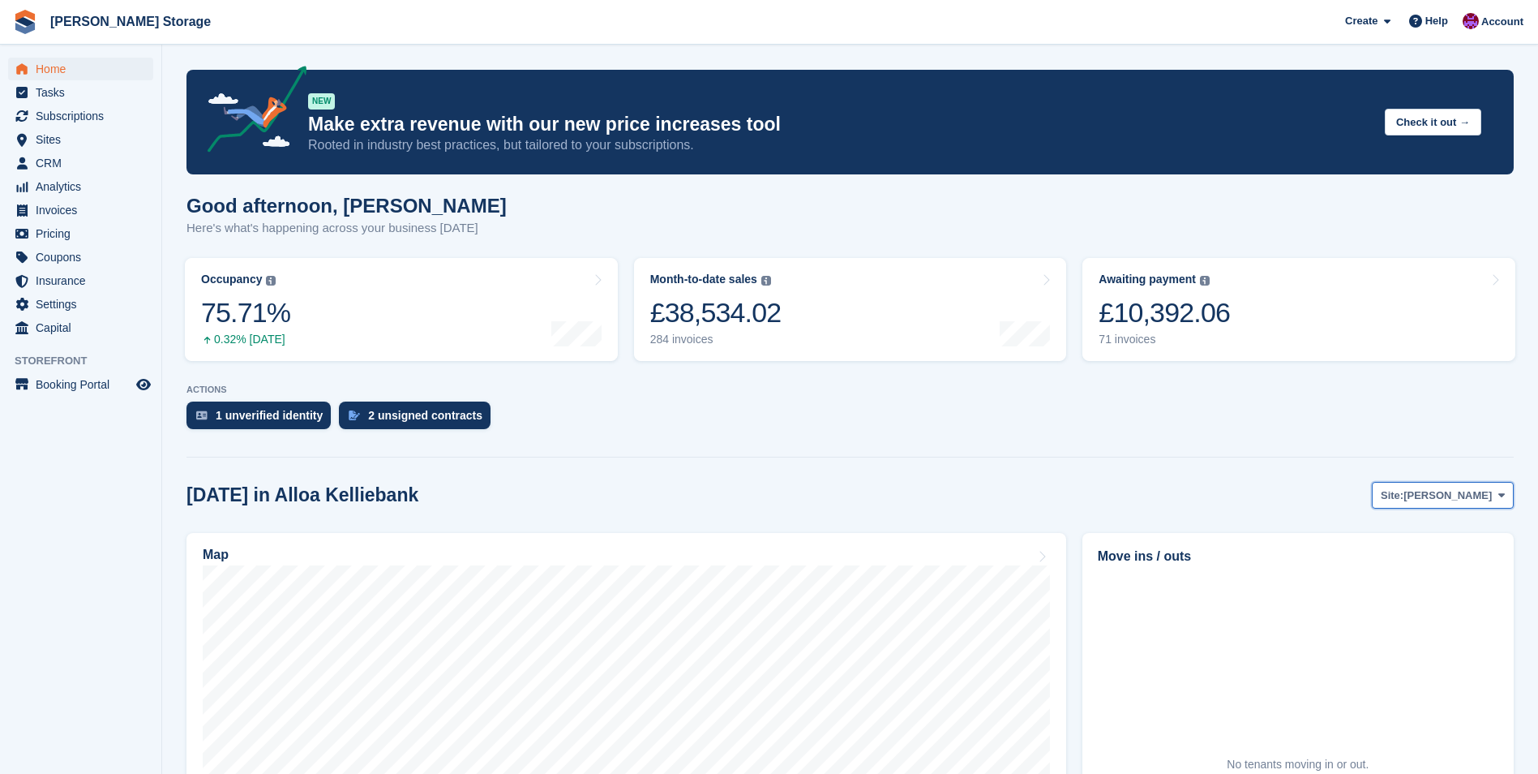
click at [1475, 500] on span "[PERSON_NAME]" at bounding box center [1448, 495] width 88 height 16
click at [1467, 494] on span "[PERSON_NAME]" at bounding box center [1448, 495] width 88 height 16
click at [419, 422] on div "2 unsigned contracts" at bounding box center [425, 415] width 114 height 13
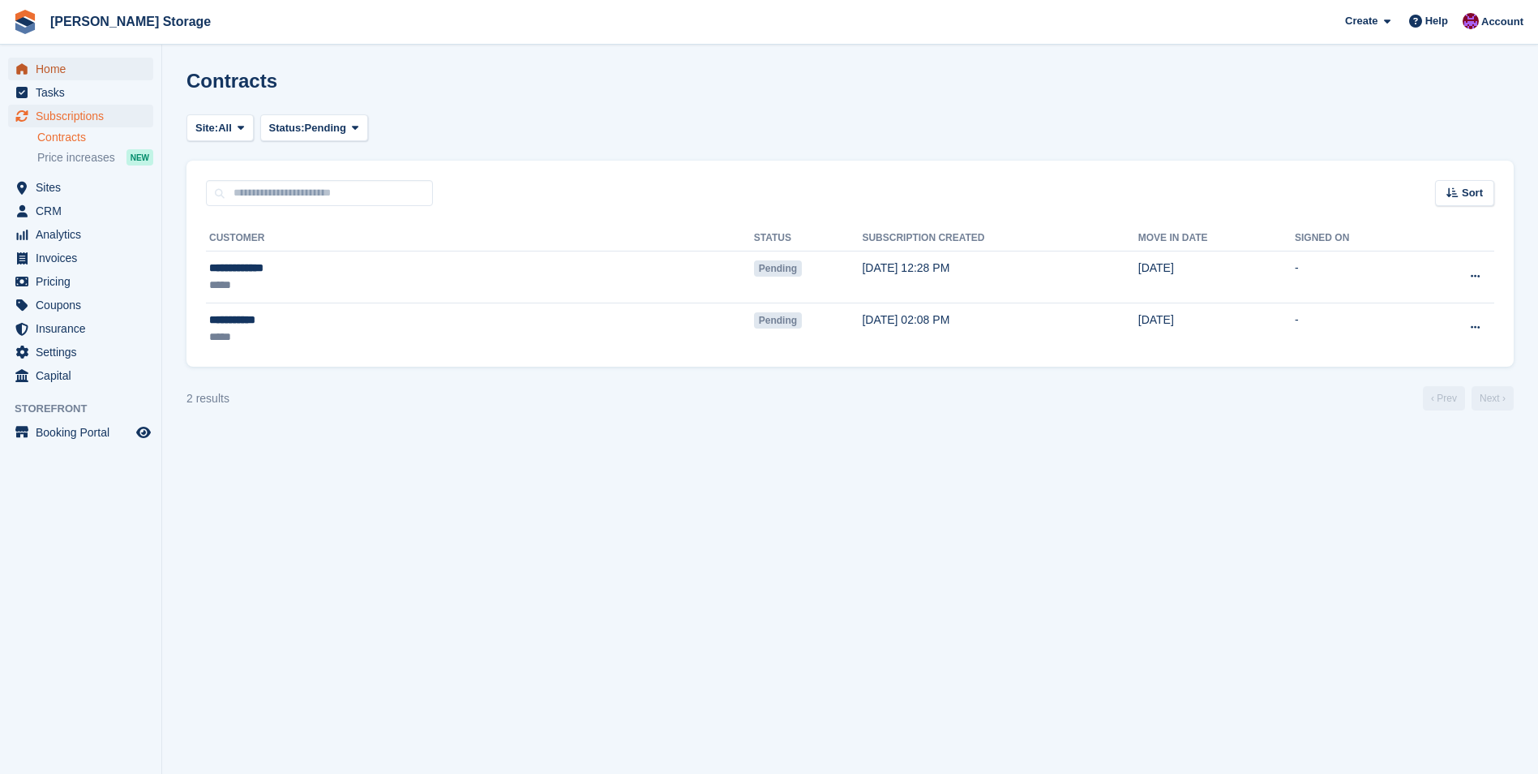
click at [54, 67] on span "Home" at bounding box center [84, 69] width 97 height 23
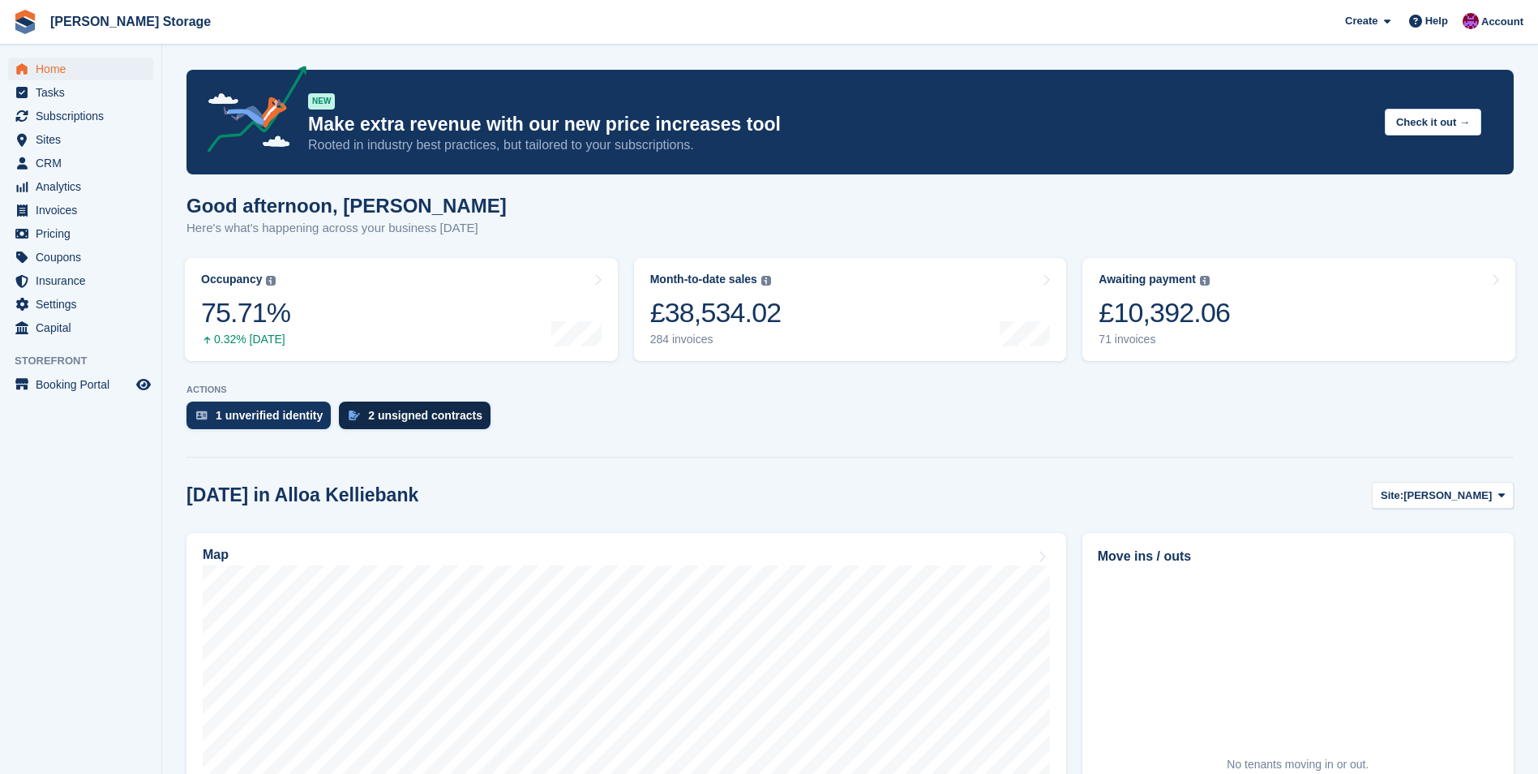
click at [368, 405] on div "2 unsigned contracts" at bounding box center [415, 415] width 152 height 28
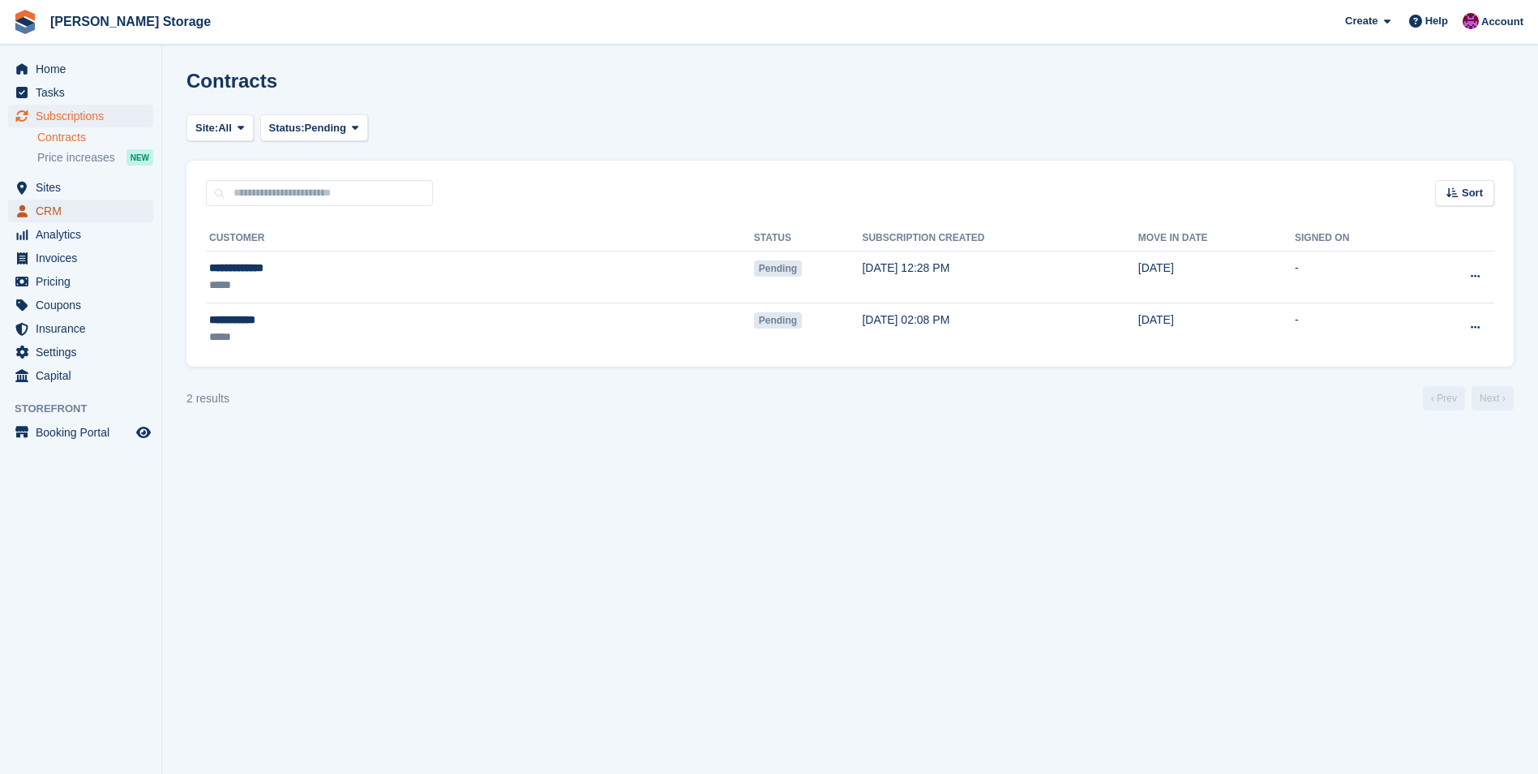
click at [71, 208] on span "CRM" at bounding box center [84, 211] width 97 height 23
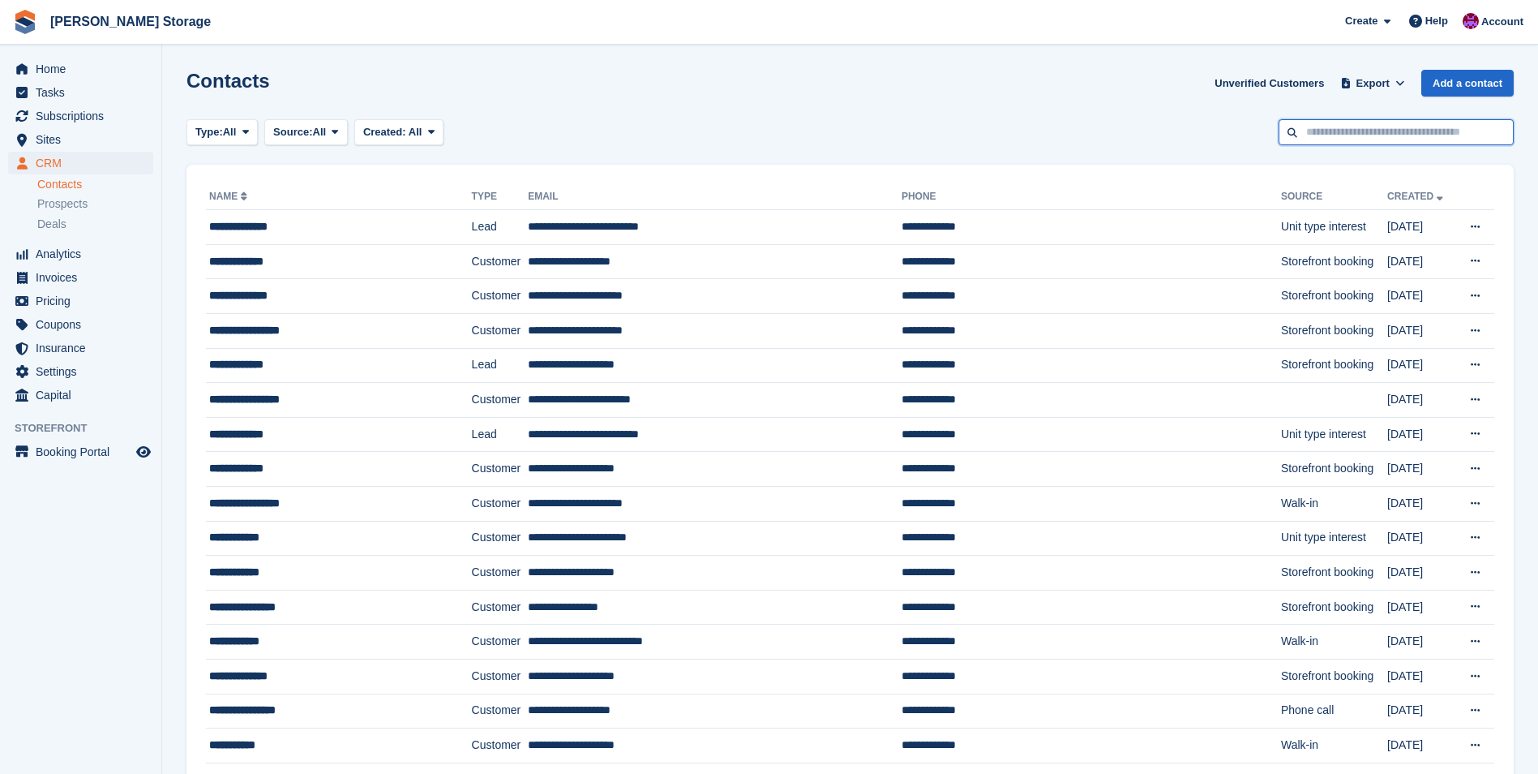
click at [1302, 137] on input "text" at bounding box center [1396, 132] width 235 height 27
type input "******"
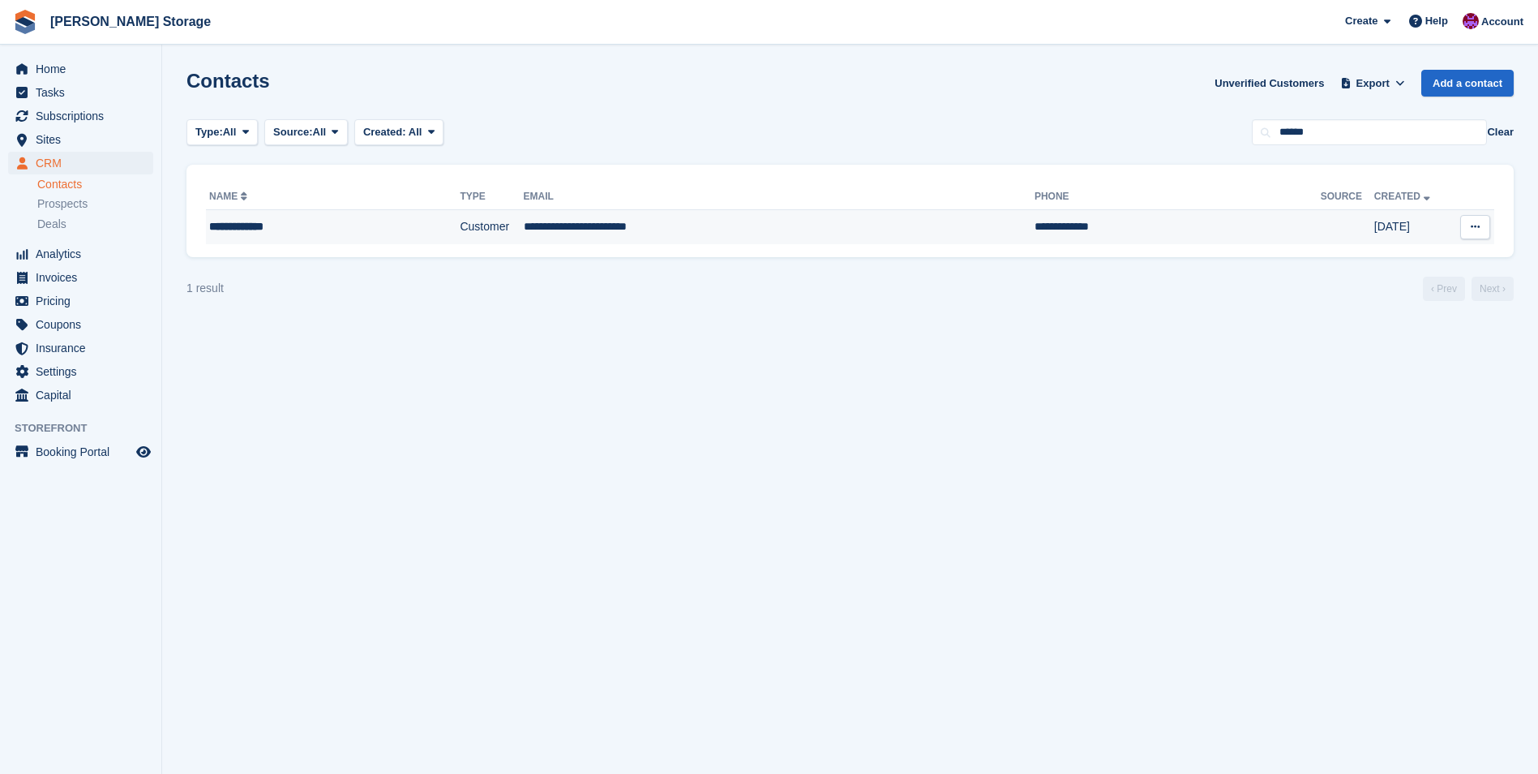
click at [672, 232] on td "**********" at bounding box center [779, 227] width 511 height 34
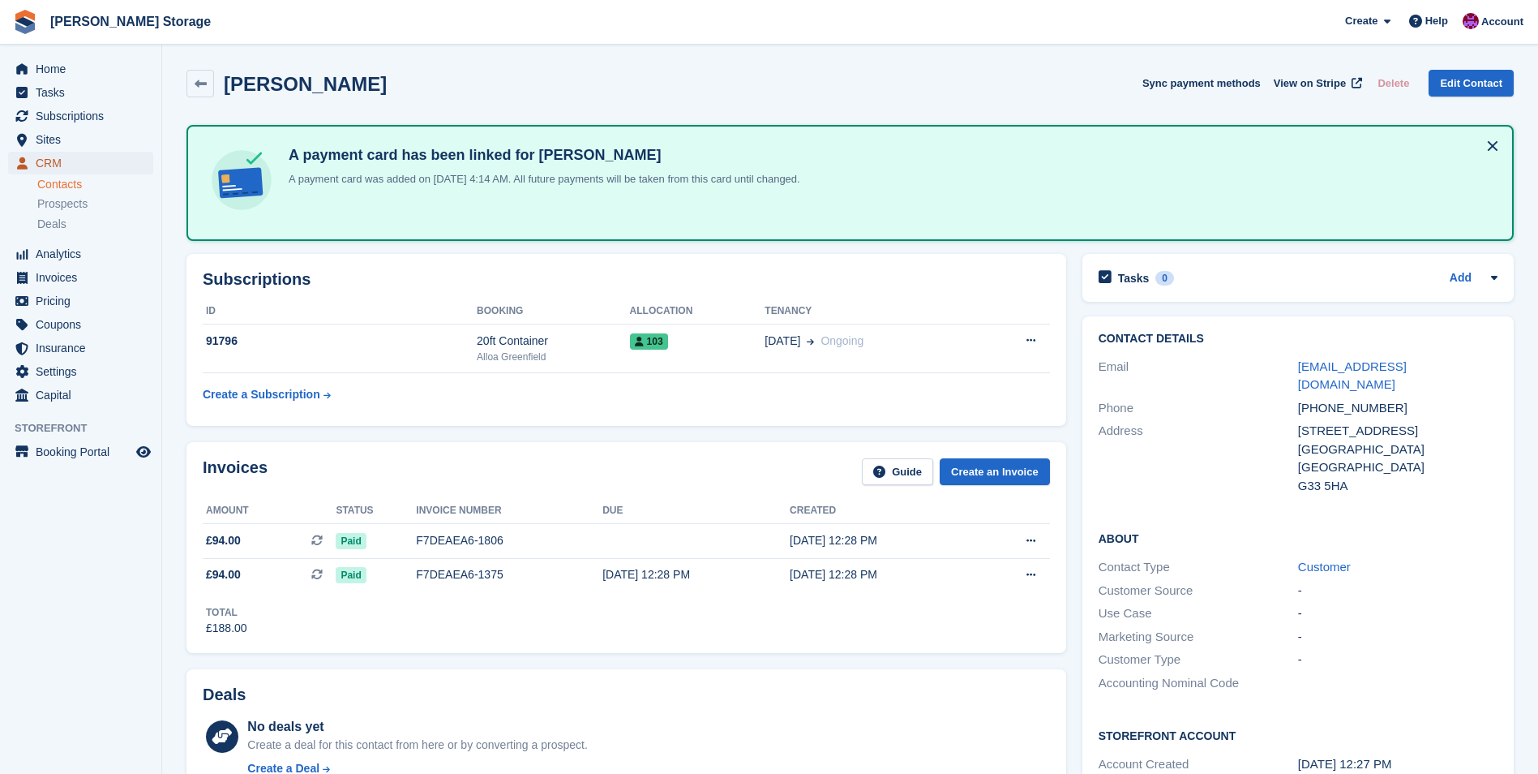
click at [47, 168] on span "CRM" at bounding box center [84, 163] width 97 height 23
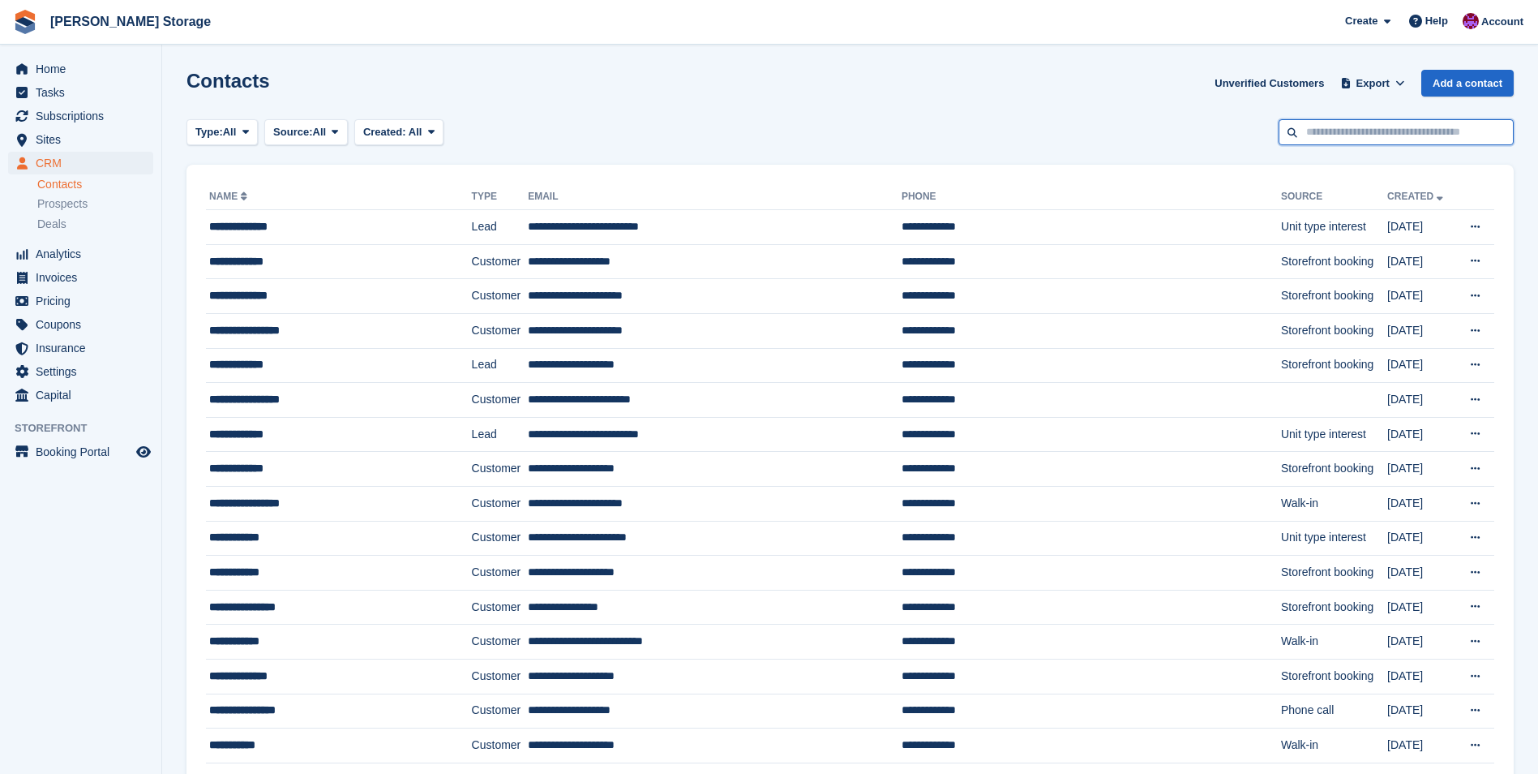
click at [1345, 122] on input "text" at bounding box center [1396, 132] width 235 height 27
type input "***"
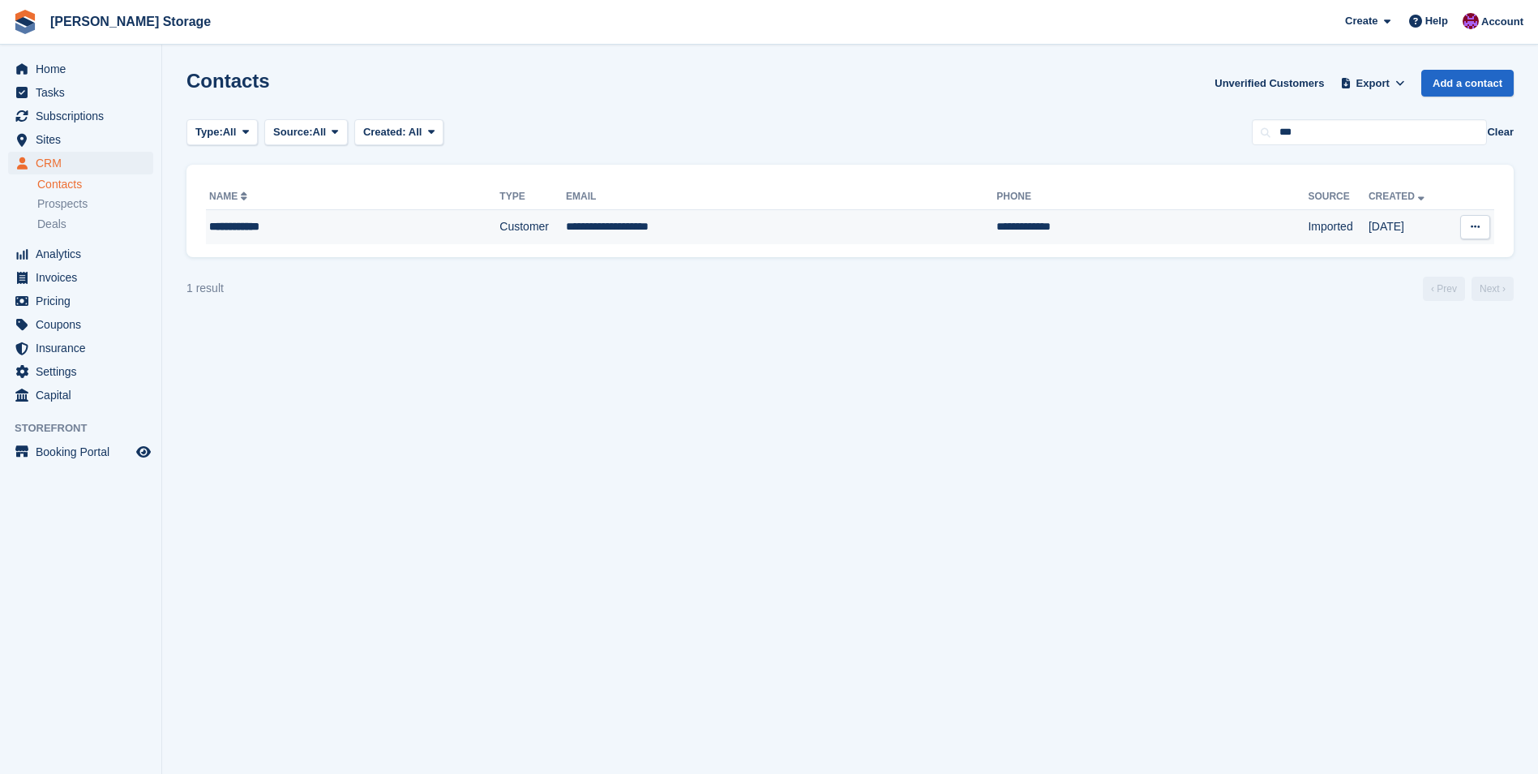
click at [681, 236] on td "**********" at bounding box center [781, 227] width 431 height 34
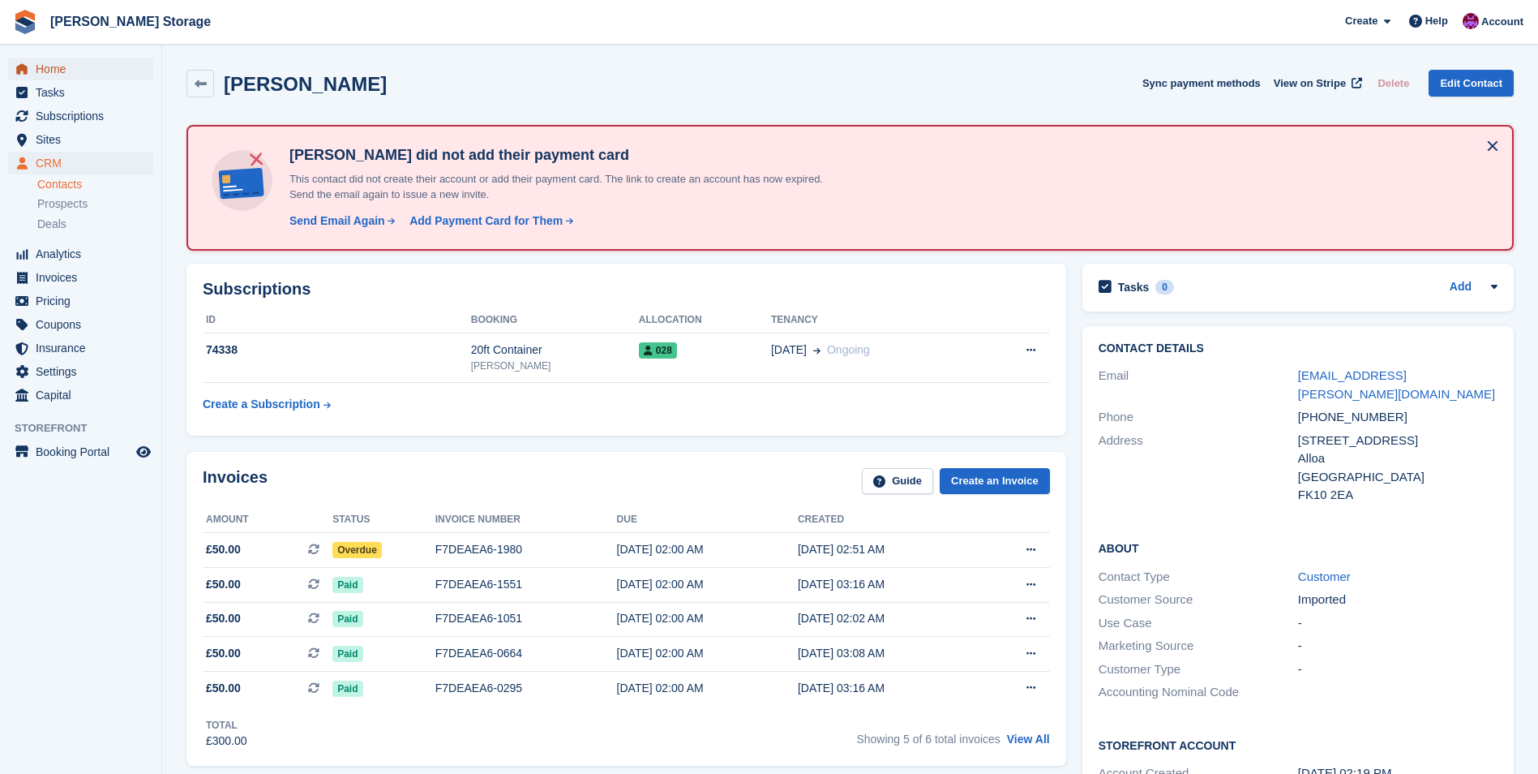
click at [72, 60] on span "Home" at bounding box center [84, 69] width 97 height 23
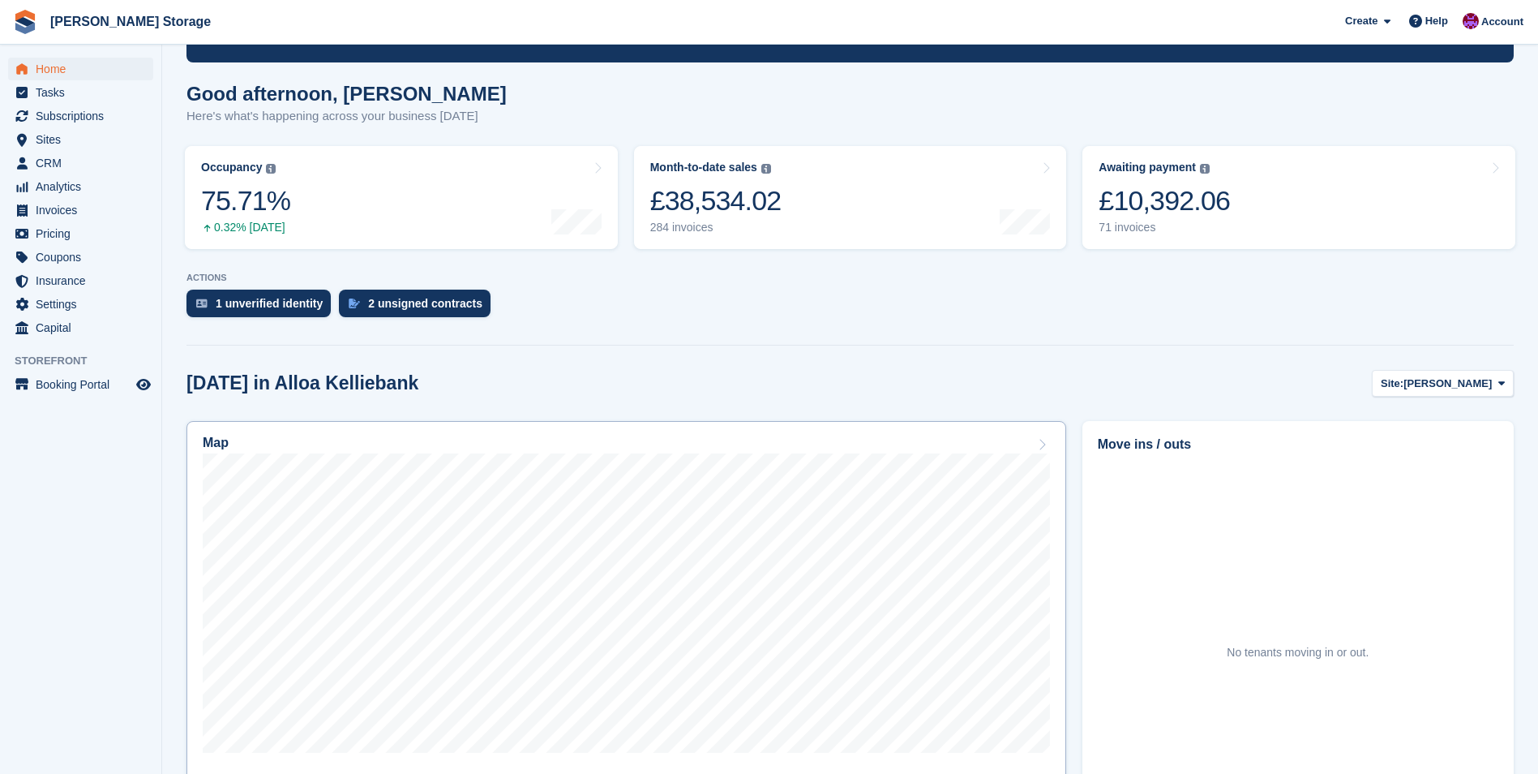
scroll to position [162, 0]
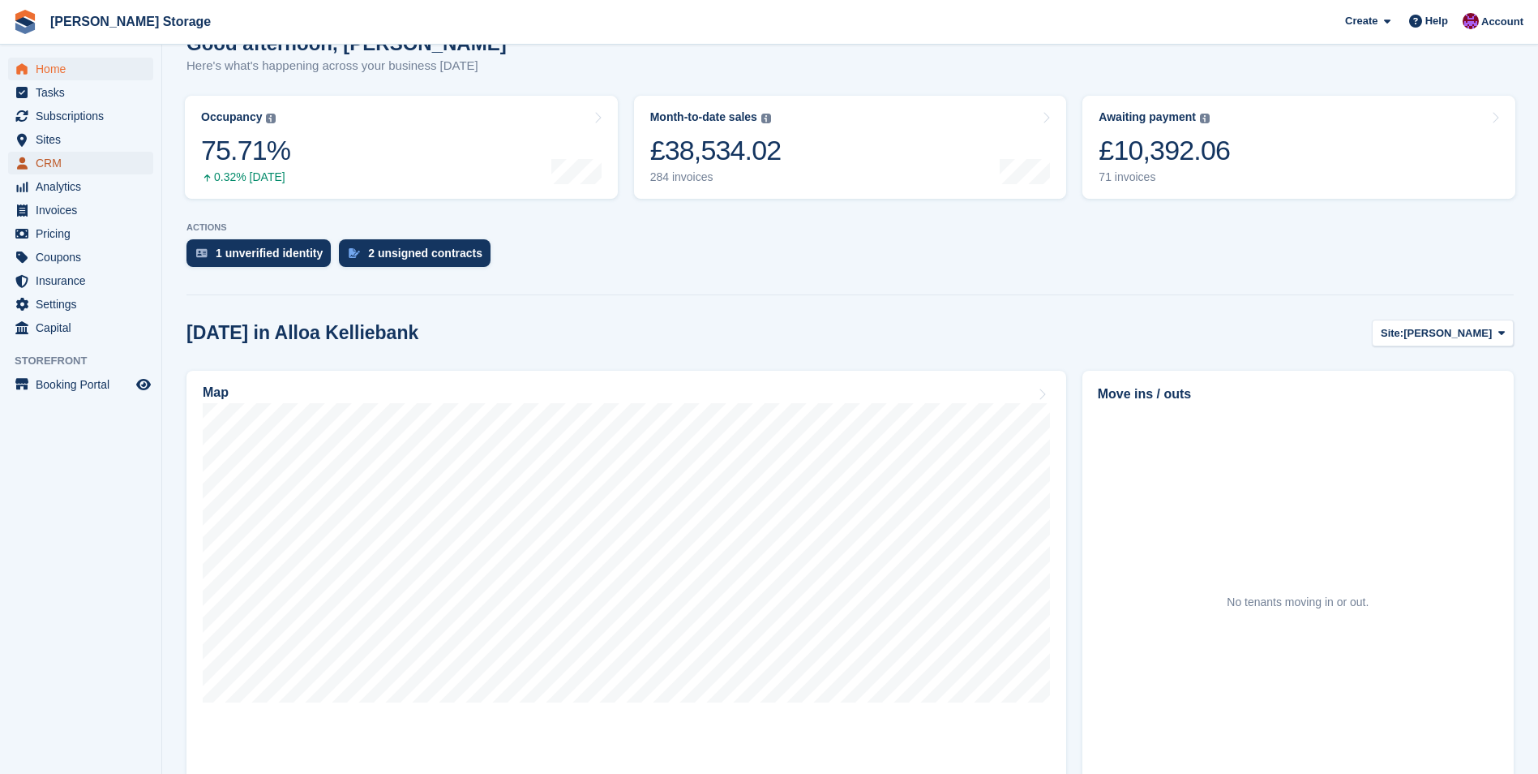
click at [69, 169] on span "CRM" at bounding box center [84, 163] width 97 height 23
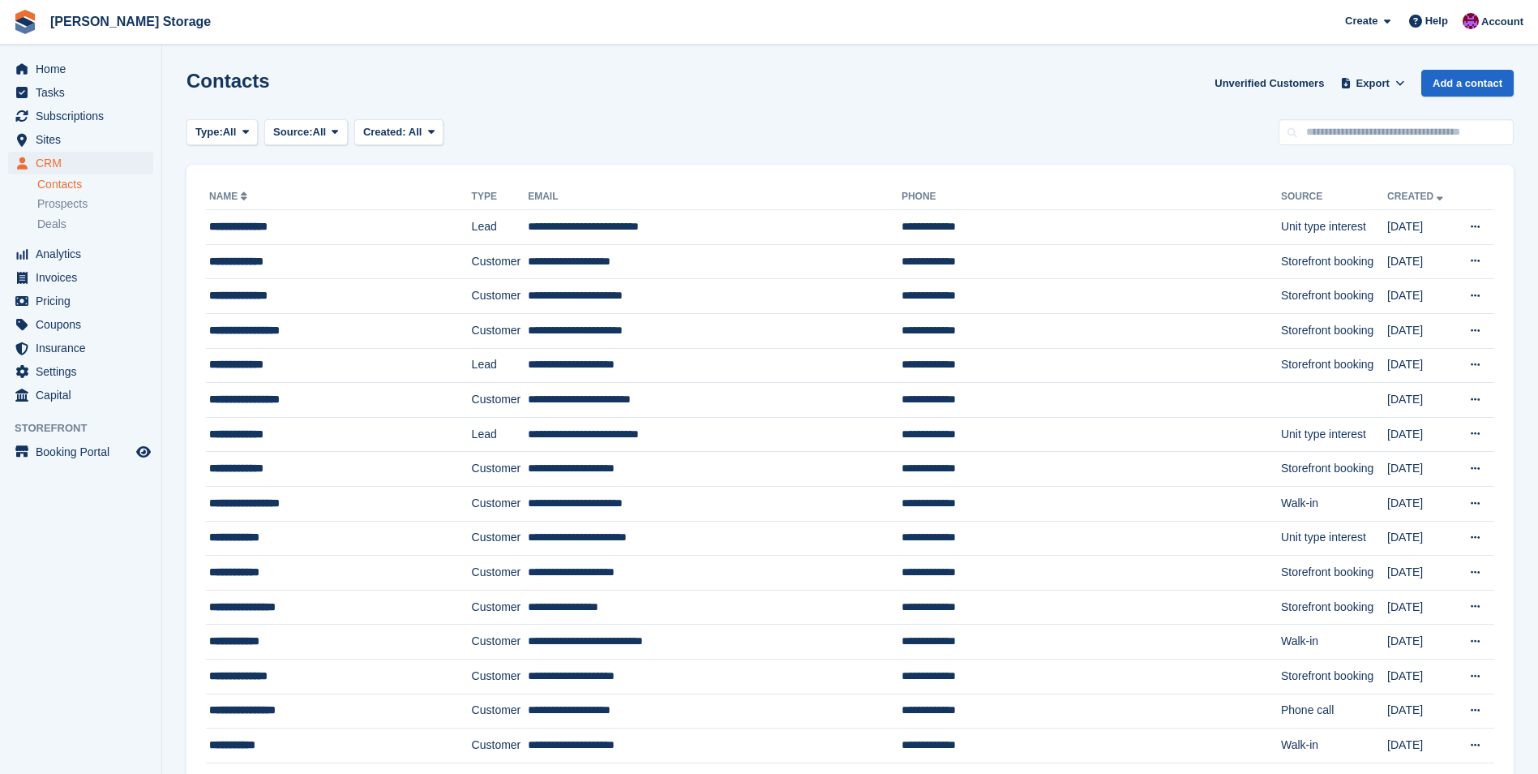
click at [66, 652] on aside "Home Tasks Subscriptions Subscriptions Subscriptions Contracts Price increases …" at bounding box center [80, 391] width 161 height 693
click at [42, 67] on span "Home" at bounding box center [84, 69] width 97 height 23
